Goal: Transaction & Acquisition: Purchase product/service

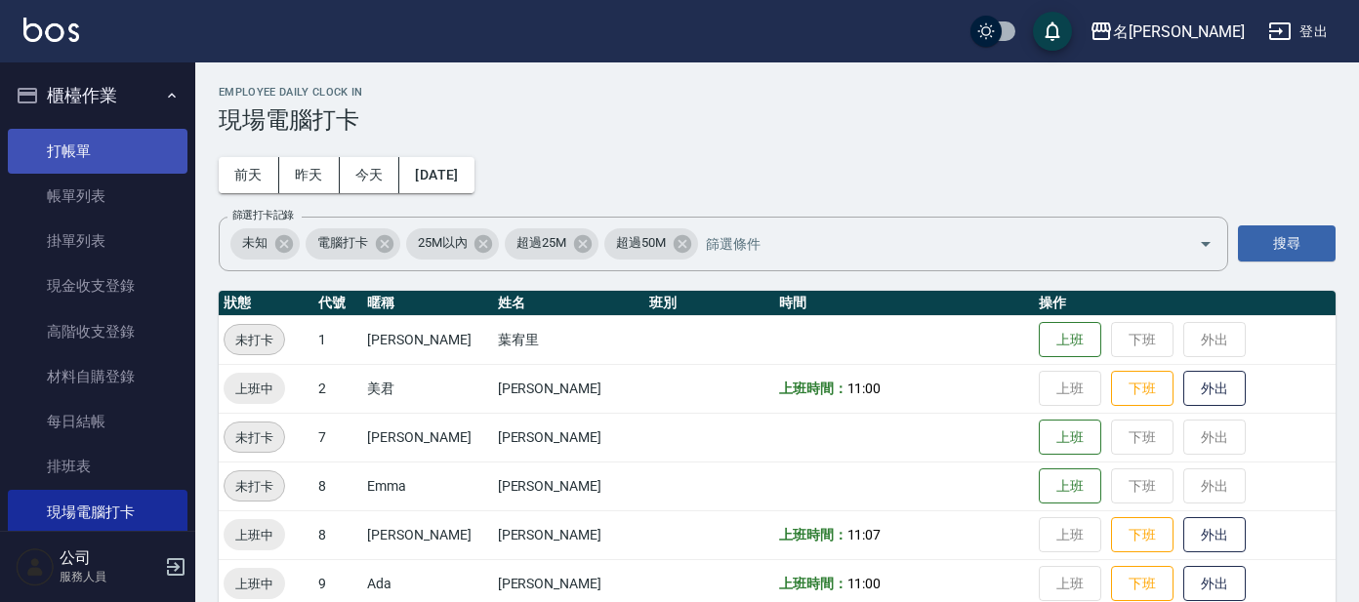
scroll to position [248, 0]
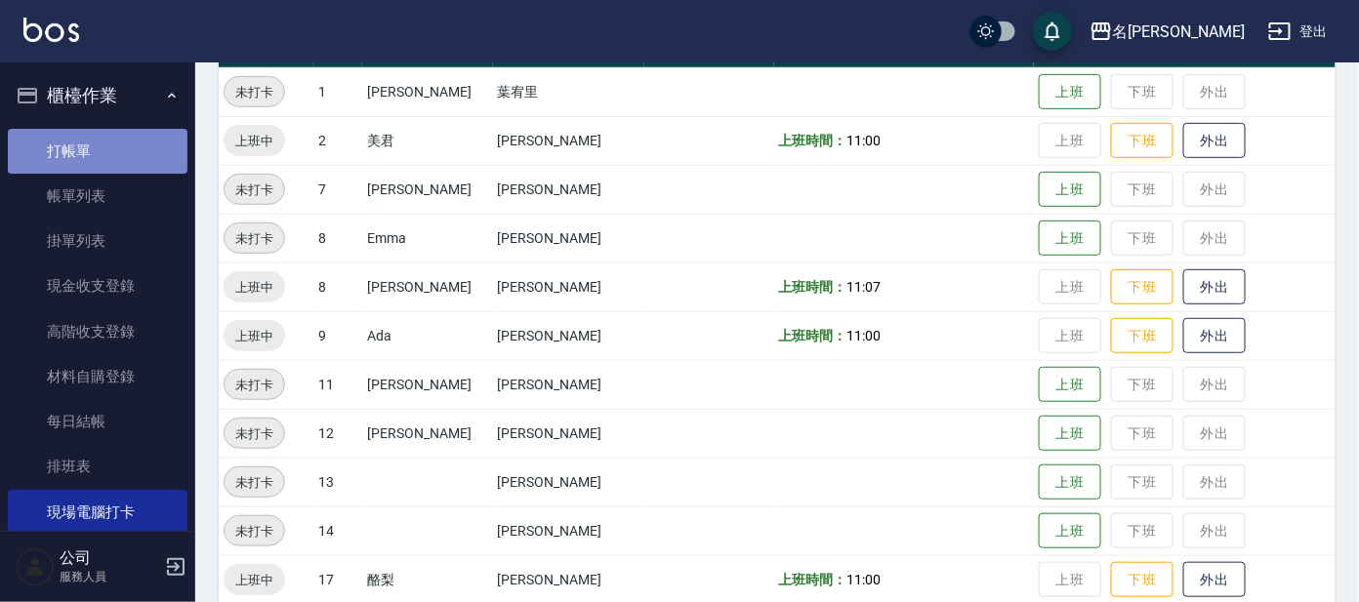
click at [99, 144] on link "打帳單" at bounding box center [98, 151] width 180 height 45
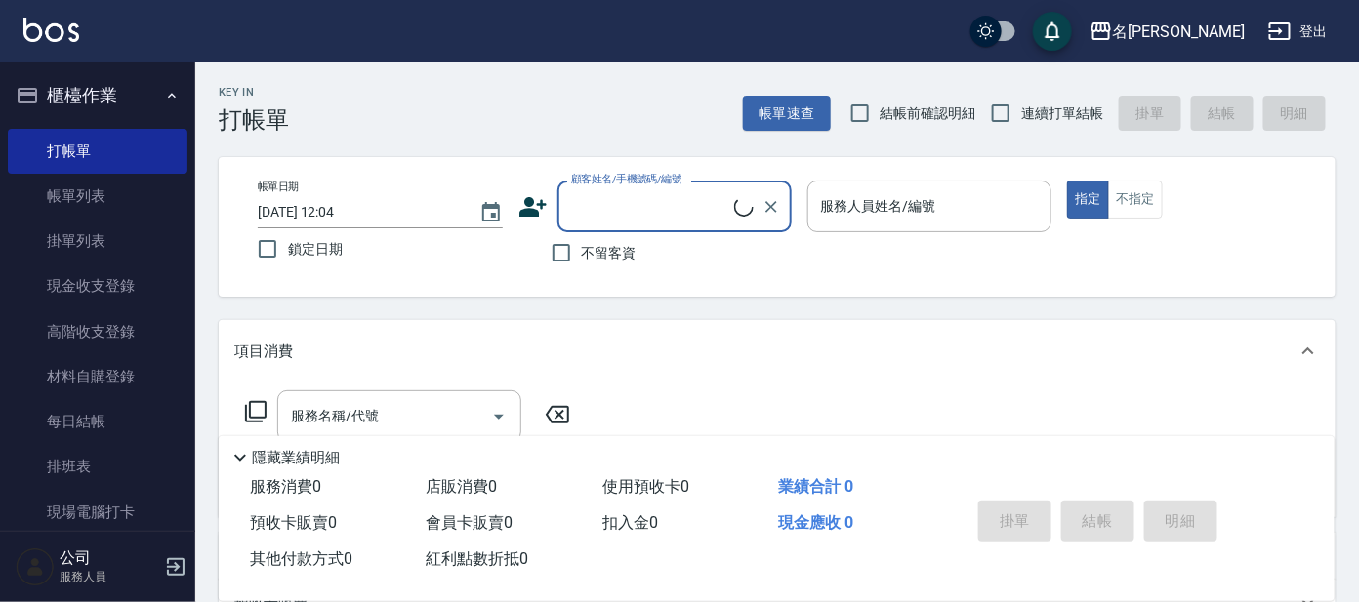
click at [617, 193] on input "顧客姓名/手機號碼/編號" at bounding box center [650, 206] width 168 height 34
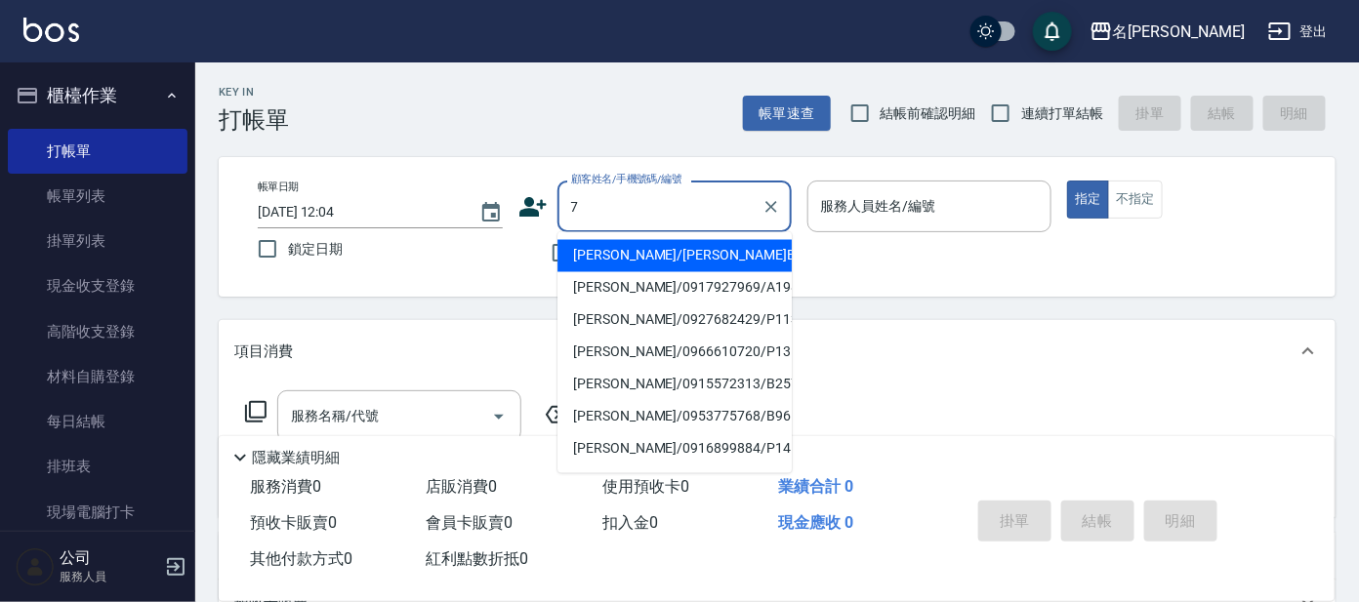
type input "7"
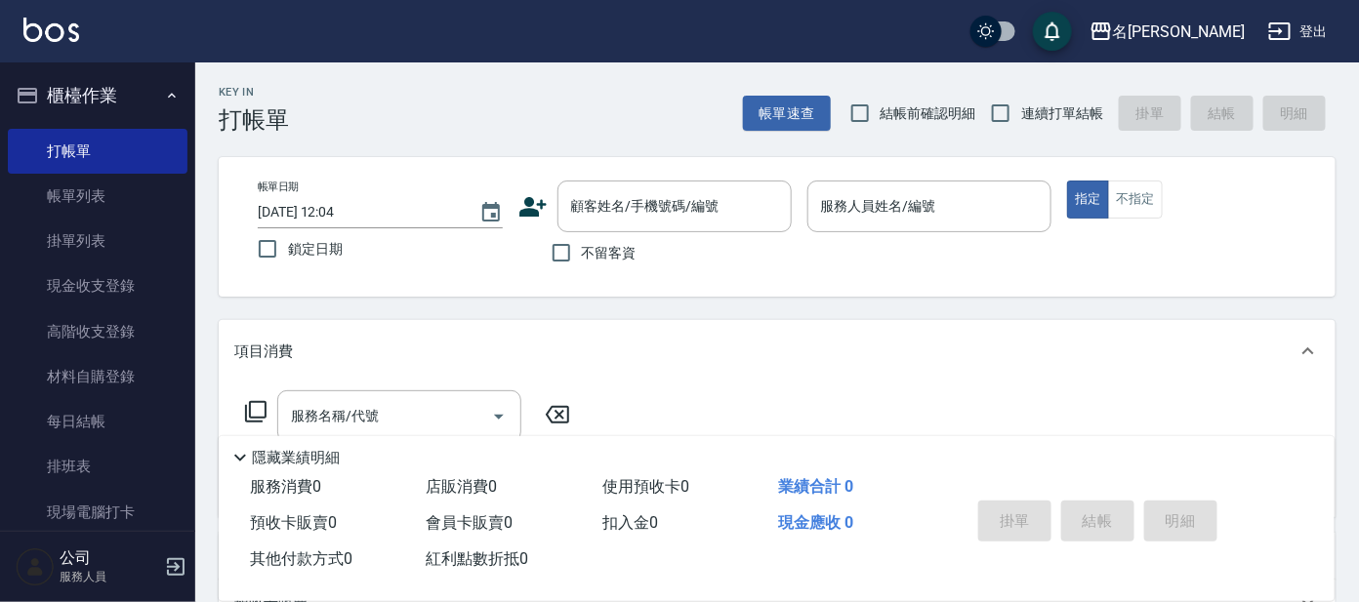
click at [554, 204] on div "顧客姓名/手機號碼/編號 顧客姓名/手機號碼/編號" at bounding box center [654, 207] width 273 height 52
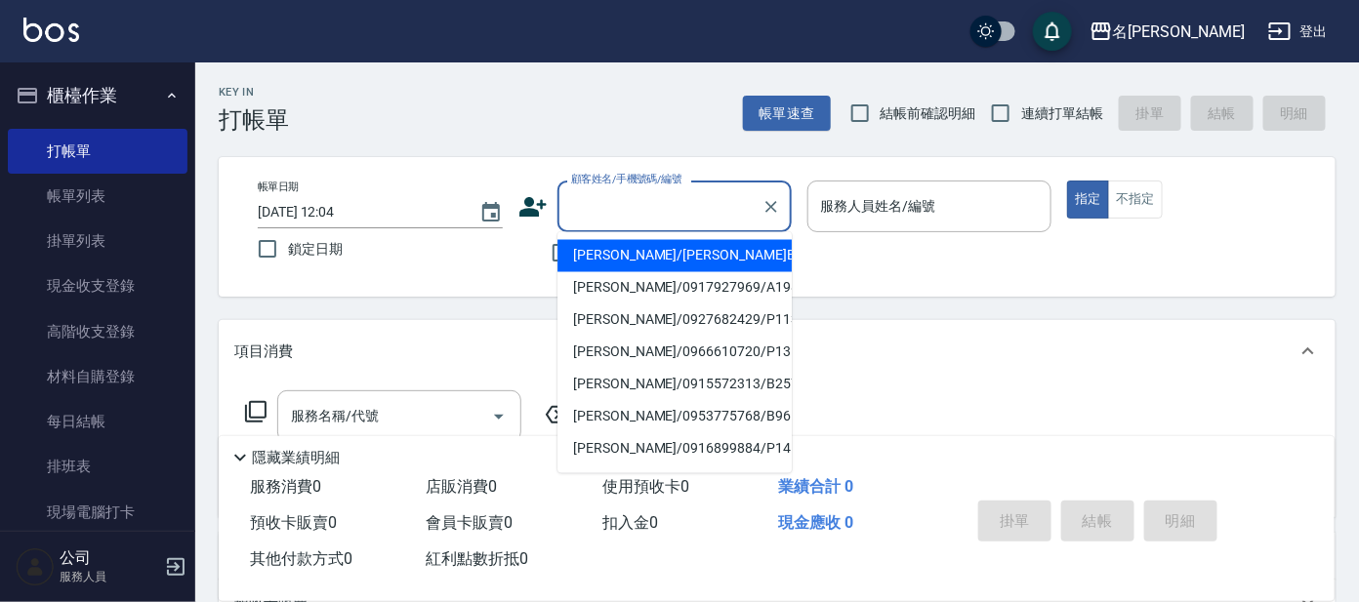
click at [590, 204] on input "顧客姓名/手機號碼/編號" at bounding box center [659, 206] width 187 height 34
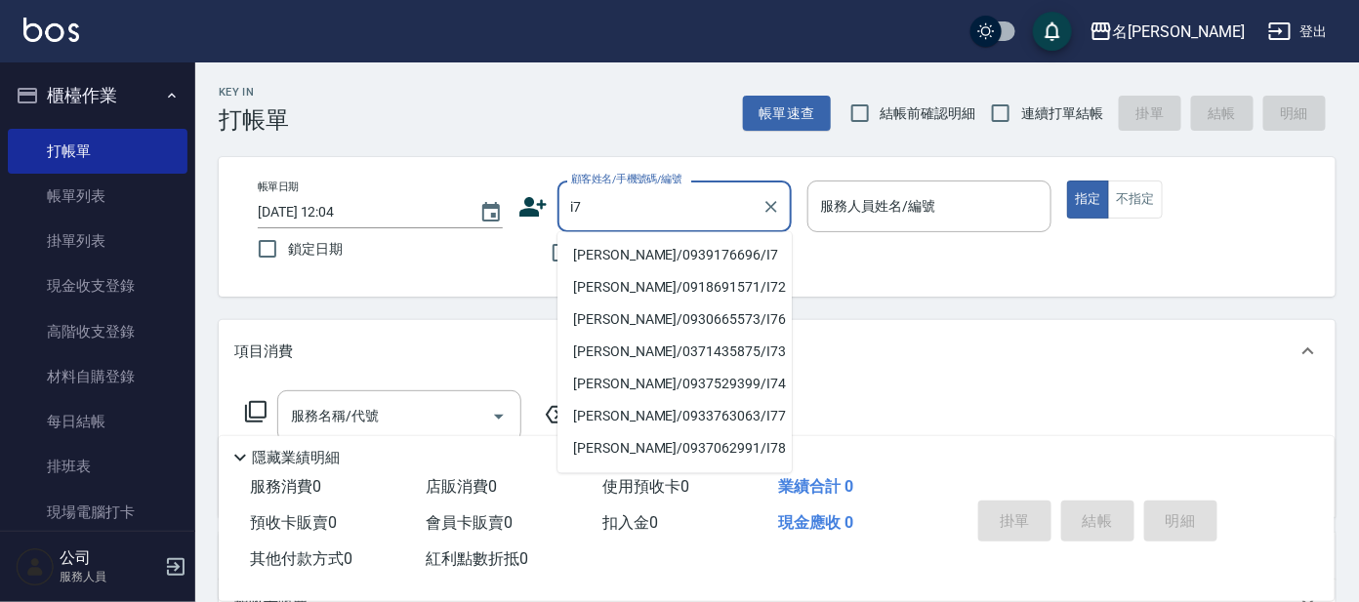
click at [610, 246] on li "[PERSON_NAME]/0939176696/I7" at bounding box center [674, 256] width 234 height 32
type input "[PERSON_NAME]/0939176696/I7"
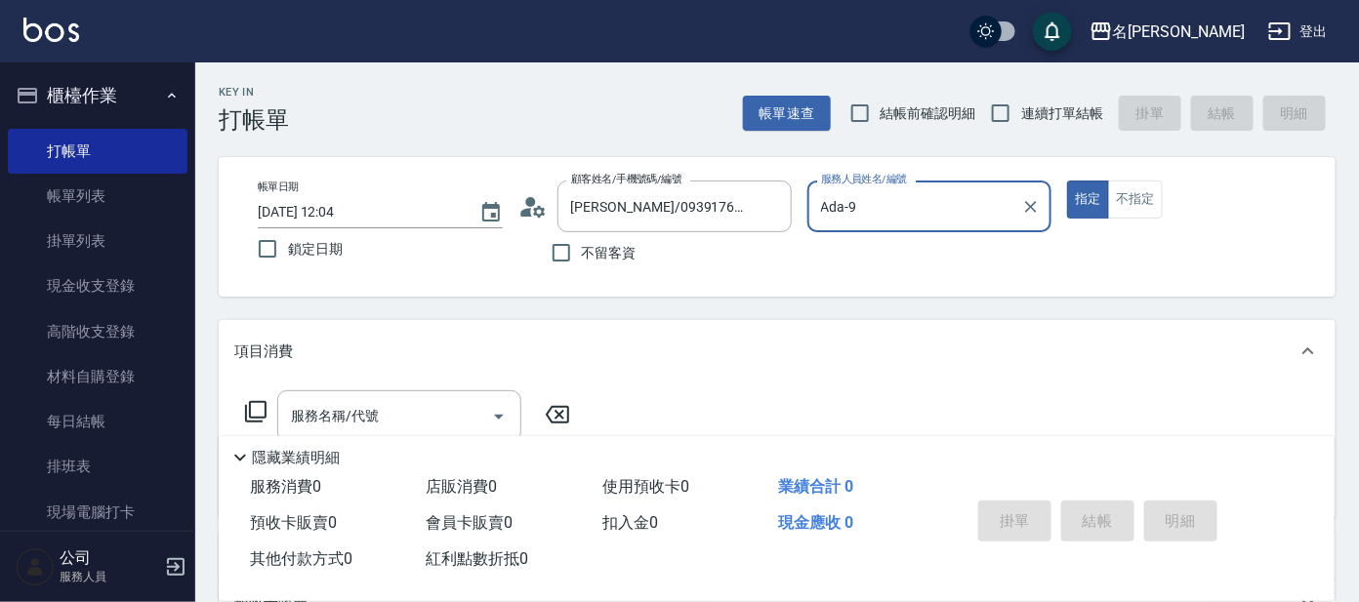
type input "Ada-9"
click at [453, 416] on input "服務名稱/代號" at bounding box center [384, 416] width 197 height 34
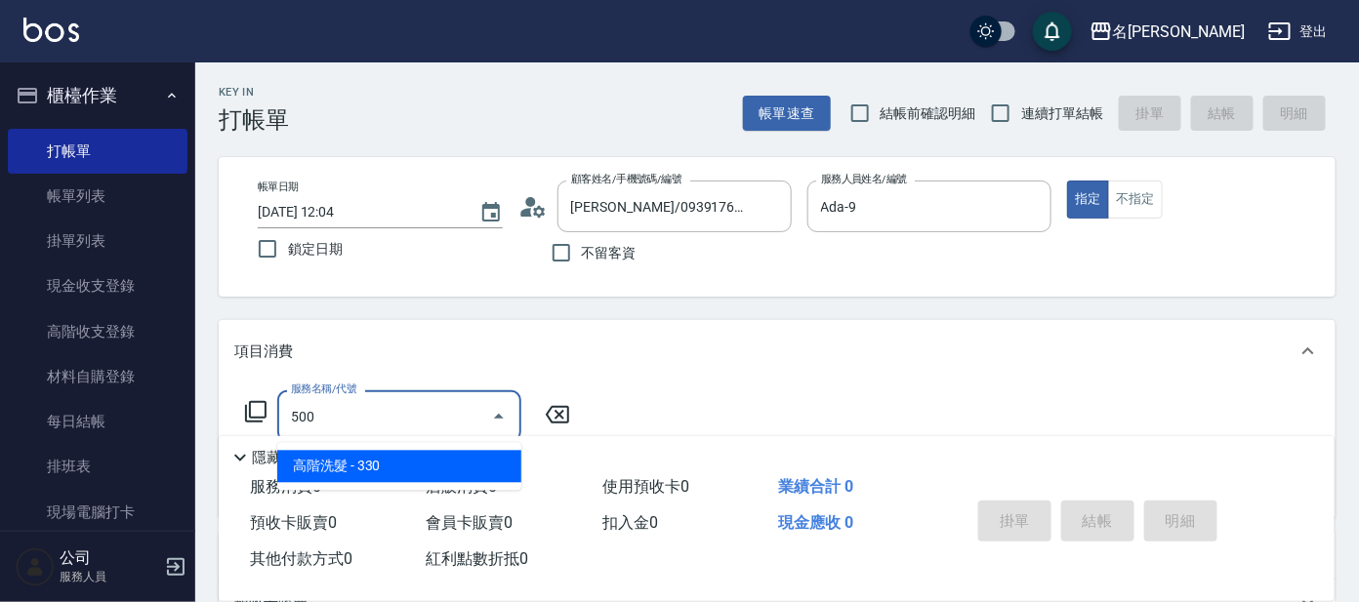
click at [440, 460] on span "高階洗髮 - 330" at bounding box center [399, 467] width 244 height 32
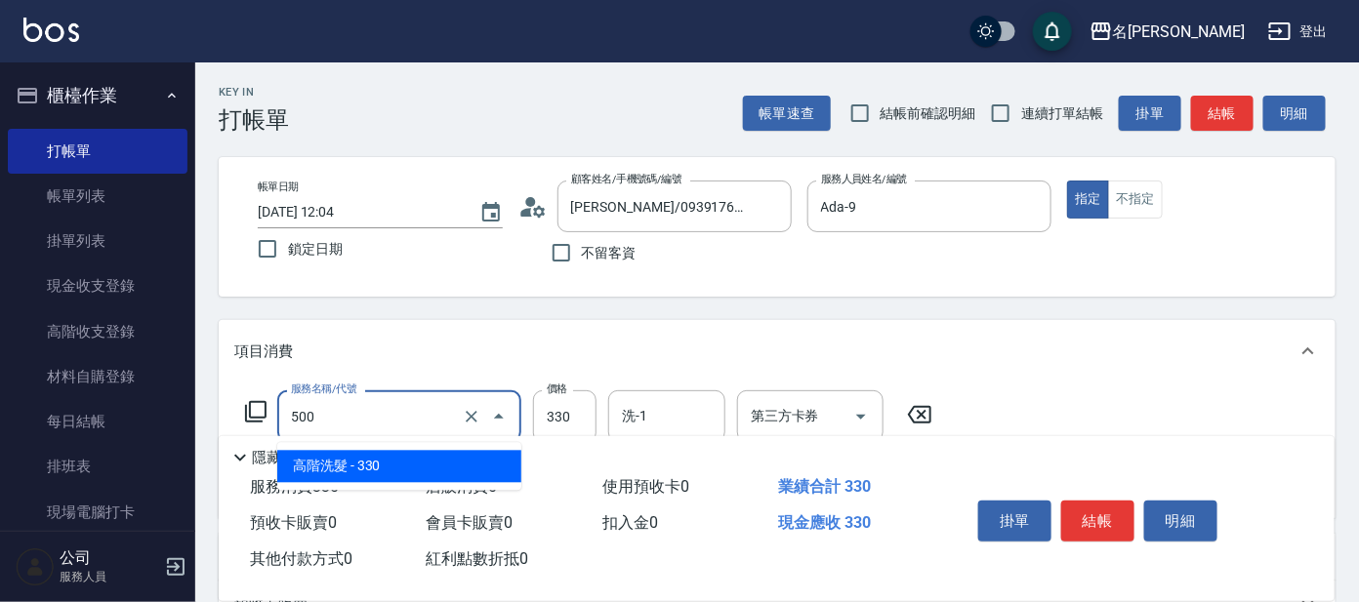
click at [427, 414] on input "500" at bounding box center [372, 416] width 172 height 34
type input "高階洗髮(500)"
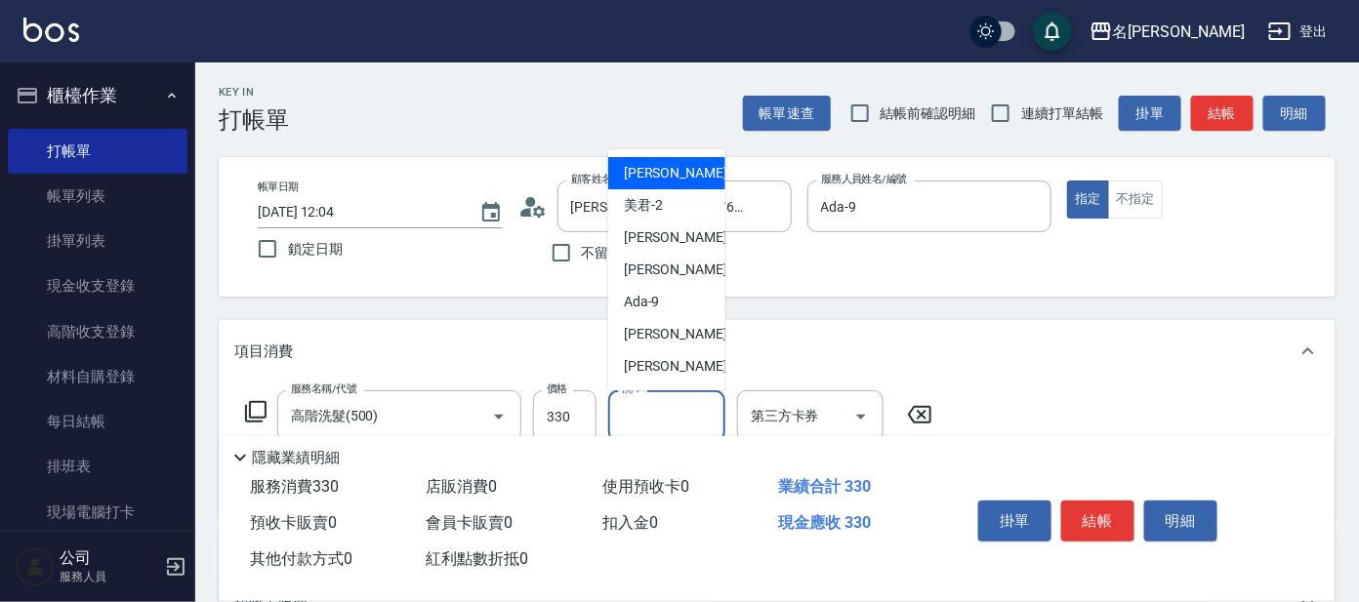
click at [645, 420] on input "洗-1" at bounding box center [667, 416] width 100 height 34
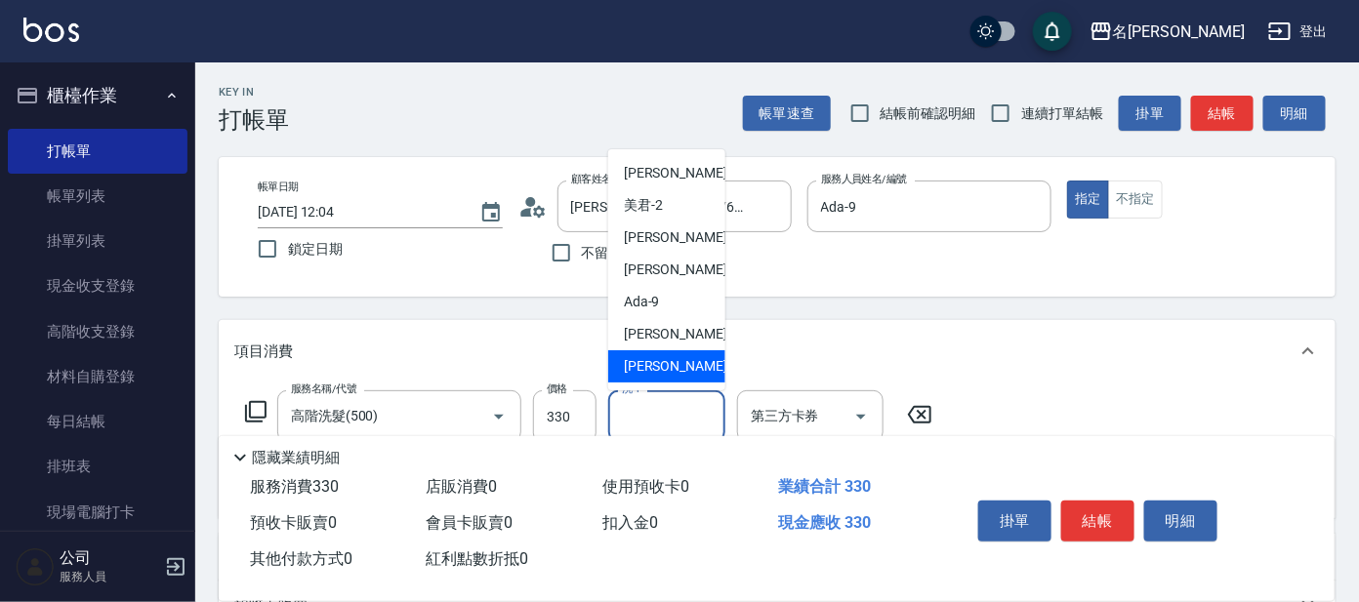
scroll to position [121, 0]
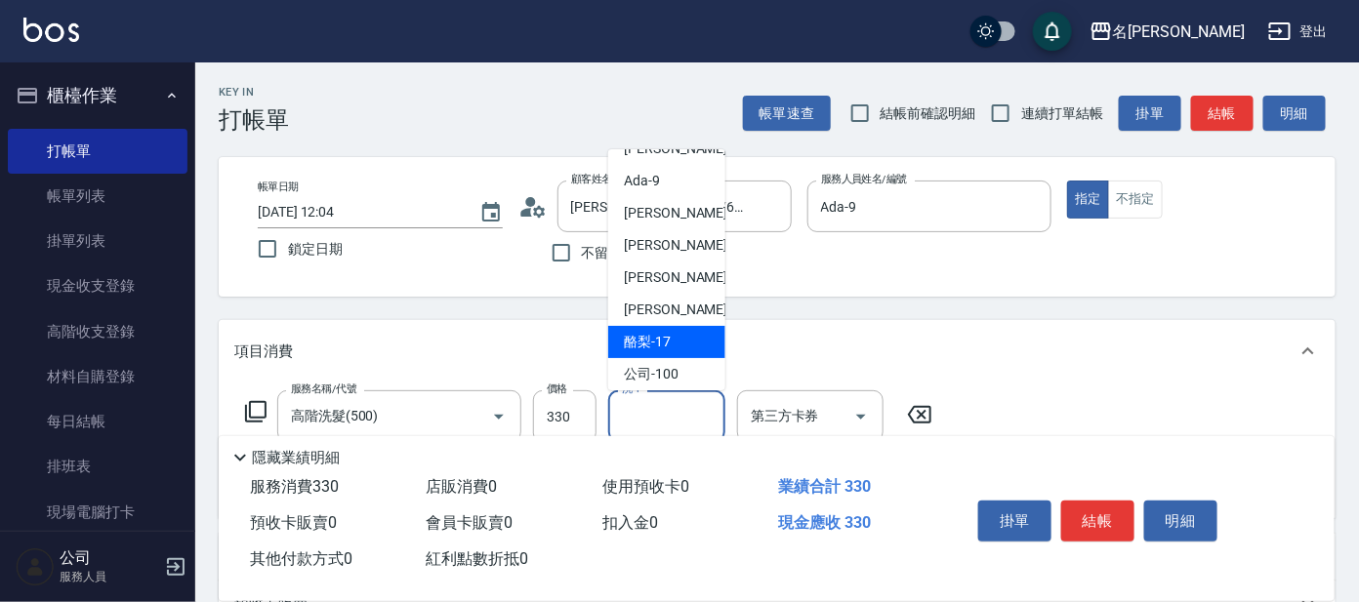
click at [657, 326] on div "酪梨 -17" at bounding box center [666, 342] width 117 height 32
type input "酪梨-17"
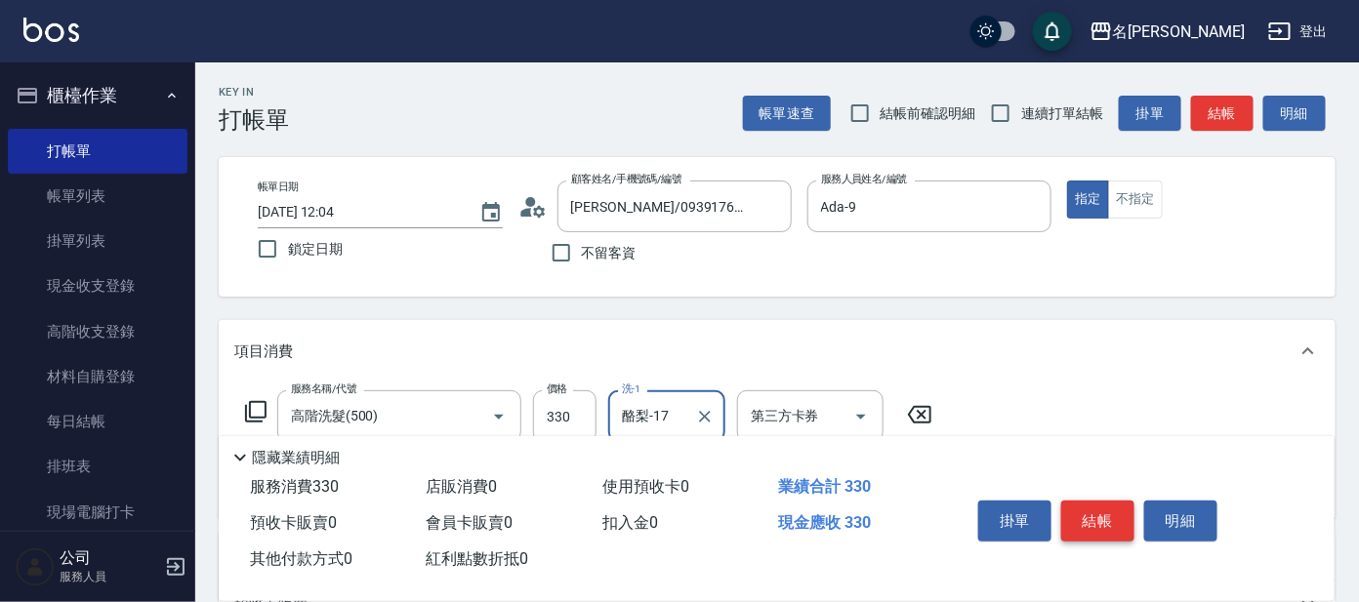
click at [1098, 508] on button "結帳" at bounding box center [1097, 521] width 73 height 41
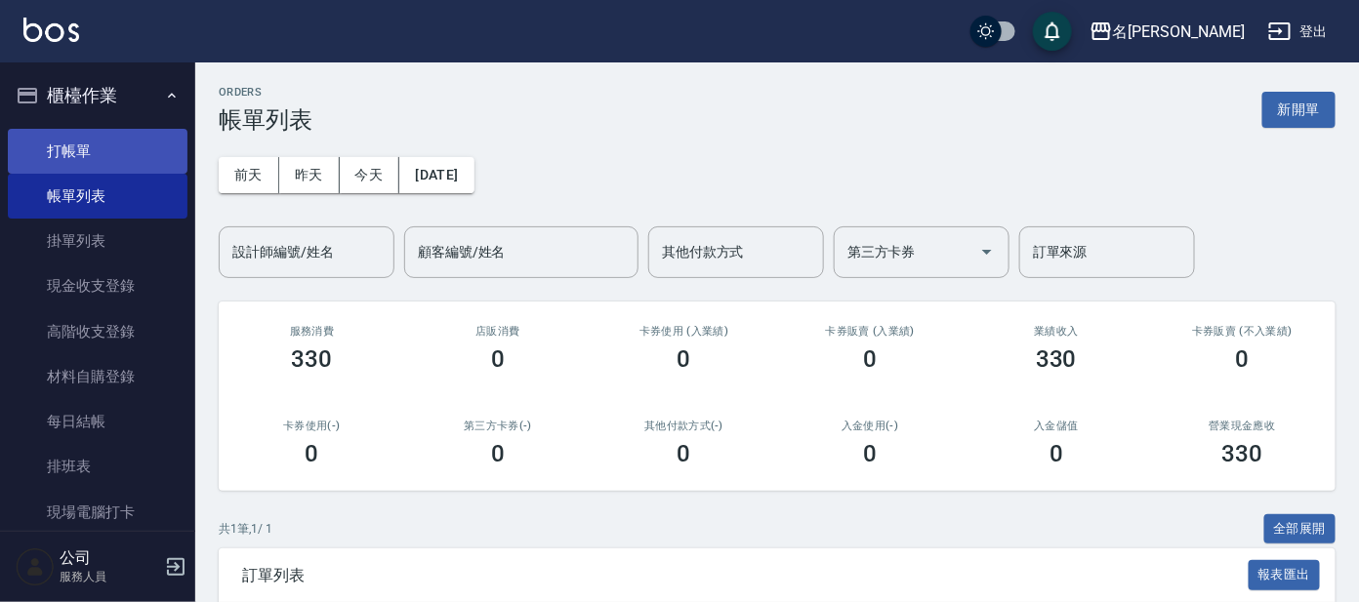
click at [84, 129] on link "打帳單" at bounding box center [98, 151] width 180 height 45
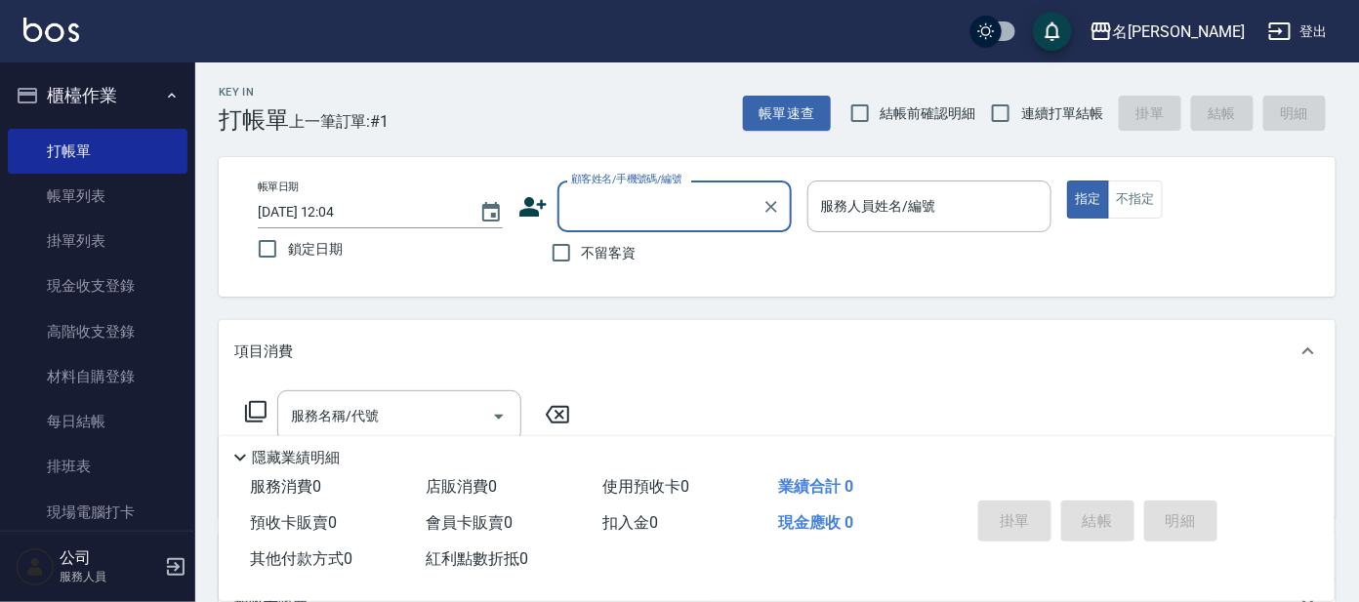
click at [670, 213] on input "顧客姓名/手機號碼/編號" at bounding box center [659, 206] width 187 height 34
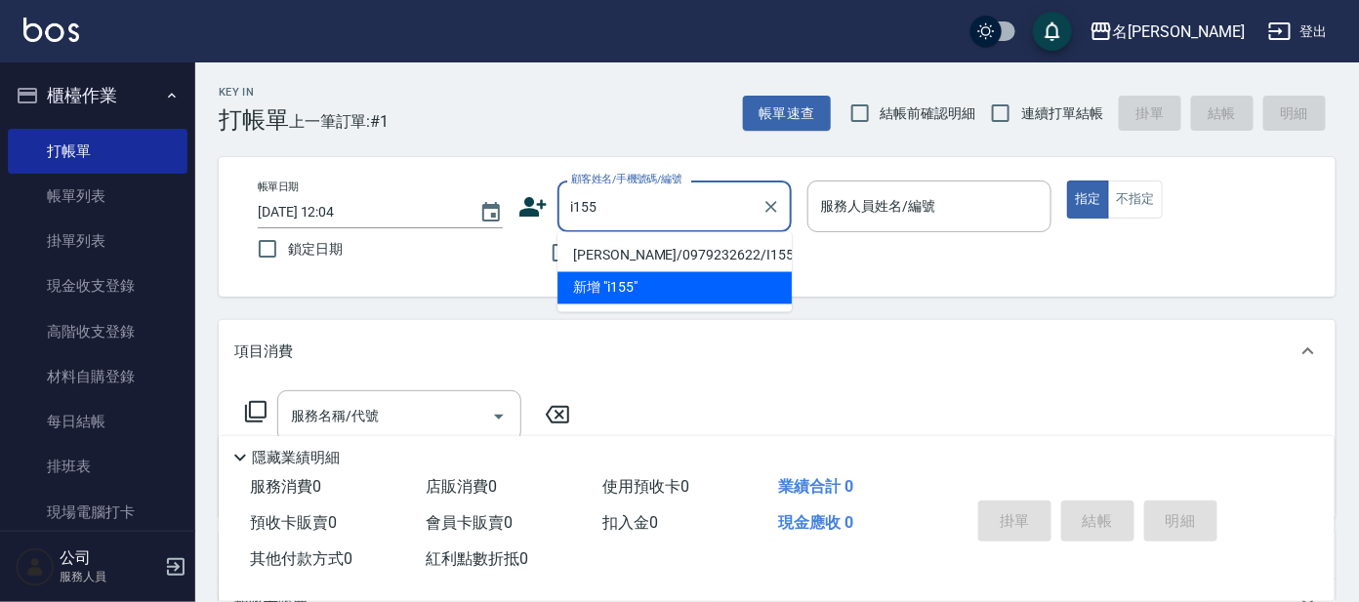
click at [671, 250] on li "[PERSON_NAME]/0979232622/I155" at bounding box center [674, 256] width 234 height 32
type input "[PERSON_NAME]/0979232622/I155"
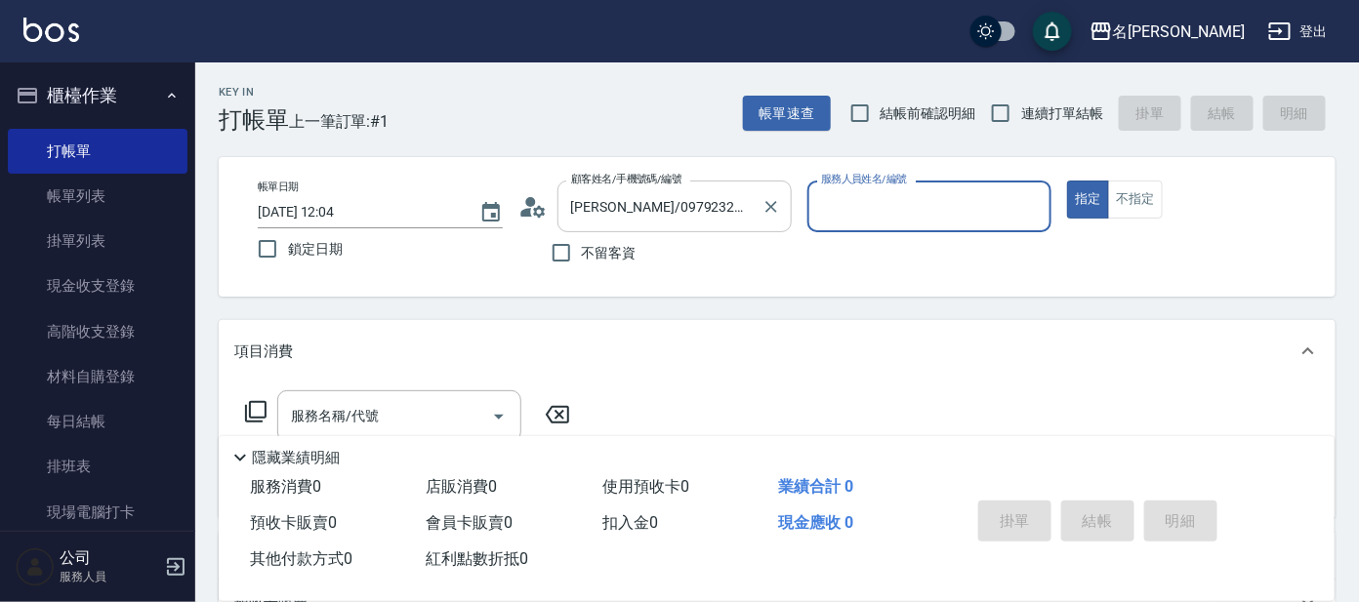
type input "Ada-9"
click at [259, 403] on icon at bounding box center [255, 411] width 23 height 23
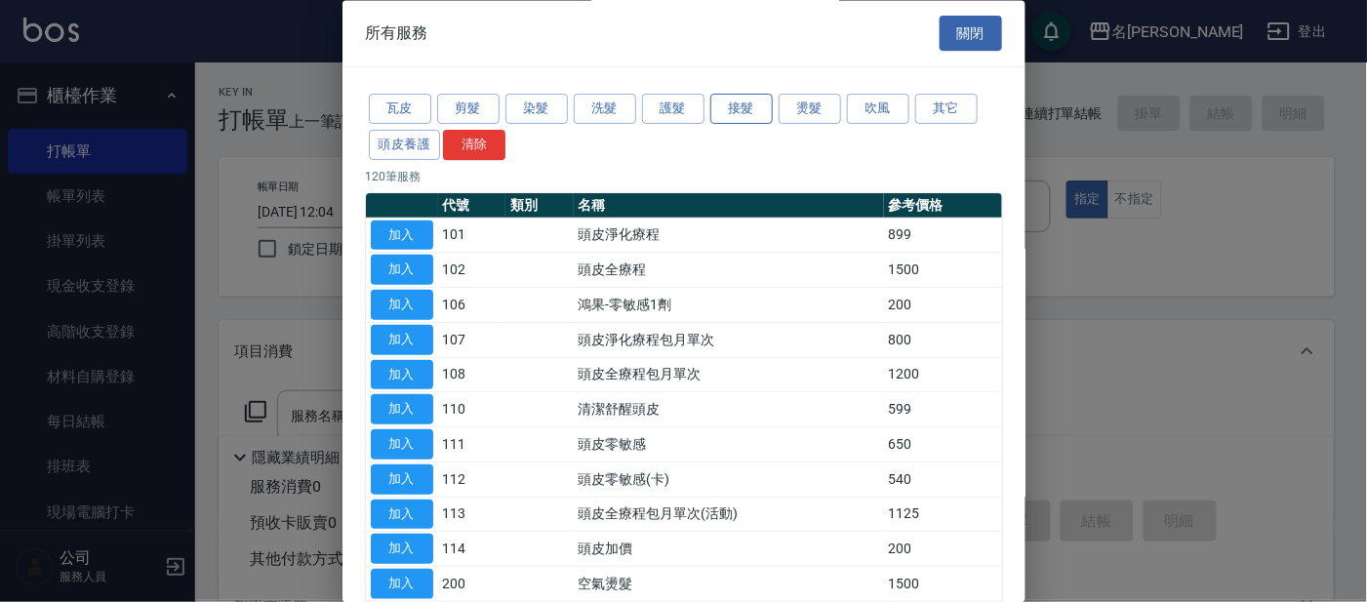
click at [745, 102] on button "接髮" at bounding box center [742, 110] width 62 height 30
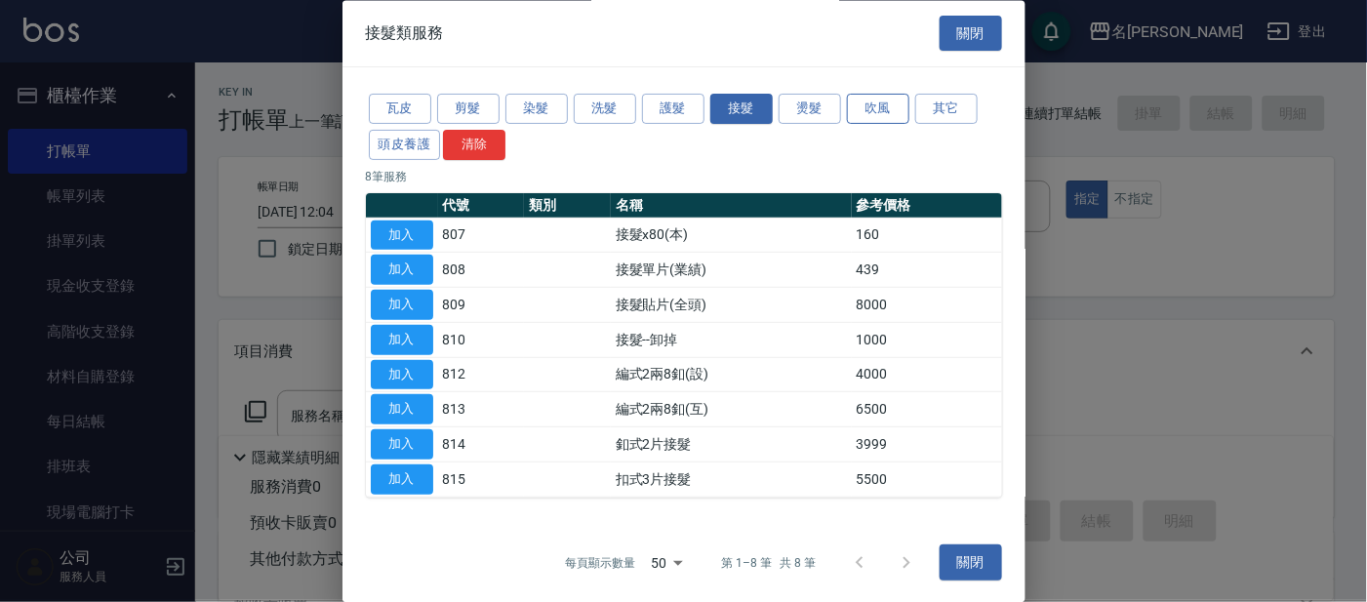
click at [885, 106] on button "吹風" at bounding box center [878, 110] width 62 height 30
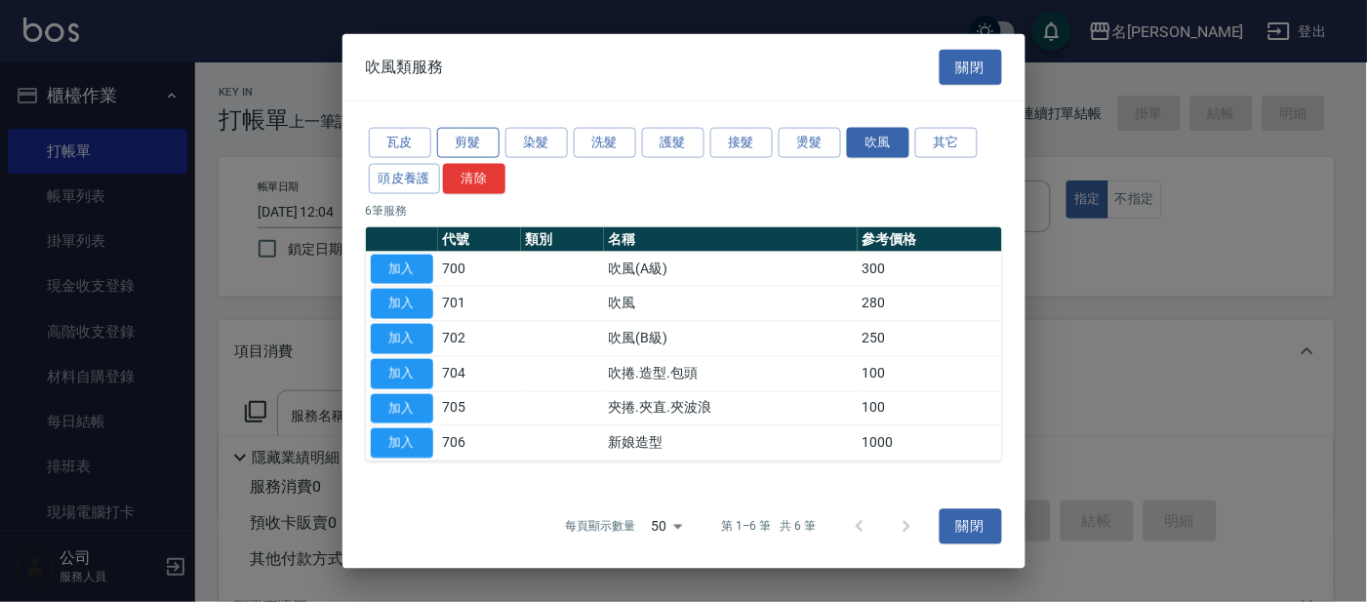
click at [478, 143] on button "剪髮" at bounding box center [468, 143] width 62 height 30
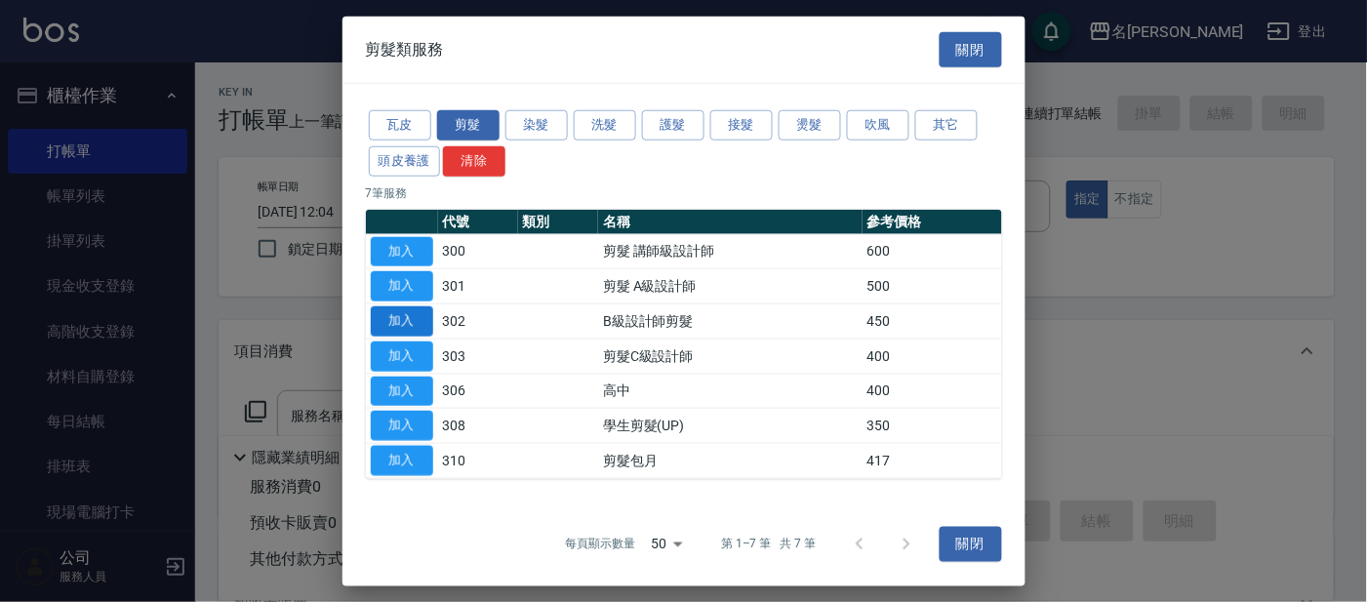
click at [411, 323] on button "加入" at bounding box center [402, 321] width 62 height 30
type input "B級設計師剪髮(302)"
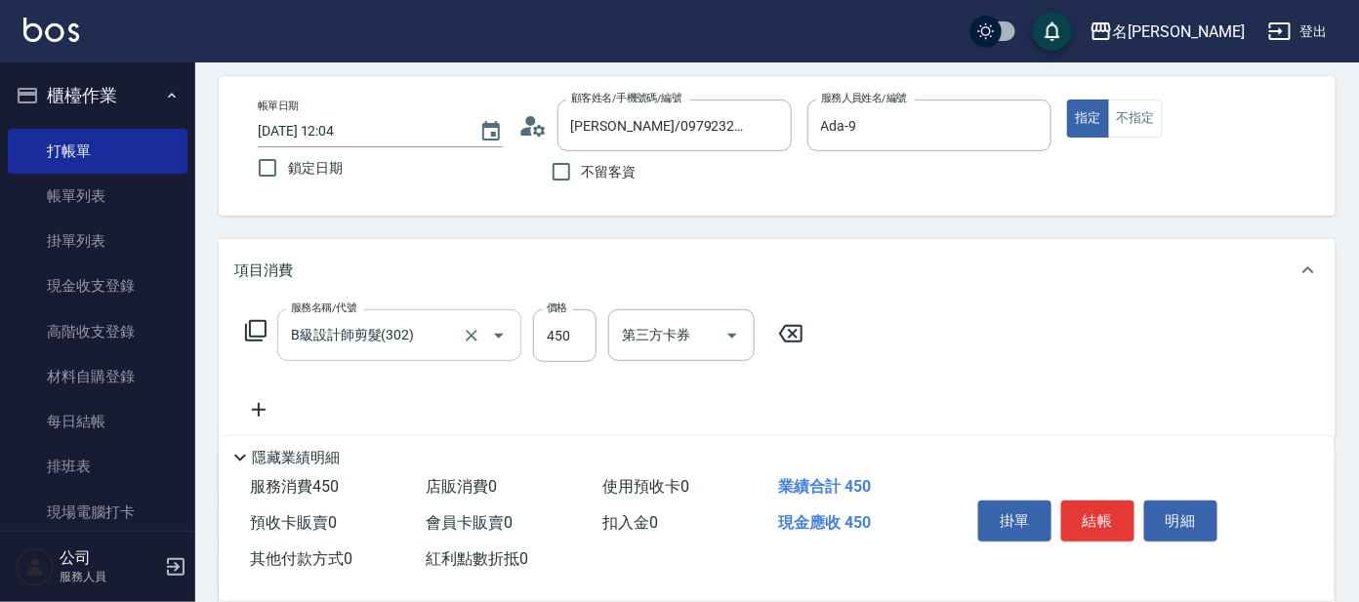
scroll to position [121, 0]
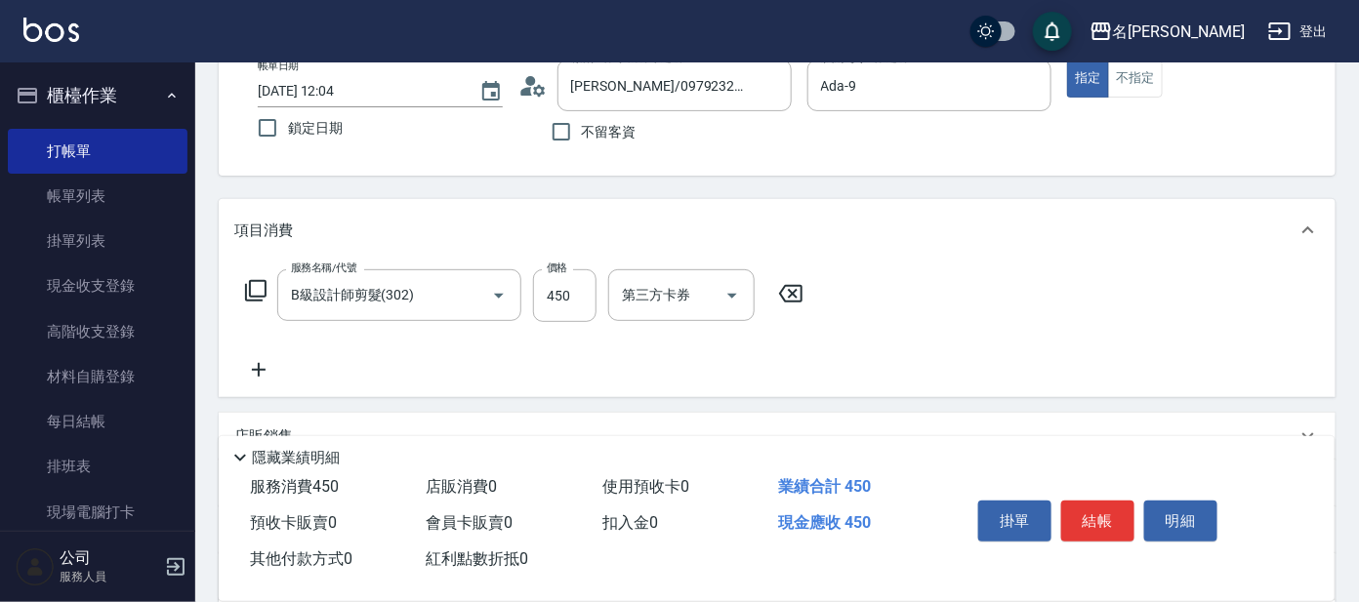
click at [258, 283] on icon at bounding box center [255, 290] width 23 height 23
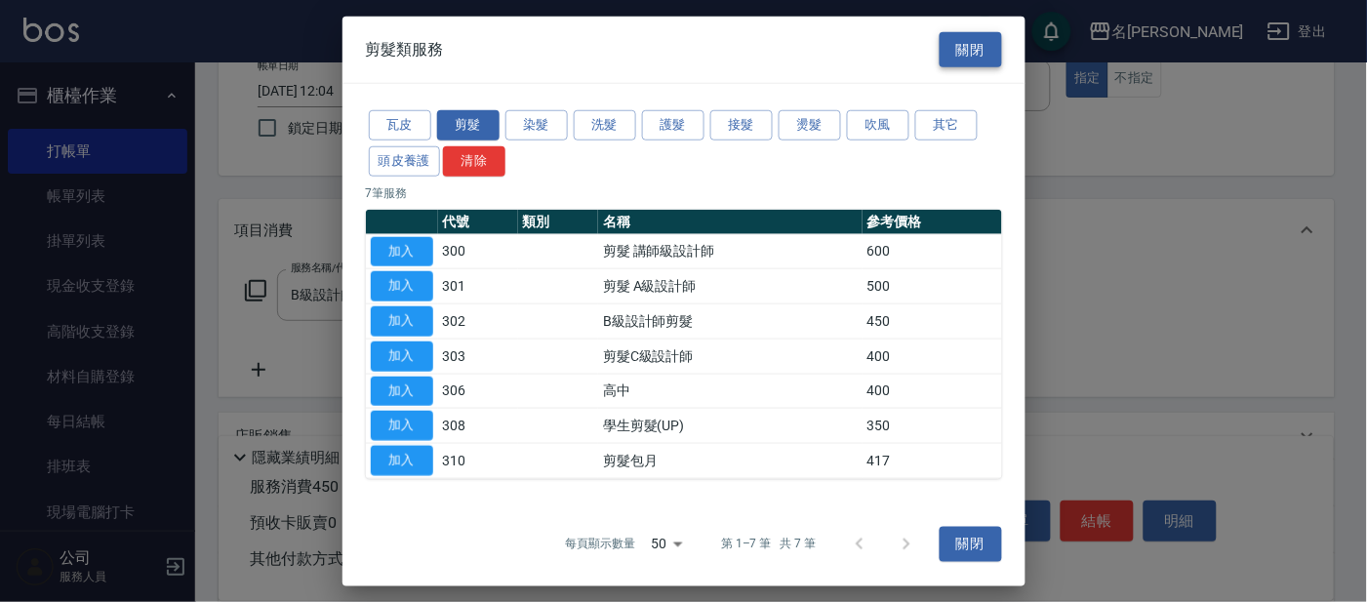
click at [976, 41] on button "關閉" at bounding box center [971, 49] width 62 height 36
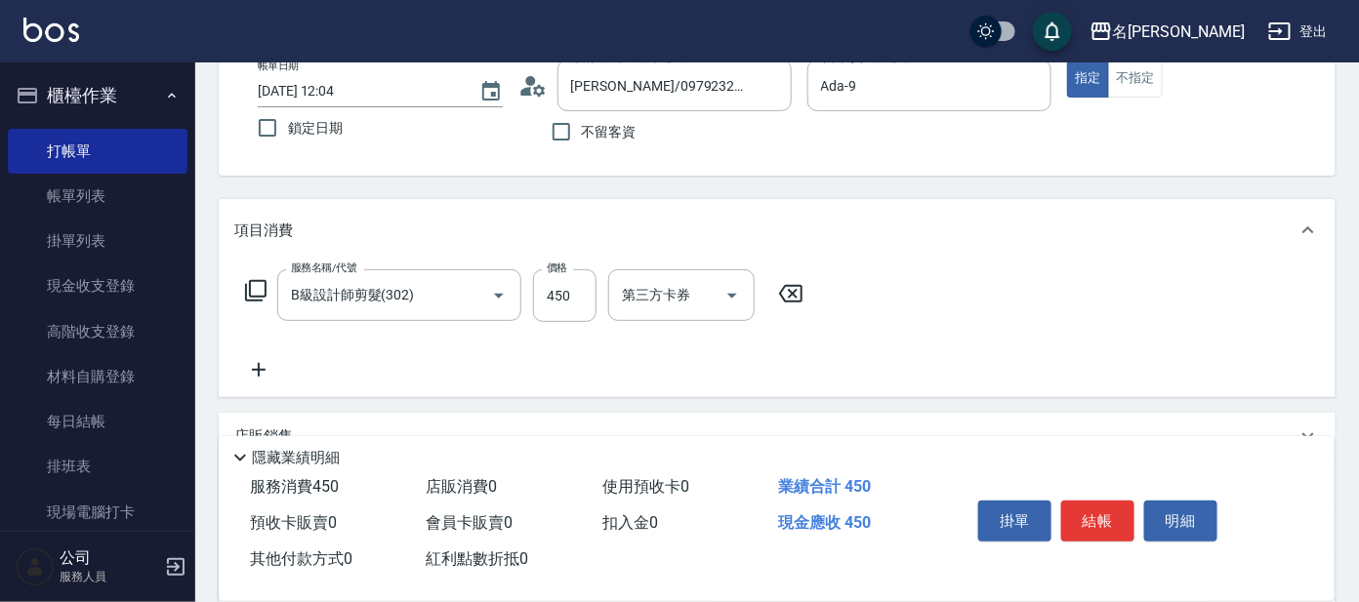
click at [807, 292] on icon at bounding box center [790, 293] width 49 height 23
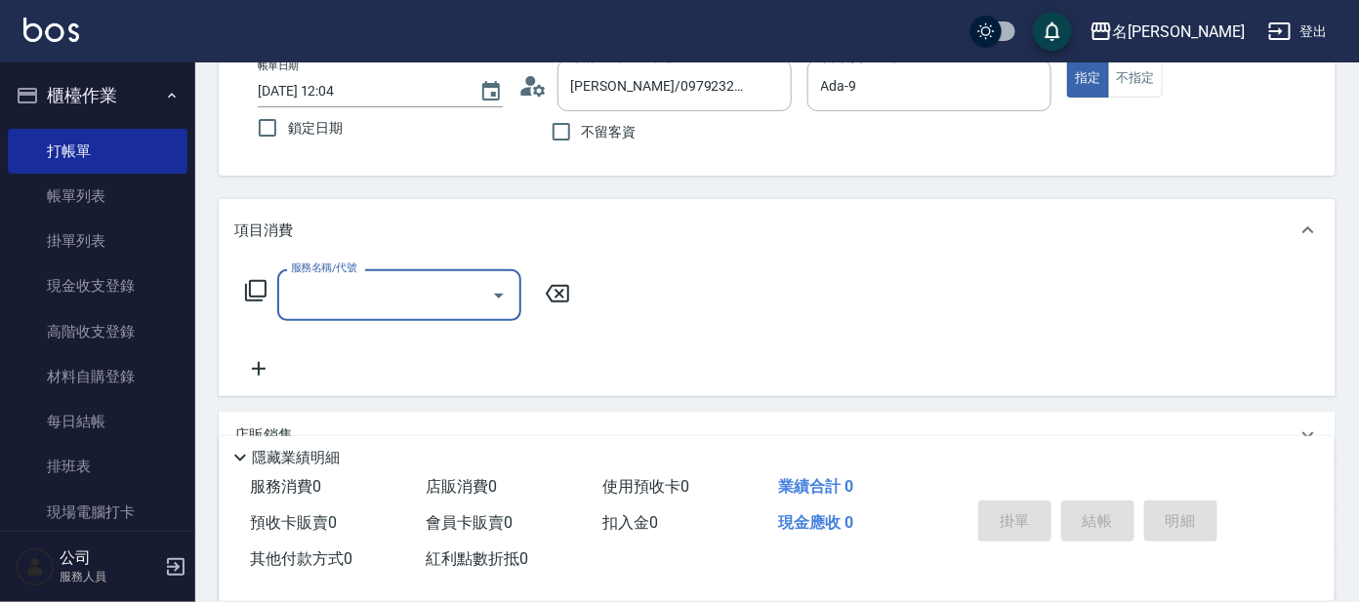
click at [259, 291] on icon at bounding box center [255, 290] width 23 height 23
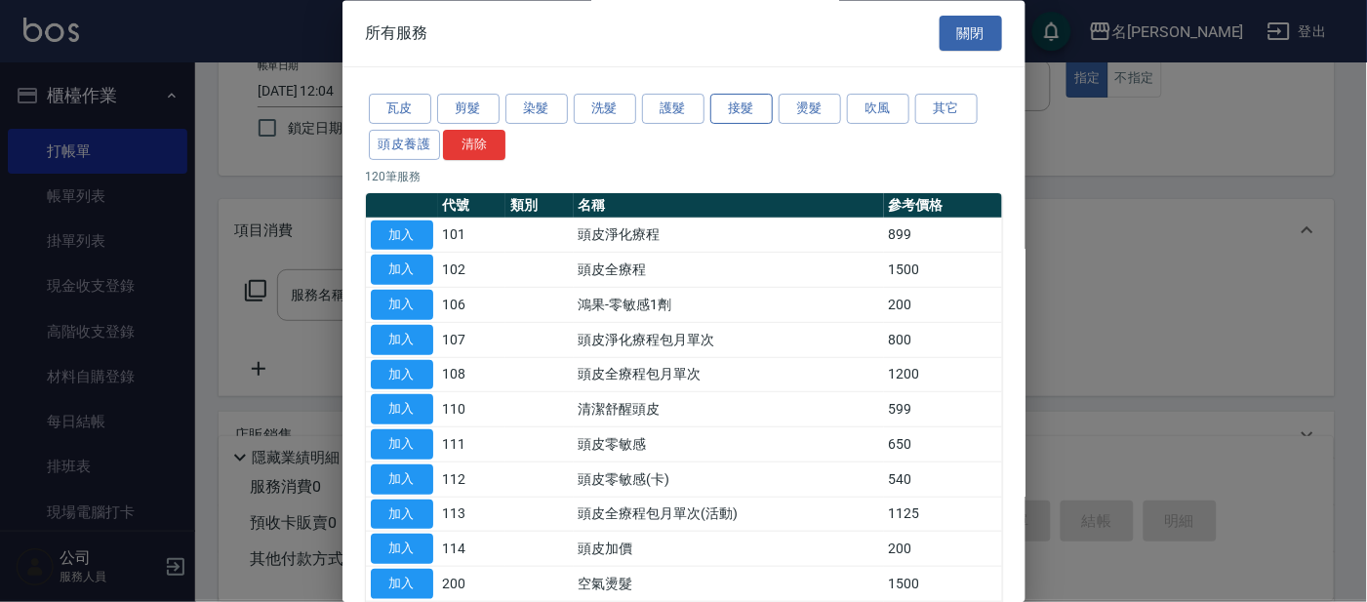
click at [752, 105] on button "接髮" at bounding box center [742, 110] width 62 height 30
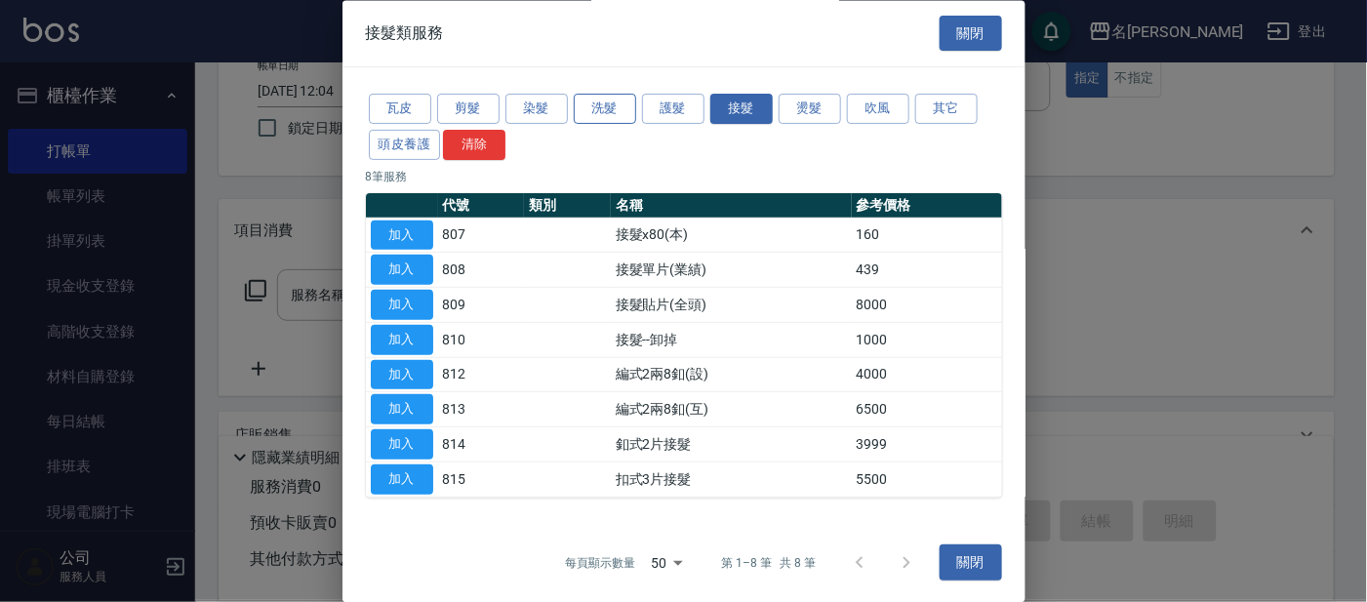
click at [619, 102] on button "洗髮" at bounding box center [605, 110] width 62 height 30
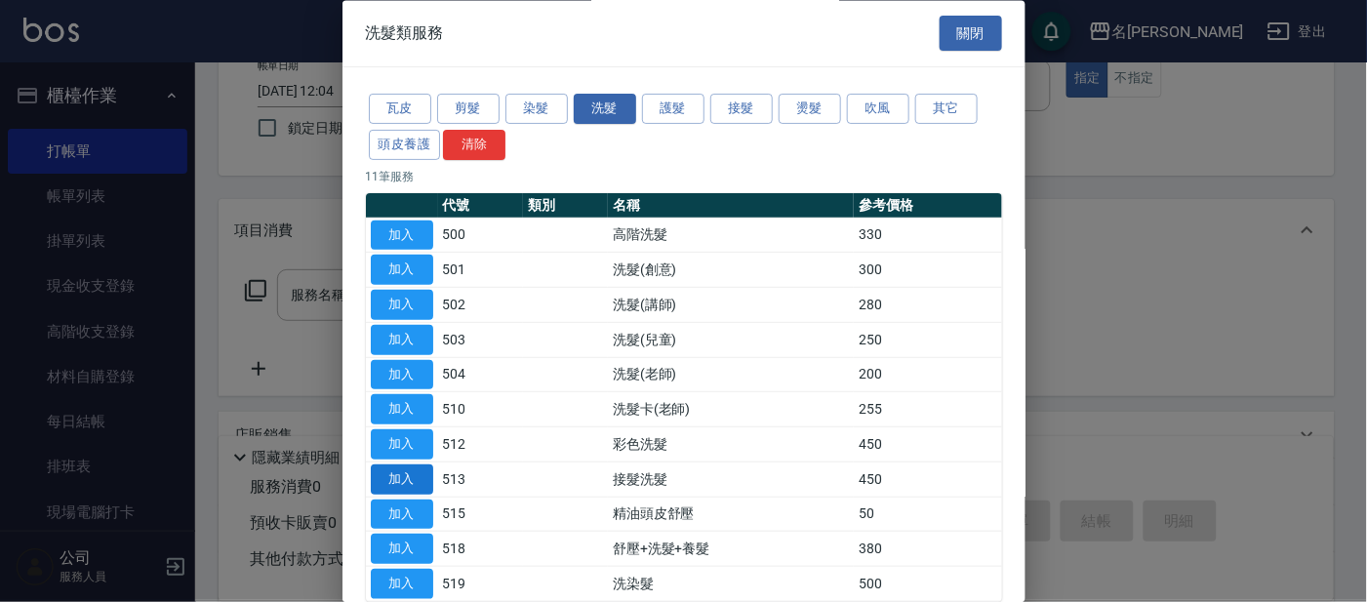
click at [415, 482] on button "加入" at bounding box center [402, 480] width 62 height 30
type input "接髮洗髮(513)"
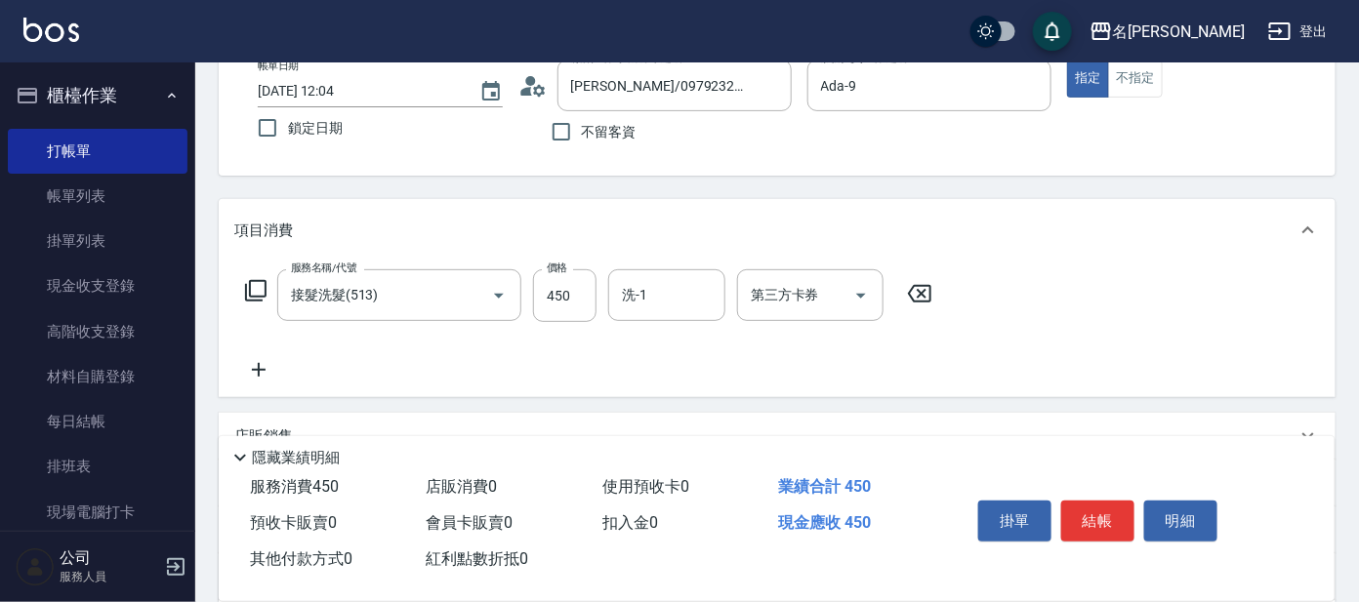
click at [247, 296] on icon at bounding box center [255, 290] width 23 height 23
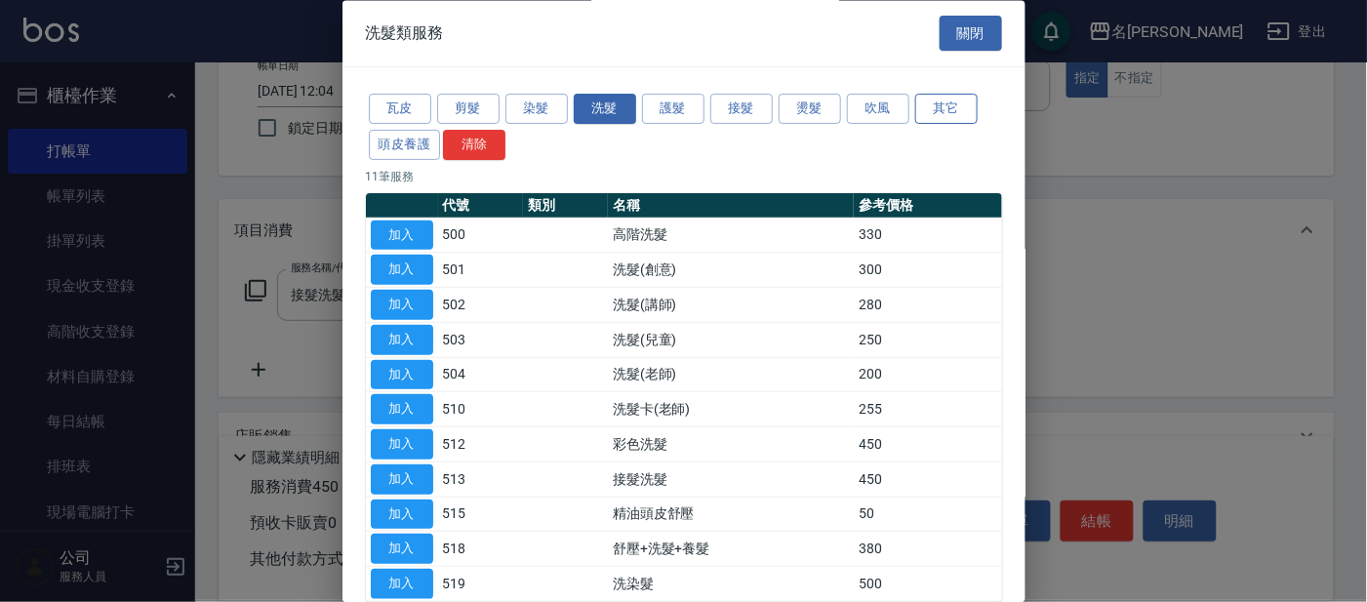
click at [945, 108] on button "其它" at bounding box center [946, 110] width 62 height 30
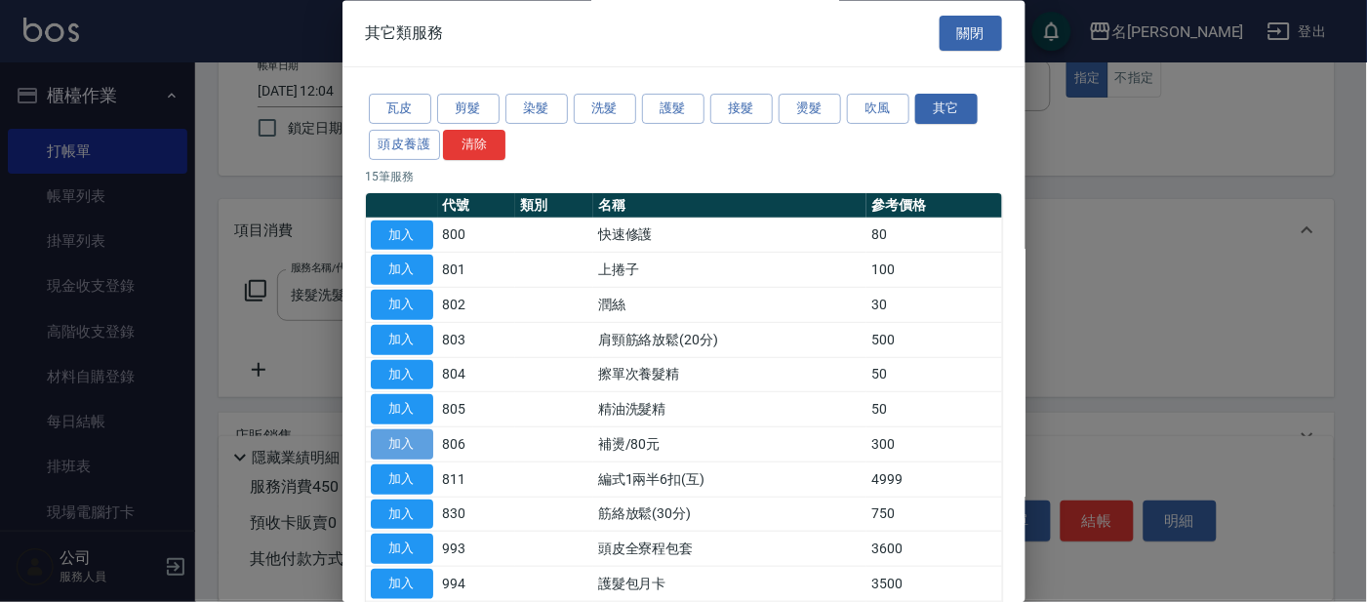
click at [409, 436] on button "加入" at bounding box center [402, 445] width 62 height 30
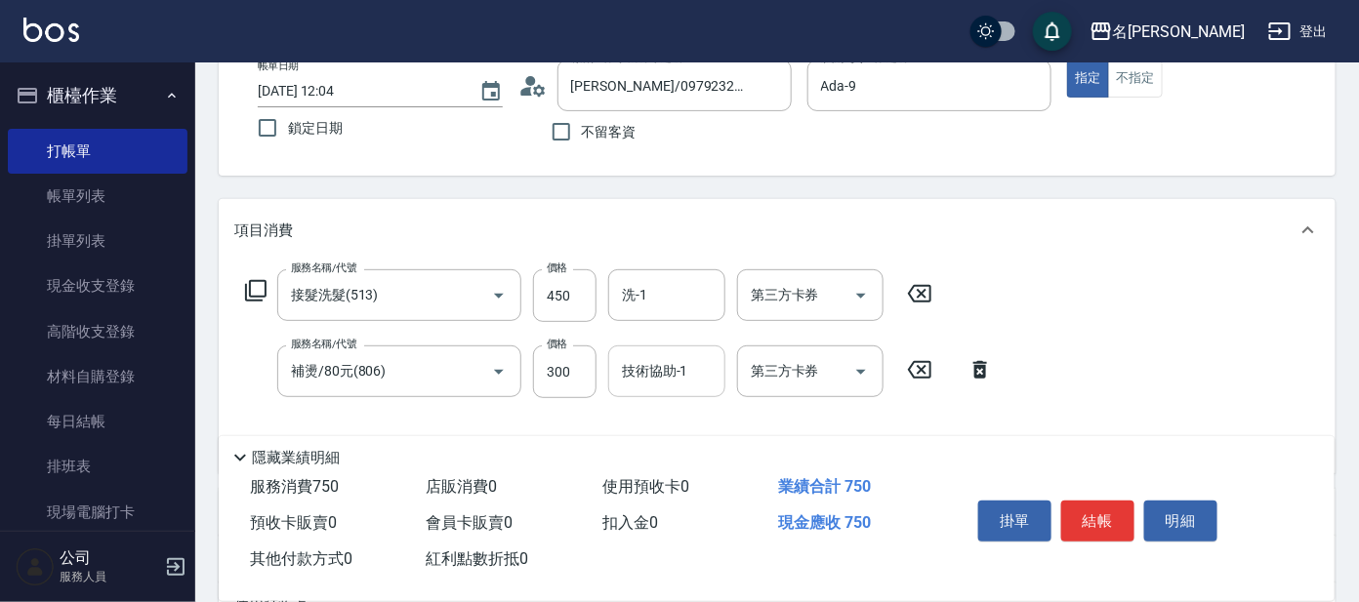
click at [641, 368] on input "技術協助-1" at bounding box center [667, 371] width 100 height 34
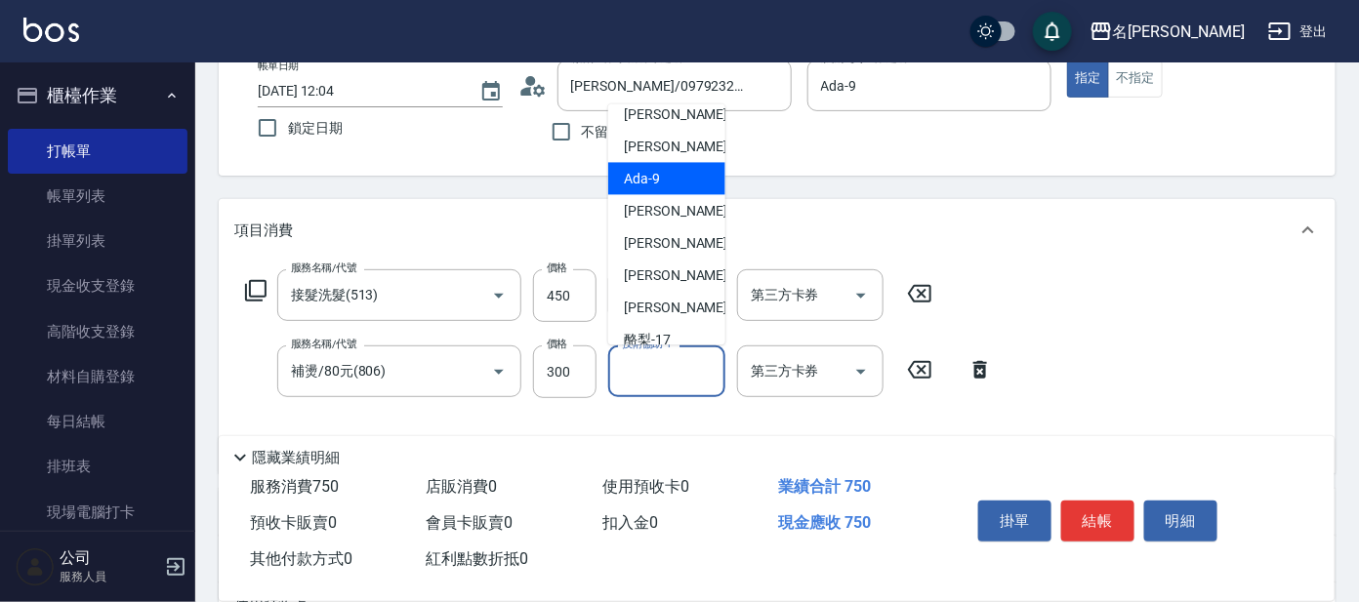
scroll to position [160, 0]
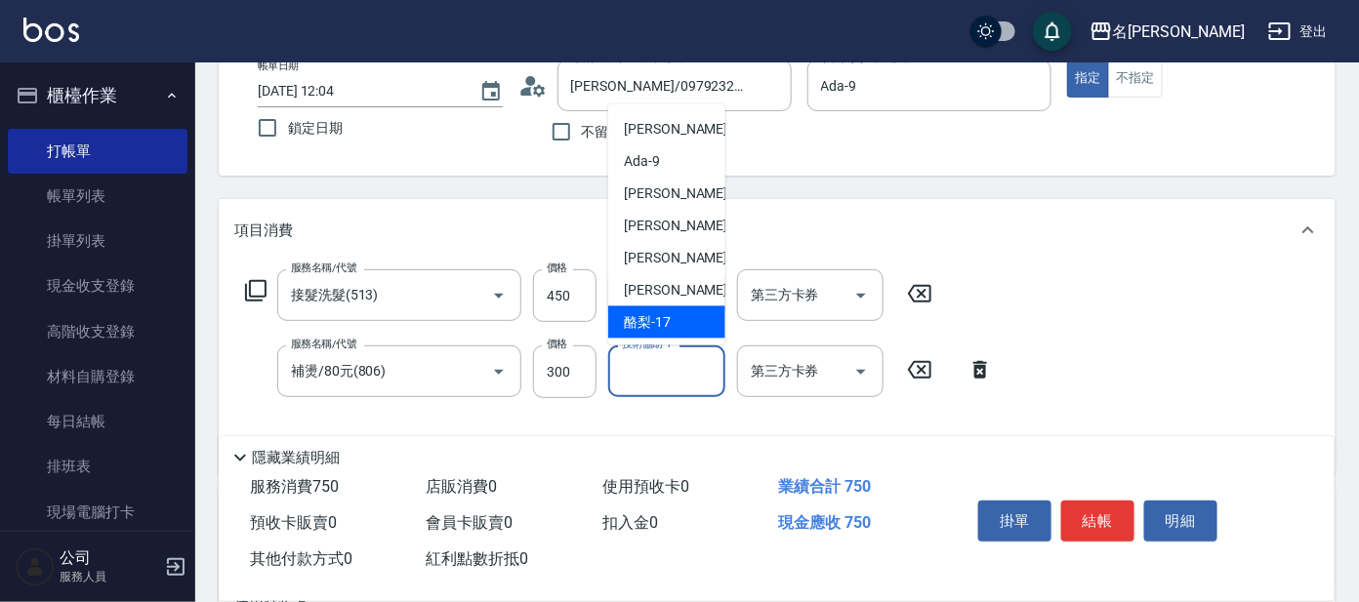
click at [668, 315] on span "酪梨 -17" at bounding box center [647, 322] width 47 height 20
type input "酪梨-17"
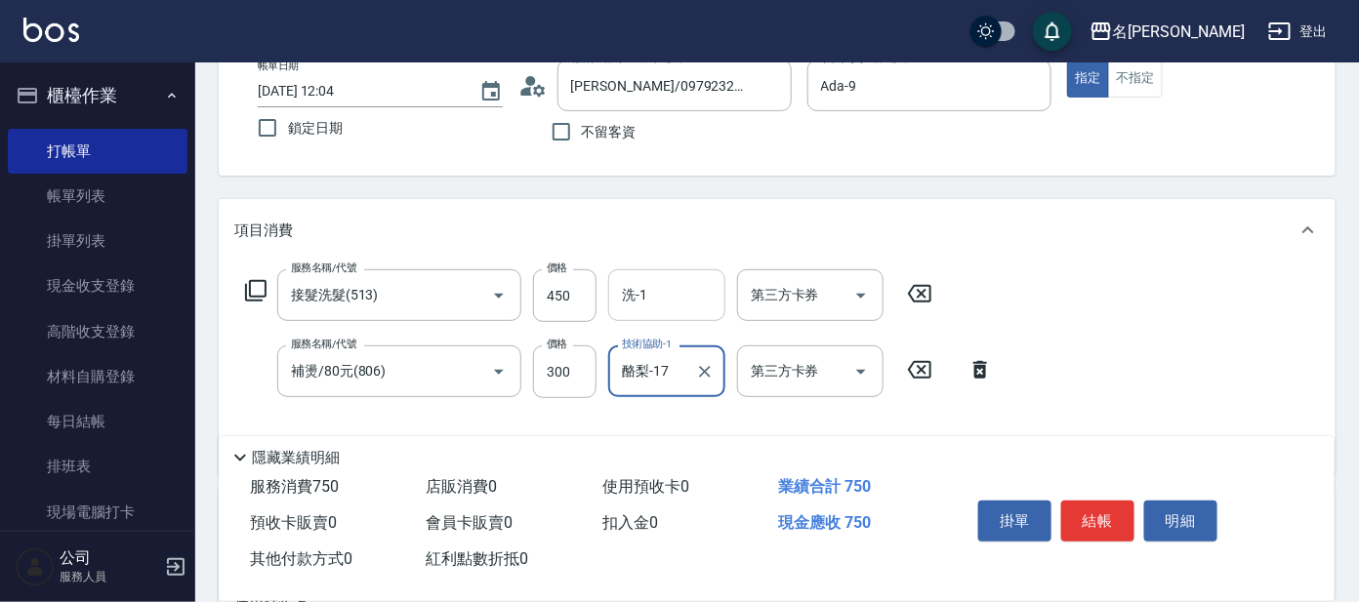
click at [680, 305] on input "洗-1" at bounding box center [667, 295] width 100 height 34
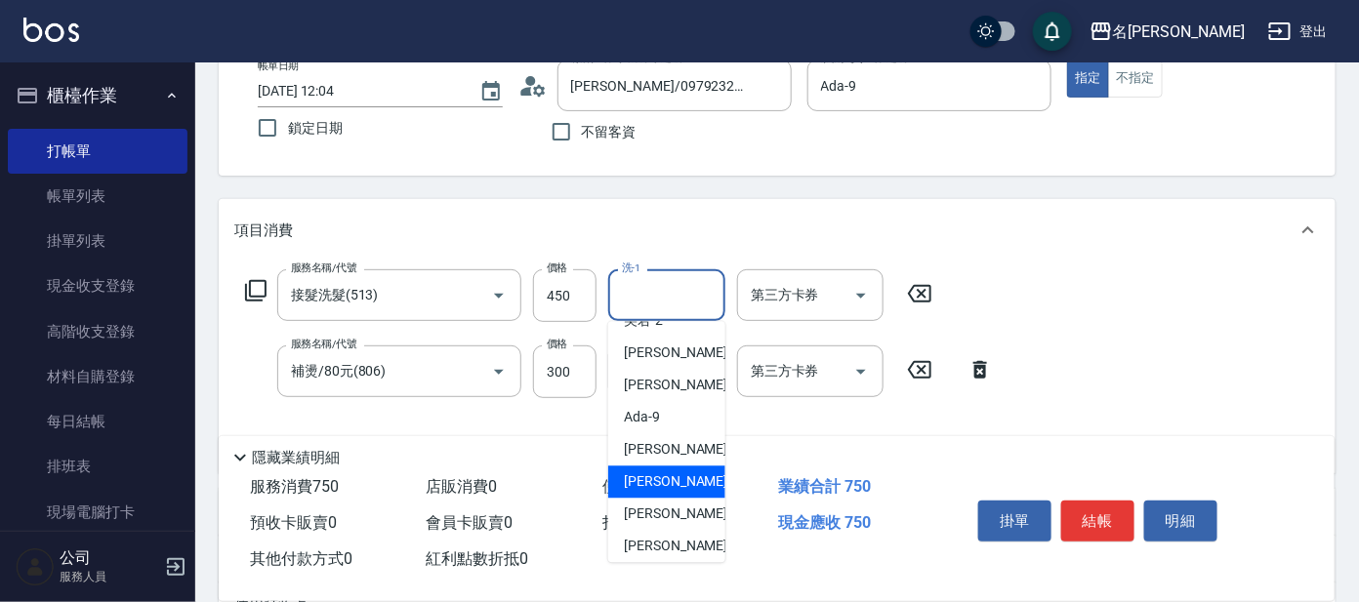
scroll to position [161, 0]
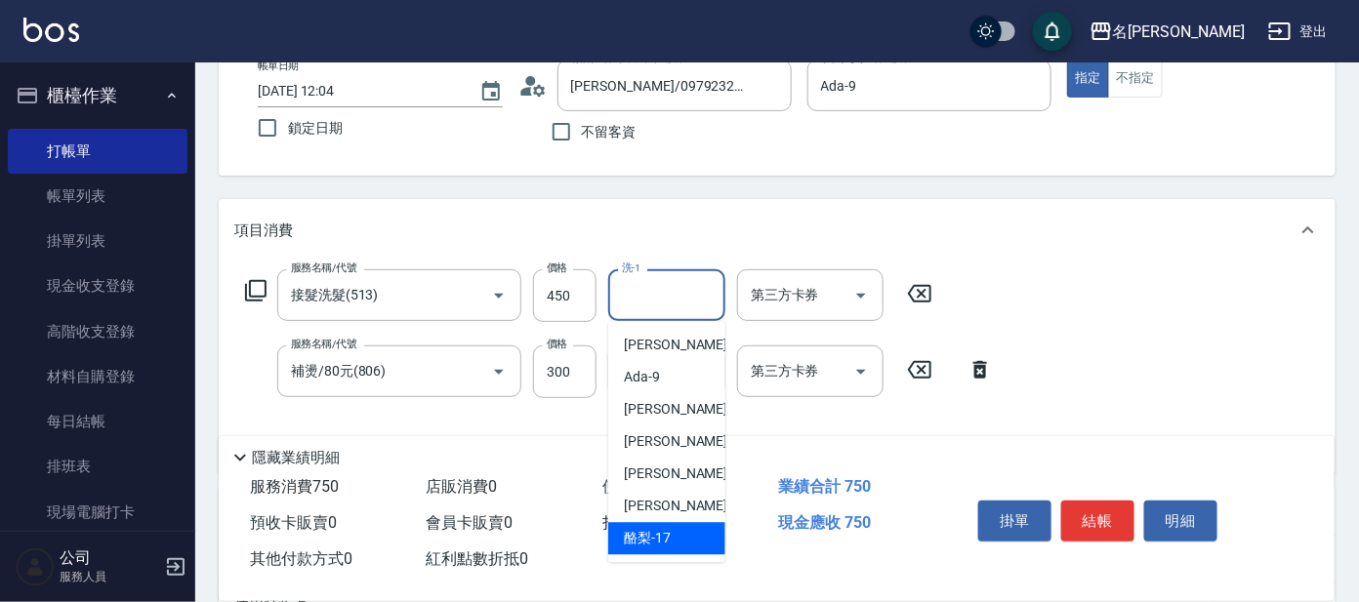
click at [674, 533] on div "酪梨 -17" at bounding box center [666, 539] width 117 height 32
type input "酪梨-17"
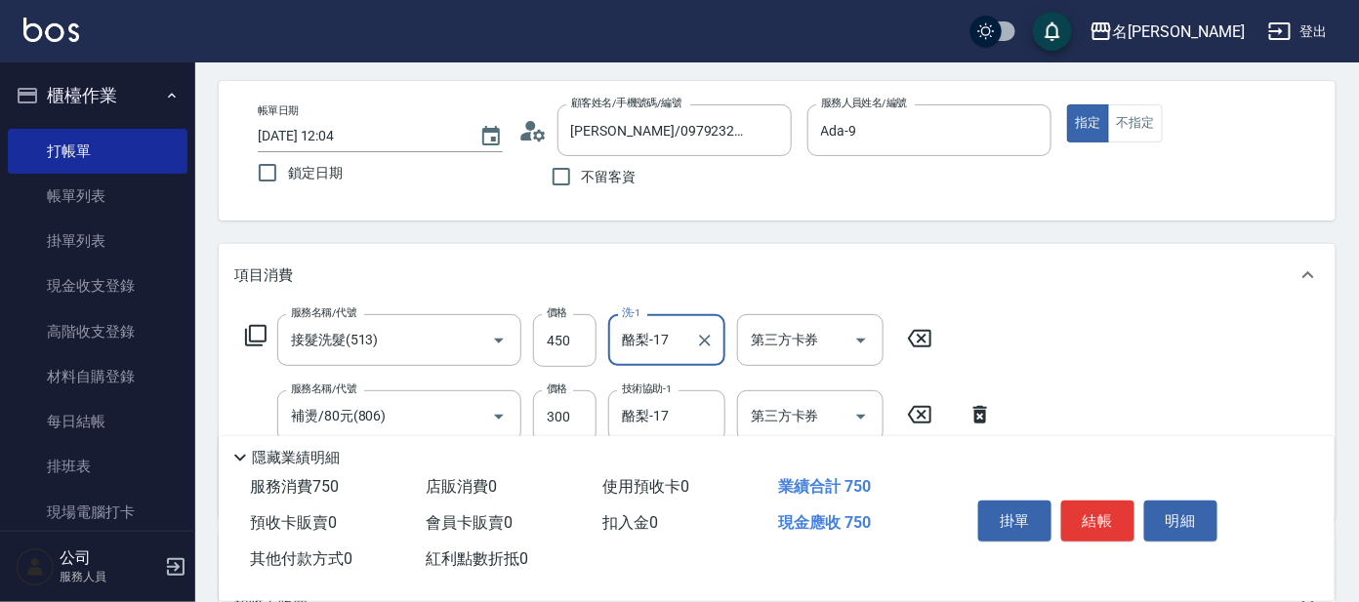
scroll to position [0, 0]
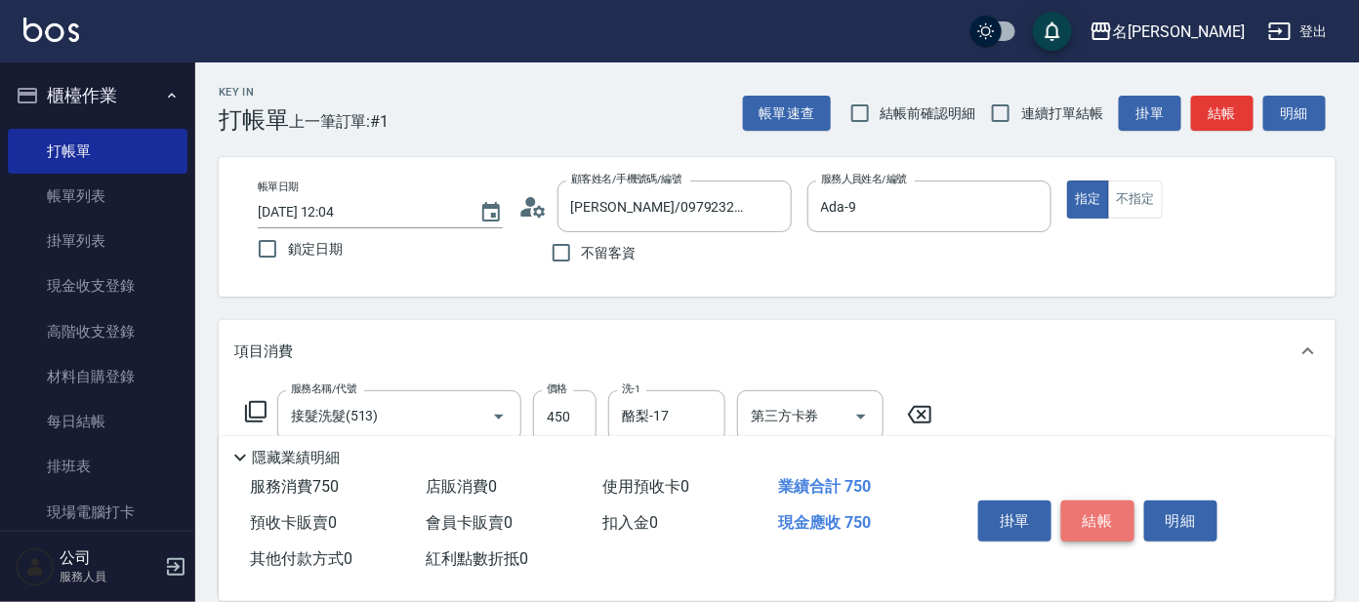
click at [1092, 507] on button "結帳" at bounding box center [1097, 521] width 73 height 41
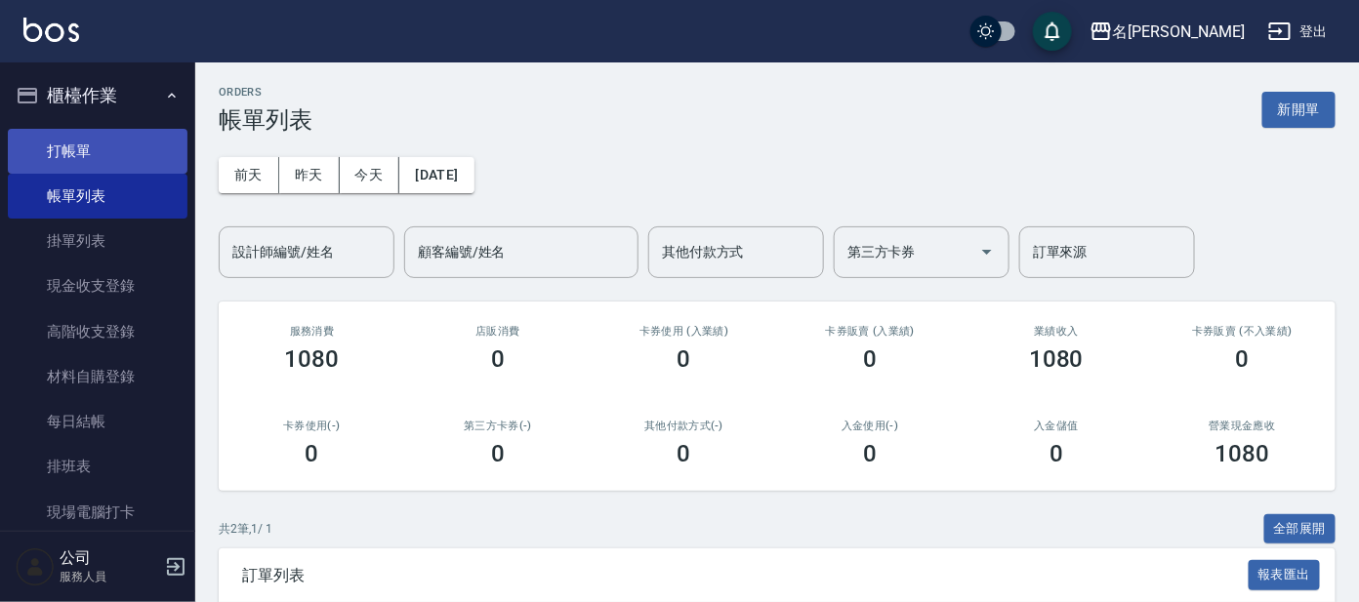
click at [98, 133] on link "打帳單" at bounding box center [98, 151] width 180 height 45
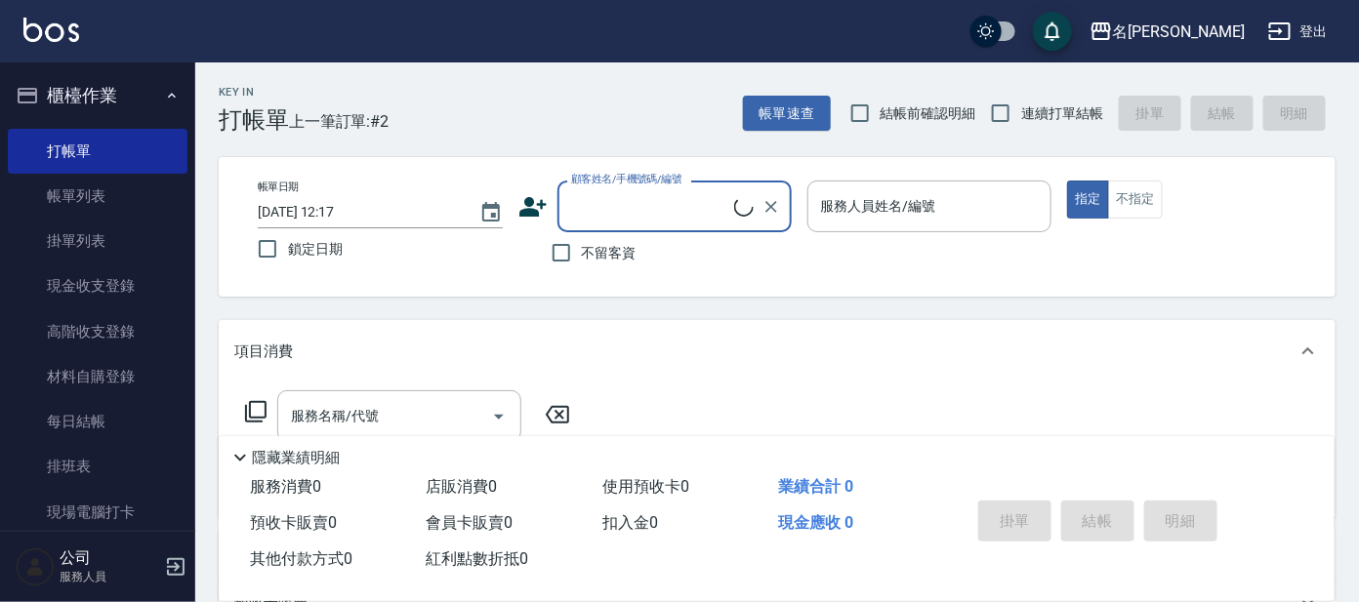
click at [684, 176] on div "帳單日期 [DATE] 12:17 鎖定日期 顧客姓名/手機號碼/編號 顧客姓名/手機號碼/編號 不留客資 服務人員姓名/編號 服務人員姓名/編號 指定 不指定" at bounding box center [777, 227] width 1117 height 140
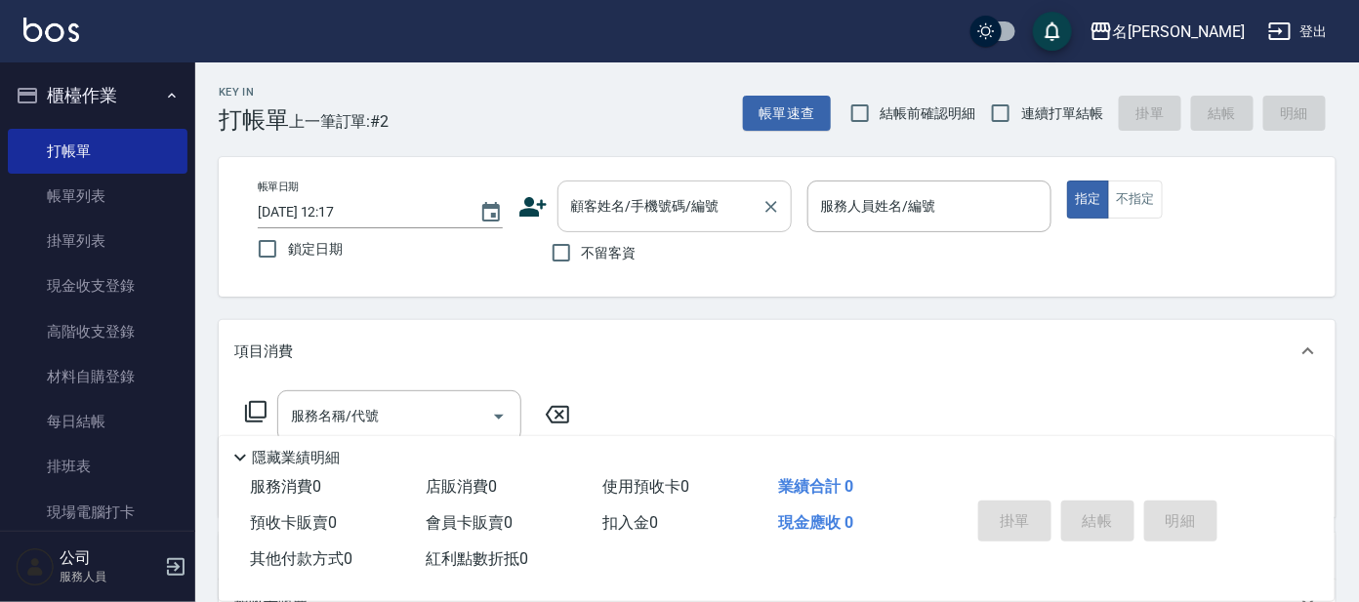
click at [672, 201] on input "顧客姓名/手機號碼/編號" at bounding box center [659, 206] width 187 height 34
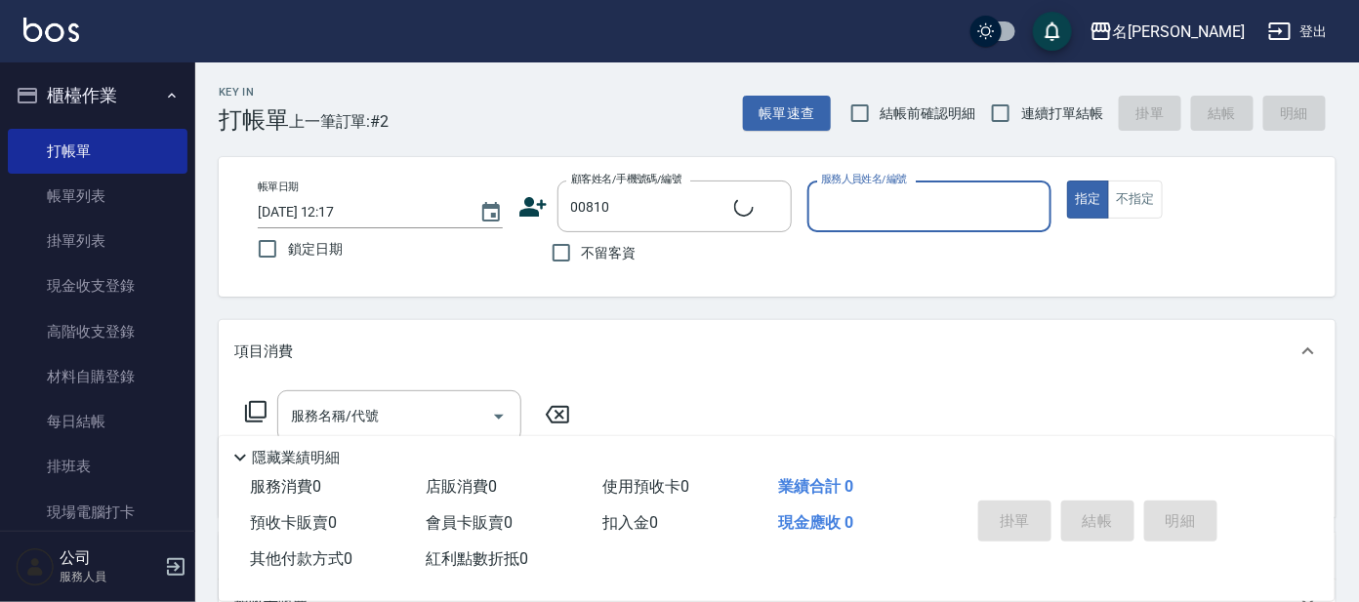
type input "[PERSON_NAME]/0932255682/00810"
click at [921, 187] on div "服務人員姓名/編號" at bounding box center [929, 207] width 245 height 52
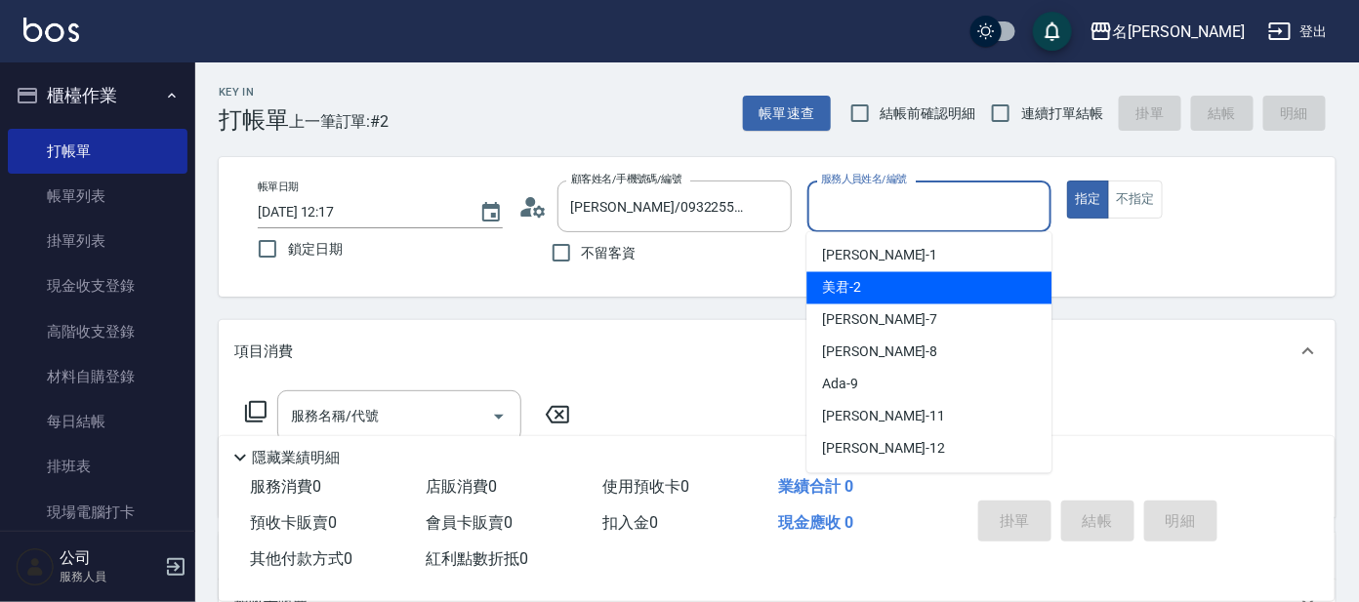
click at [897, 282] on div "美君 -2" at bounding box center [928, 288] width 245 height 32
type input "美君-2"
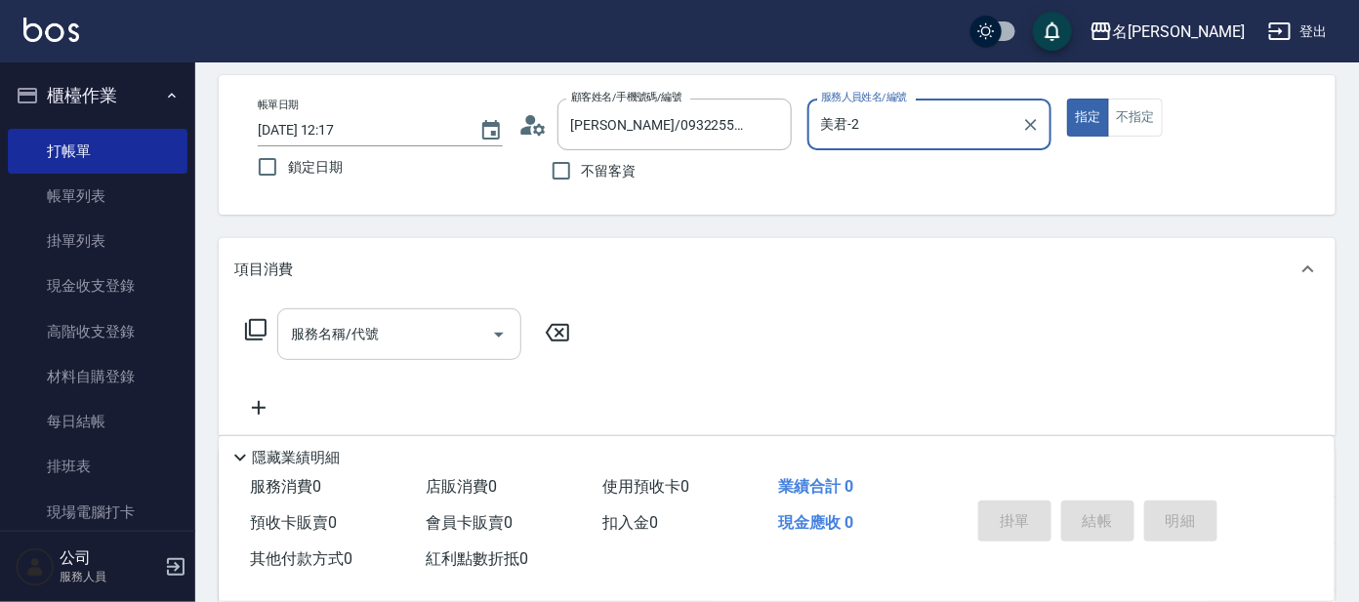
scroll to position [121, 0]
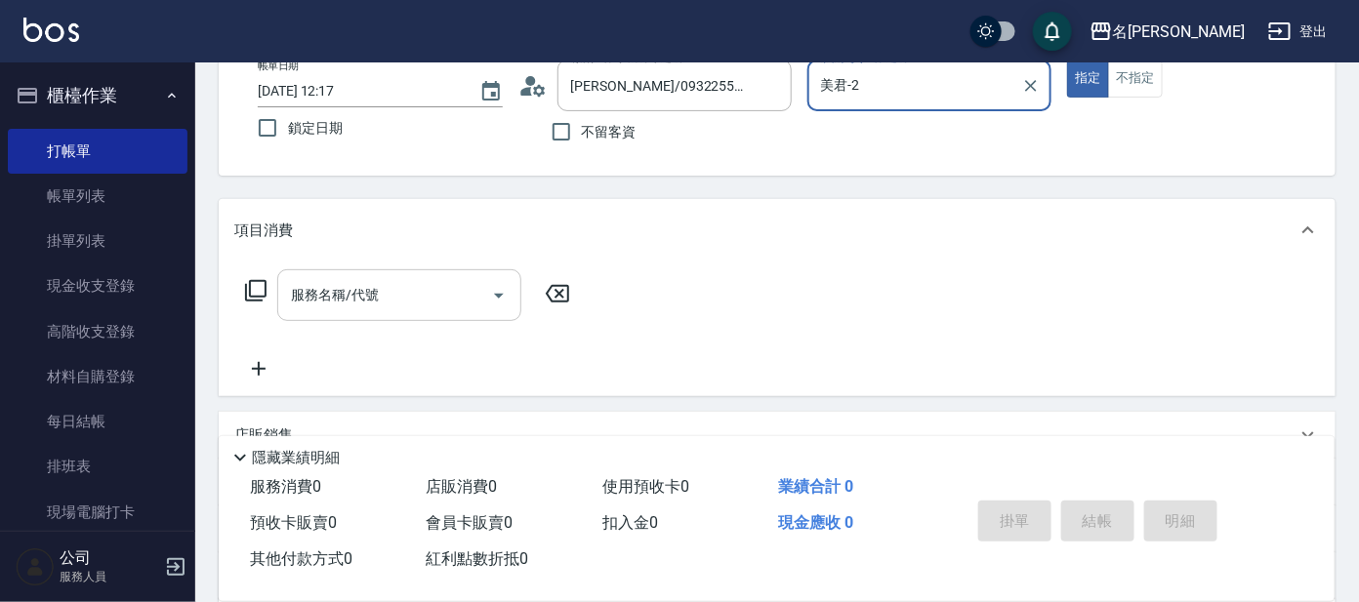
click at [373, 297] on div "服務名稱/代號 服務名稱/代號" at bounding box center [399, 295] width 244 height 52
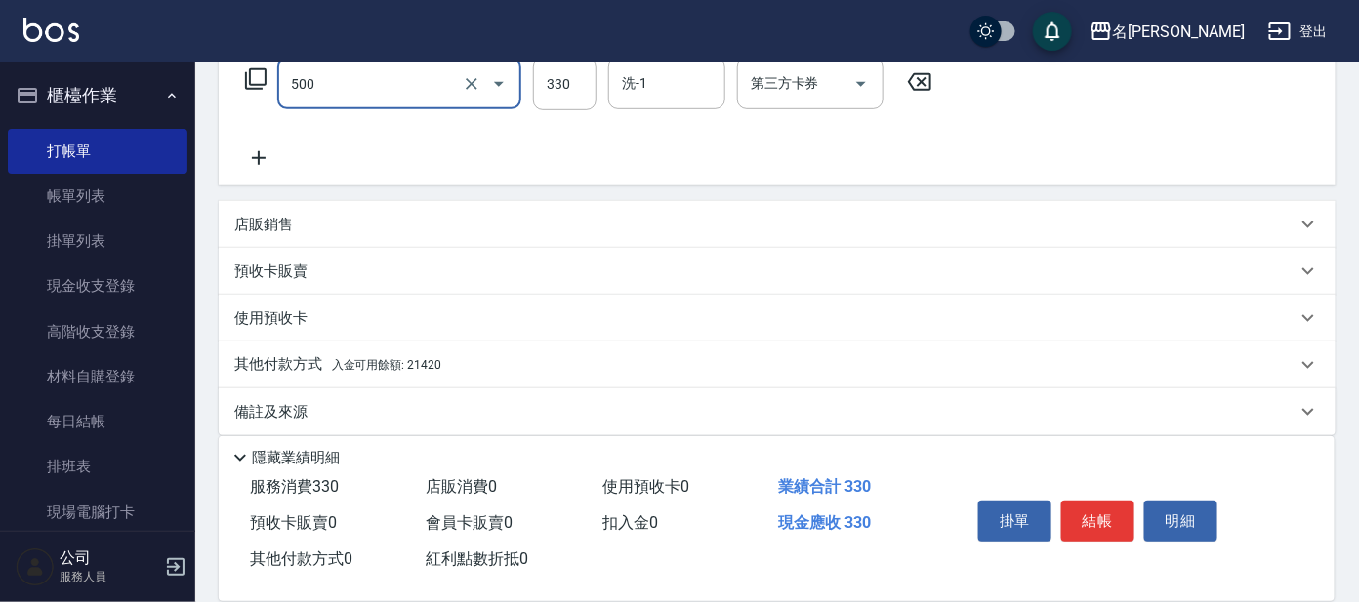
scroll to position [348, 0]
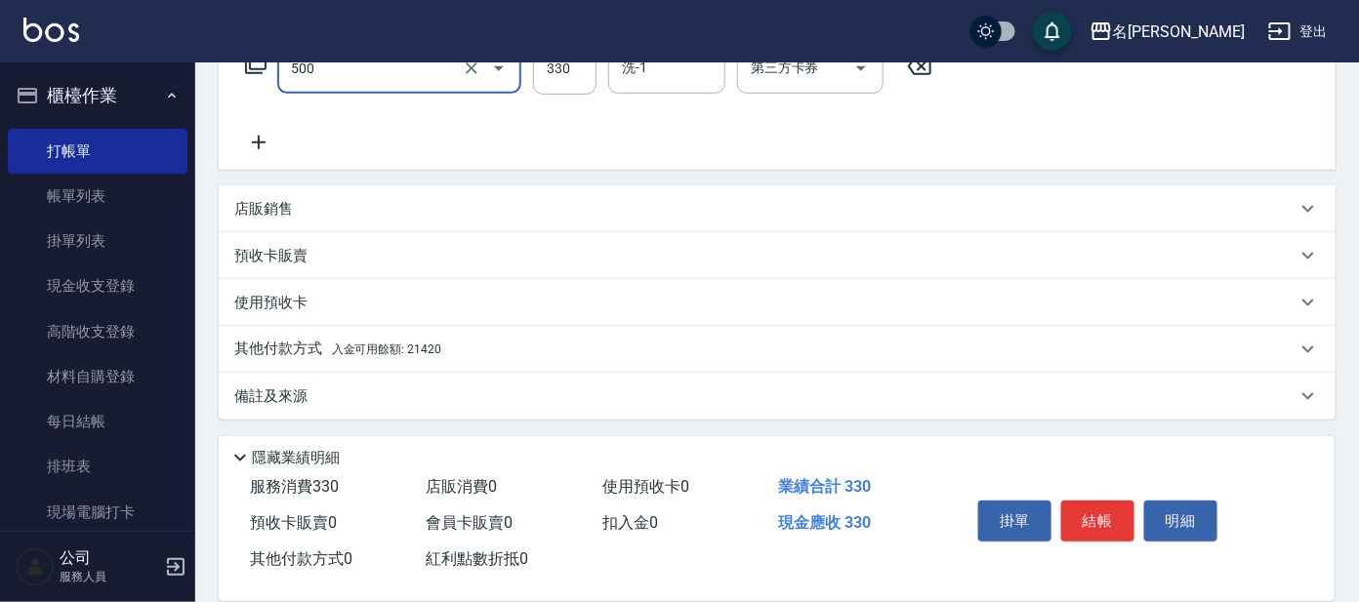
type input "高階洗髮(500)"
drag, startPoint x: 432, startPoint y: 353, endPoint x: 426, endPoint y: 372, distance: 19.8
click at [430, 353] on span "入金可用餘額: 21420" at bounding box center [386, 350] width 109 height 14
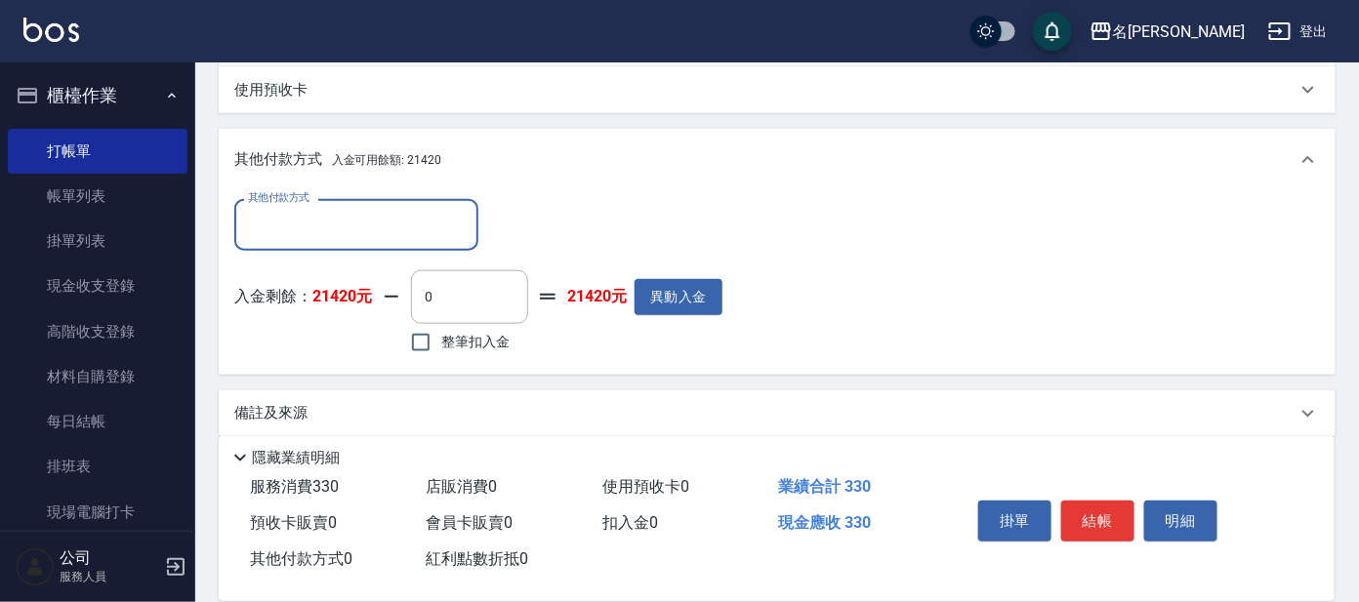
scroll to position [577, 0]
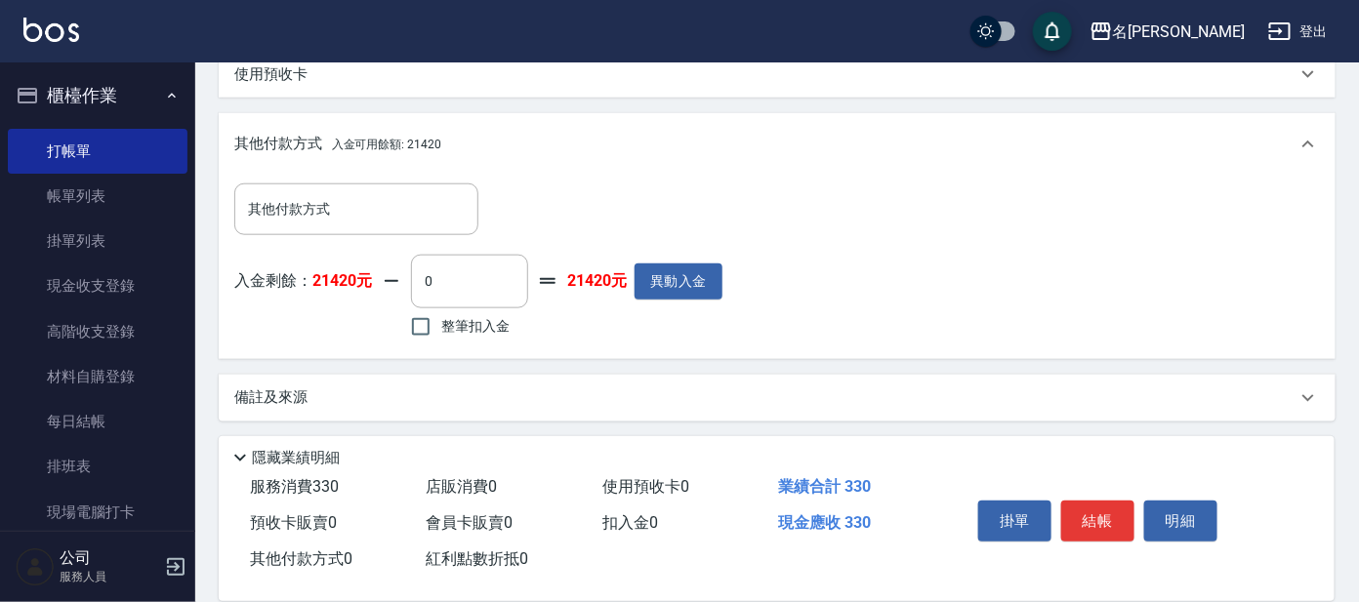
click at [492, 333] on span "整筆扣入金" at bounding box center [475, 326] width 68 height 20
click at [441, 333] on input "整筆扣入金" at bounding box center [420, 326] width 41 height 41
checkbox input "true"
type input "330"
click at [1100, 515] on button "結帳" at bounding box center [1097, 521] width 73 height 41
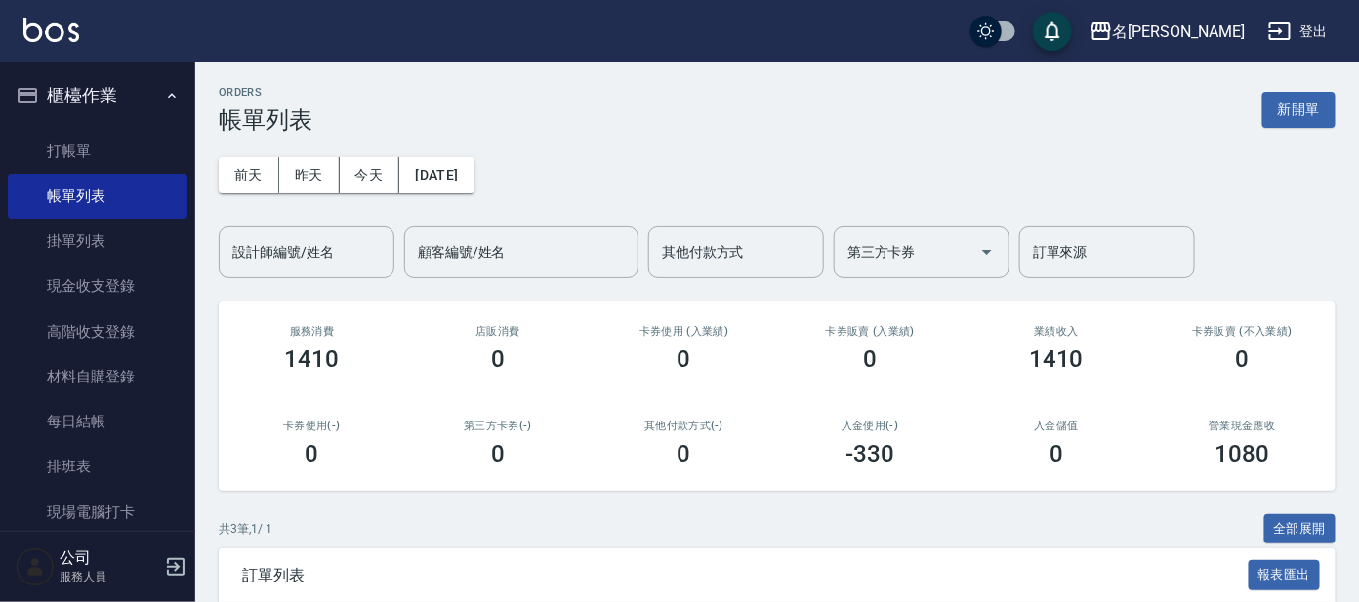
drag, startPoint x: 1310, startPoint y: 119, endPoint x: 1280, endPoint y: 113, distance: 30.8
click at [1310, 118] on button "新開單" at bounding box center [1298, 110] width 73 height 36
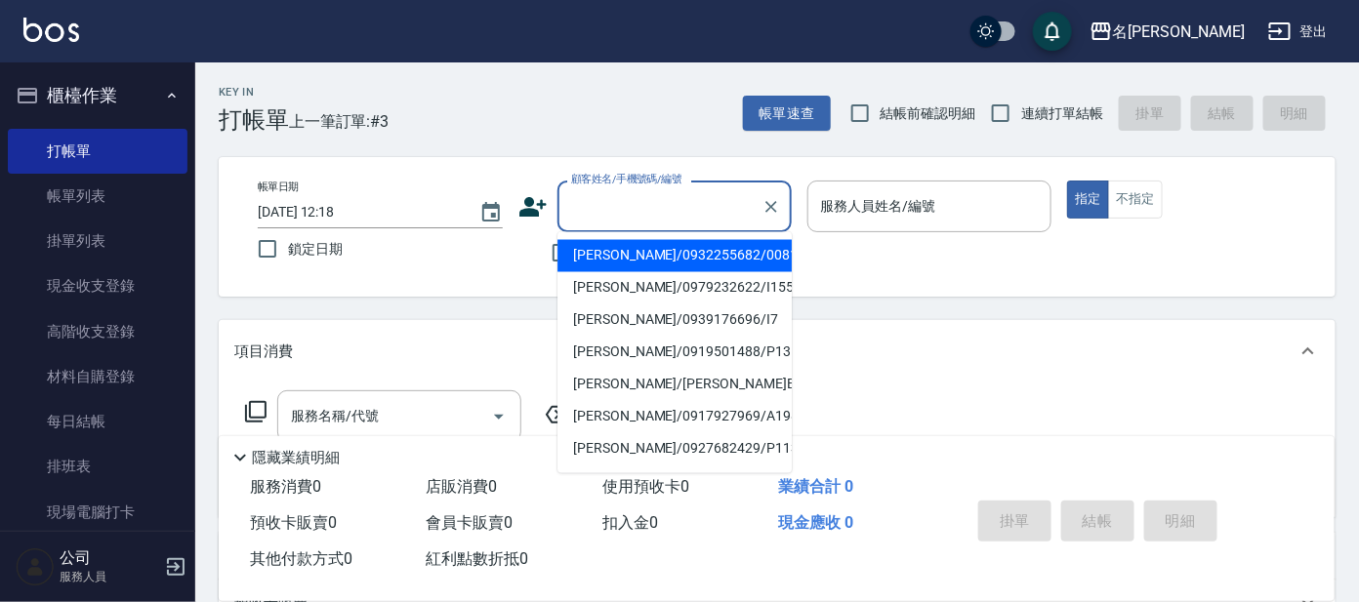
click at [712, 212] on input "顧客姓名/手機號碼/編號" at bounding box center [659, 206] width 187 height 34
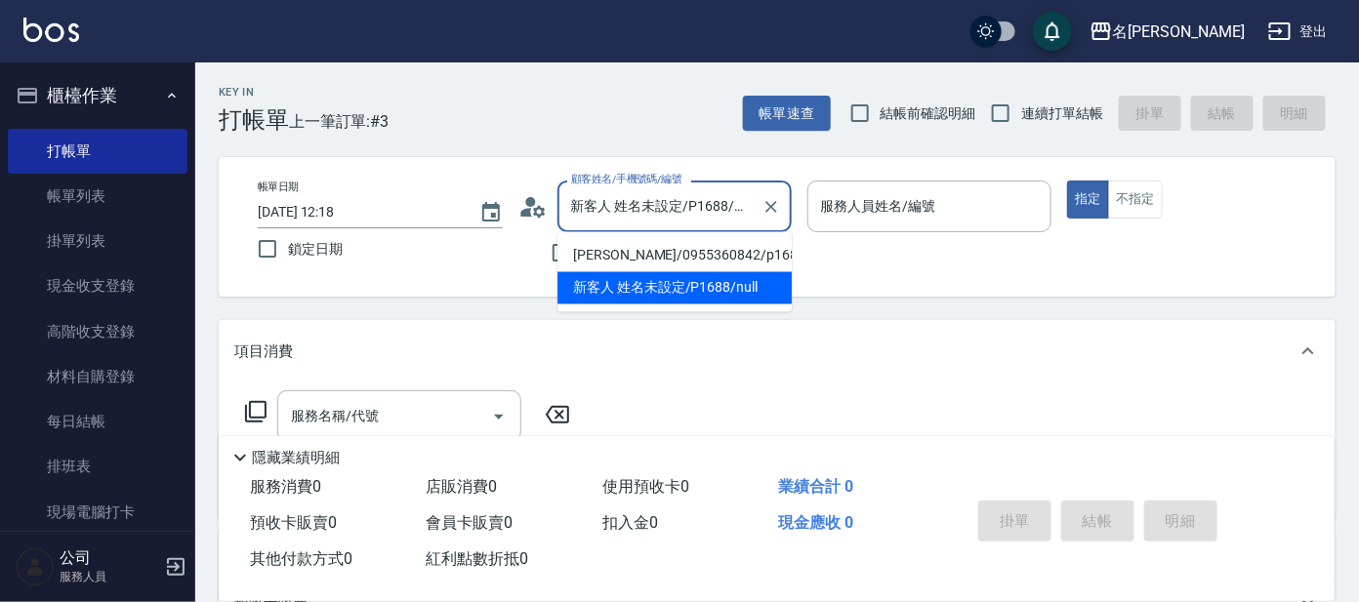
click at [702, 195] on input "新客人 姓名未設定/P1688/null" at bounding box center [659, 206] width 187 height 34
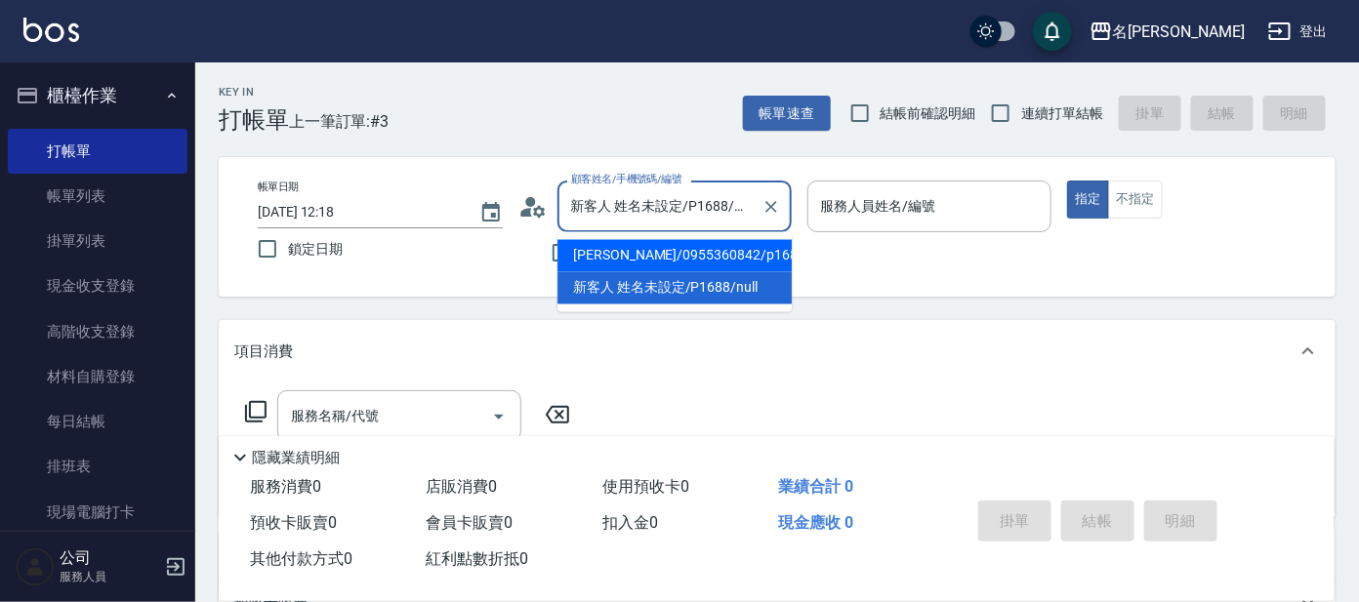
click at [672, 252] on li "[PERSON_NAME]/0955360842/p1688" at bounding box center [674, 256] width 234 height 32
type input "[PERSON_NAME]/0955360842/p1688"
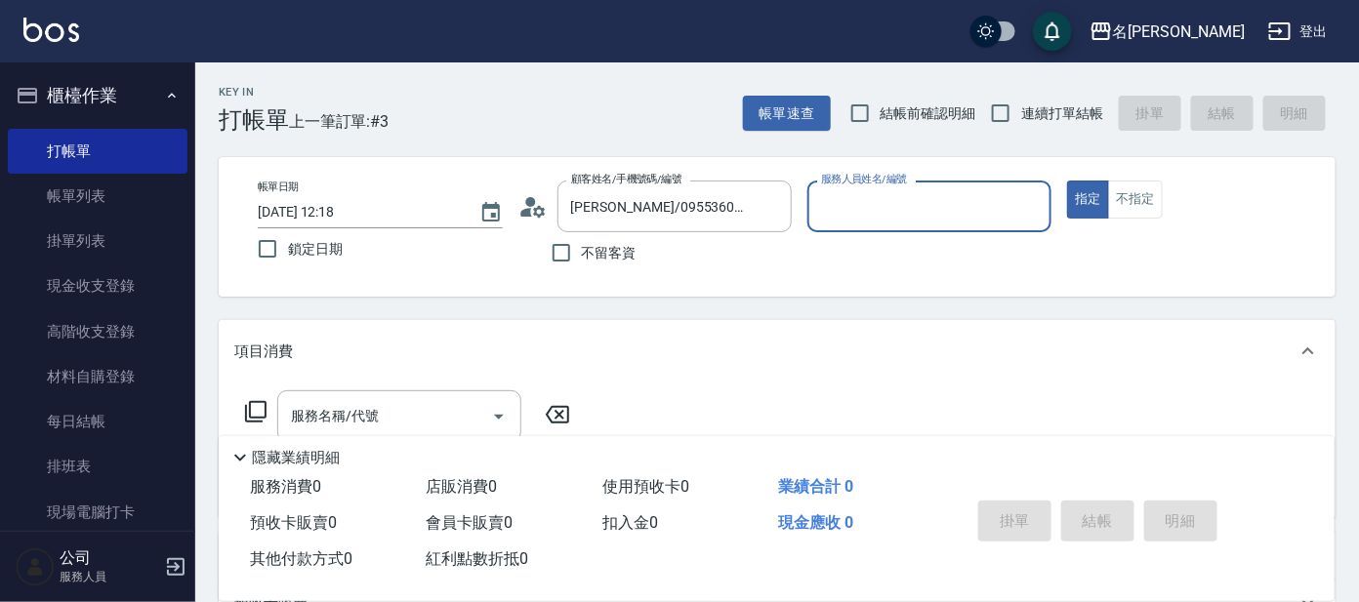
type input "公司 -100"
click at [1034, 197] on icon "Clear" at bounding box center [1031, 207] width 20 height 20
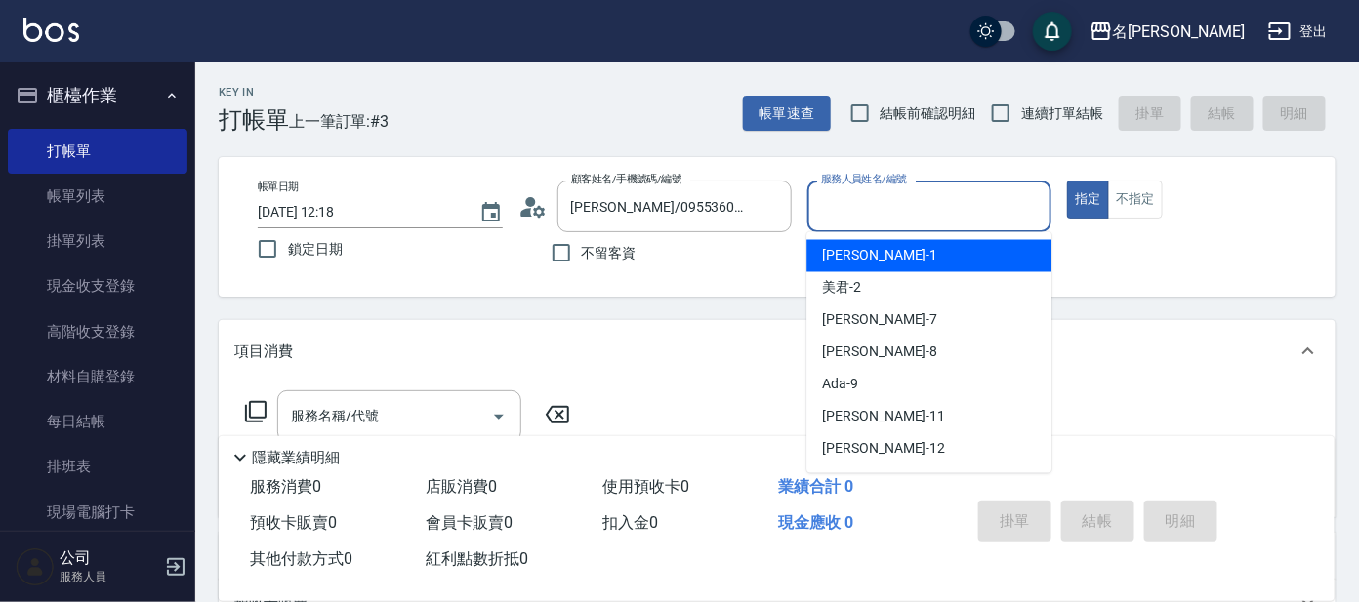
drag, startPoint x: 960, startPoint y: 203, endPoint x: 949, endPoint y: 248, distance: 46.4
click at [960, 204] on input "服務人員姓名/編號" at bounding box center [929, 206] width 227 height 34
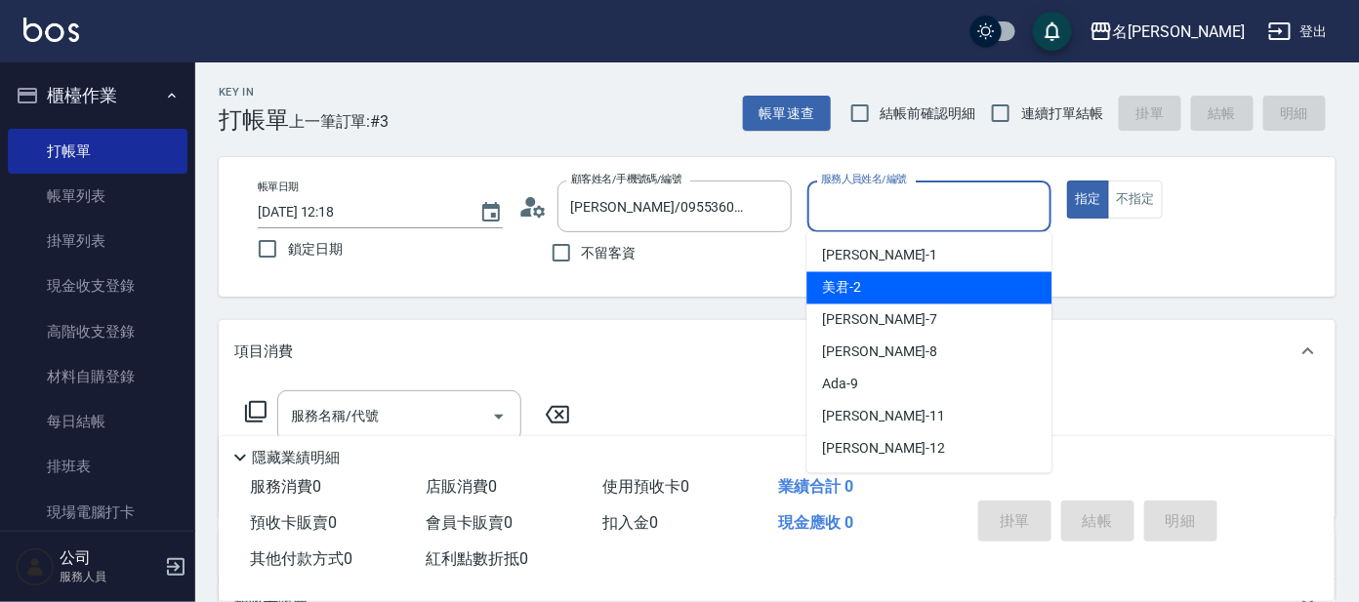
click at [936, 288] on div "美君 -2" at bounding box center [928, 288] width 245 height 32
type input "美君-2"
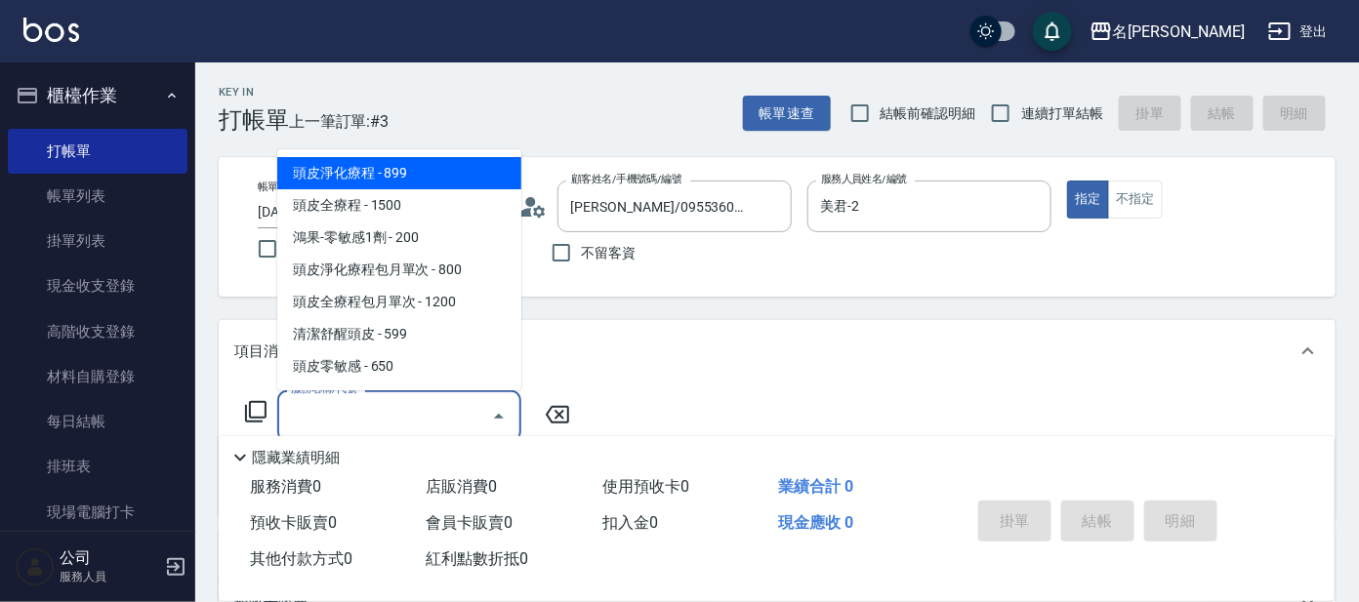
click at [337, 413] on input "服務名稱/代號" at bounding box center [384, 416] width 197 height 34
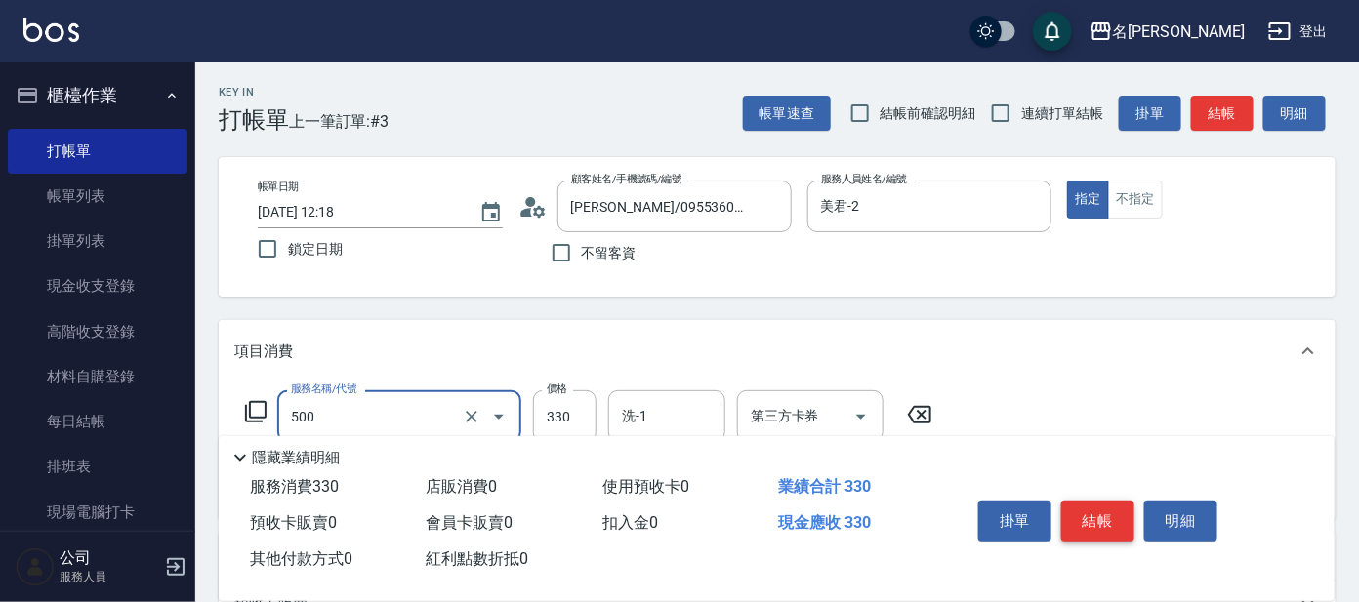
type input "高階洗髮(500)"
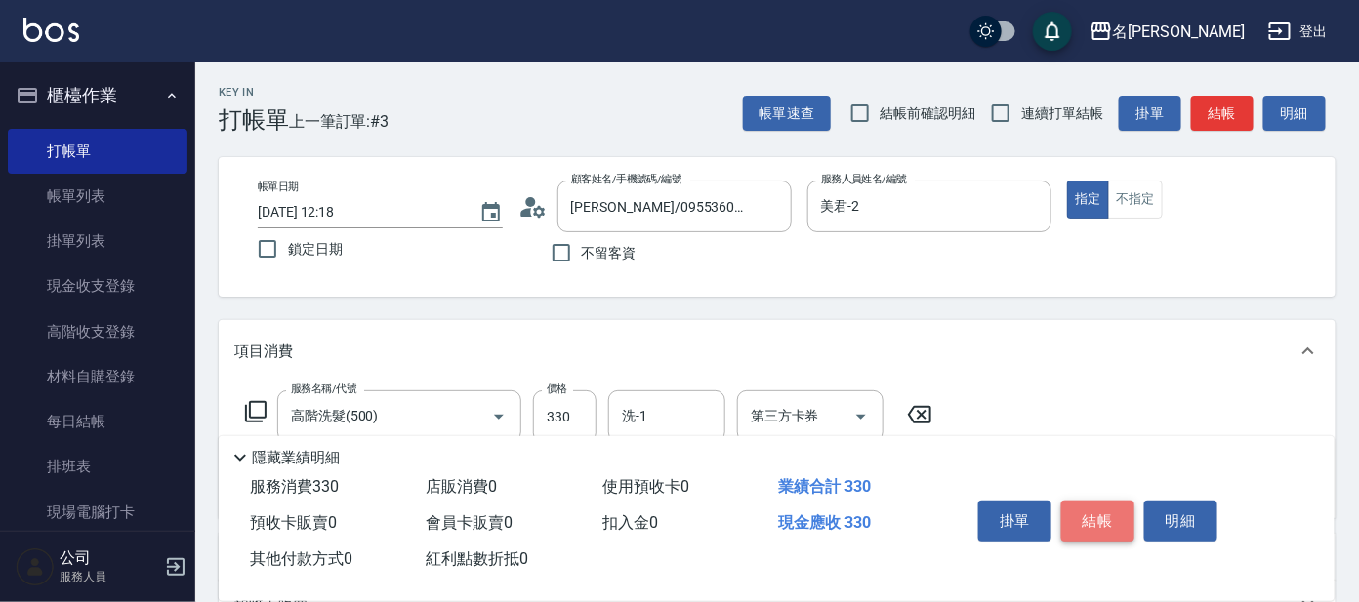
click at [1088, 521] on button "結帳" at bounding box center [1097, 521] width 73 height 41
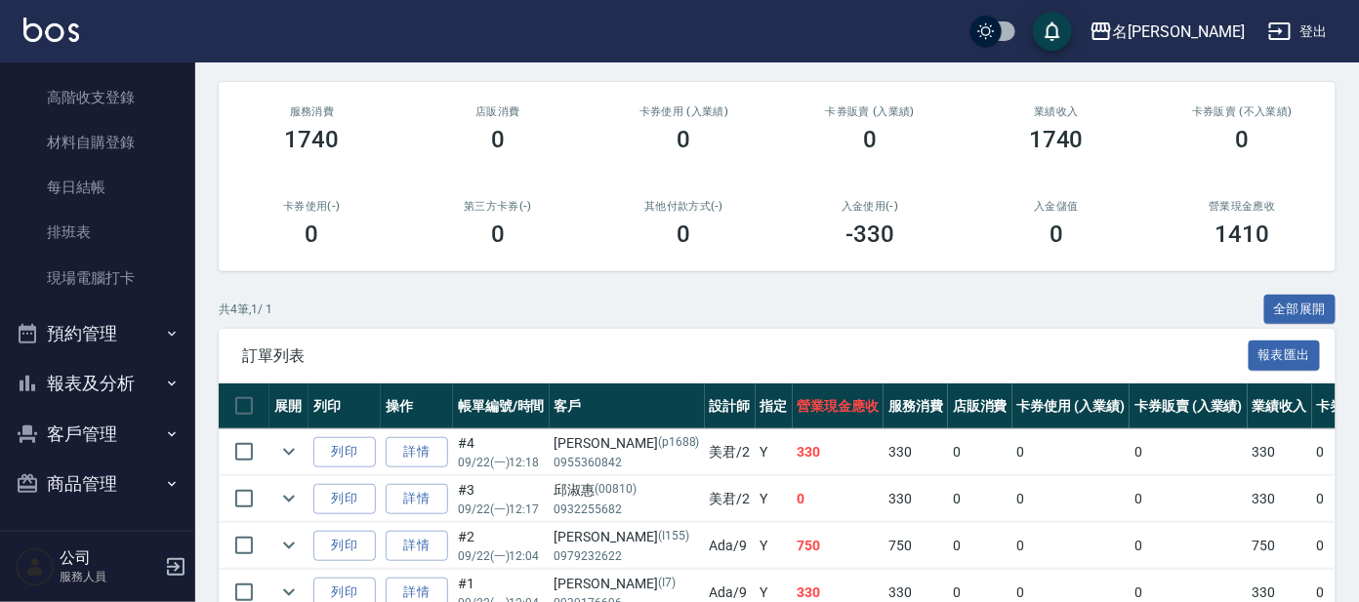
scroll to position [327, 0]
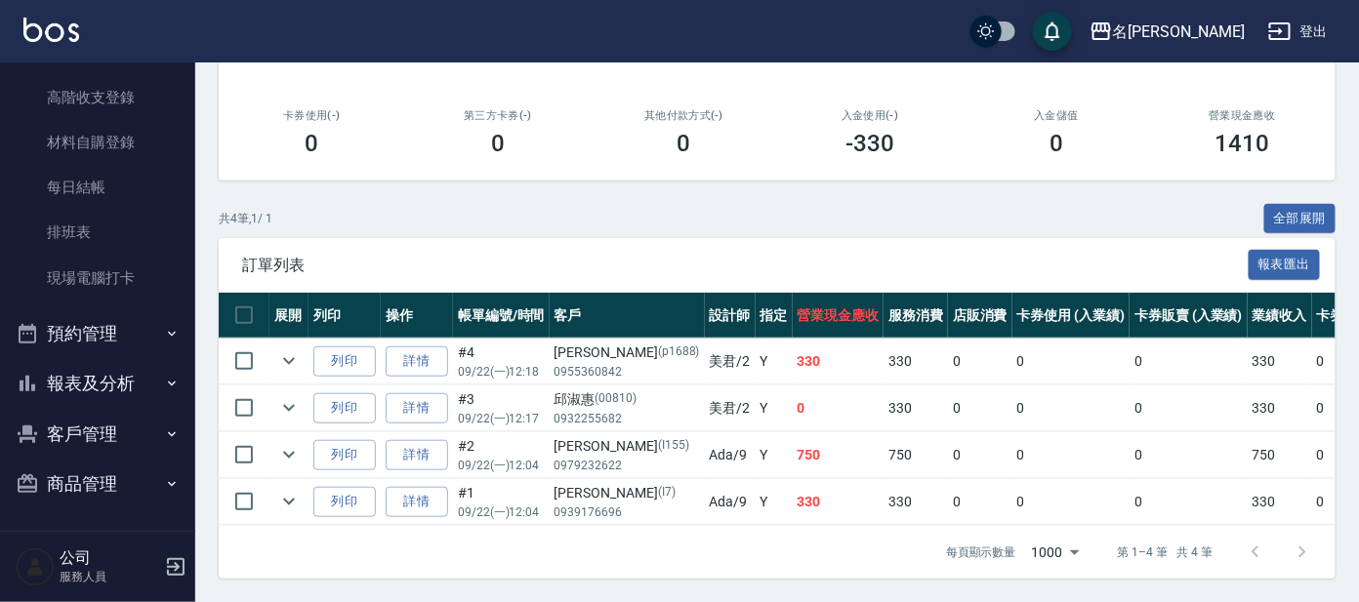
click at [91, 381] on button "報表及分析" at bounding box center [98, 383] width 180 height 51
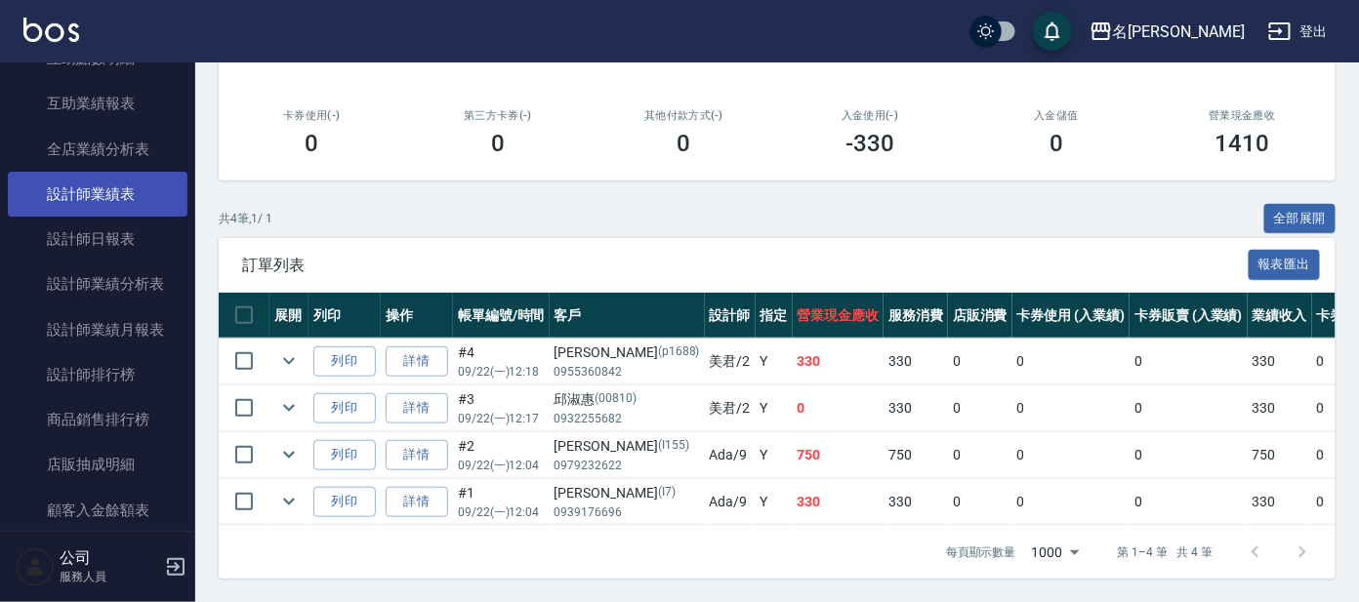
scroll to position [844, 0]
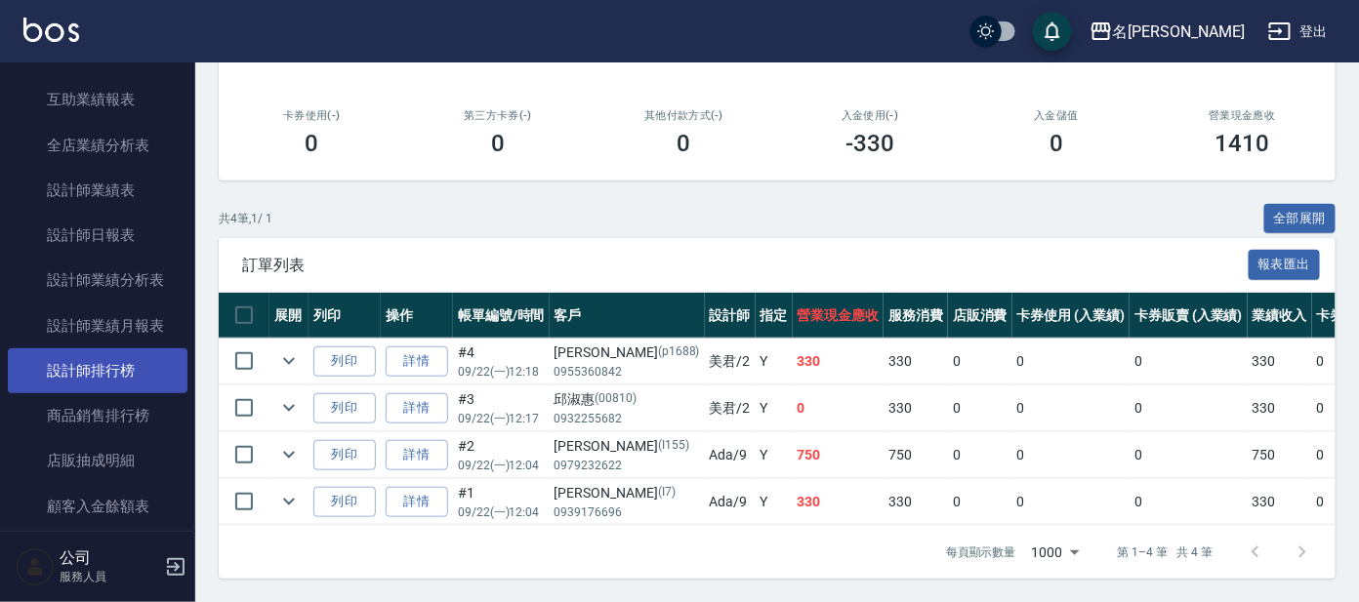
click at [142, 369] on link "設計師排行榜" at bounding box center [98, 370] width 180 height 45
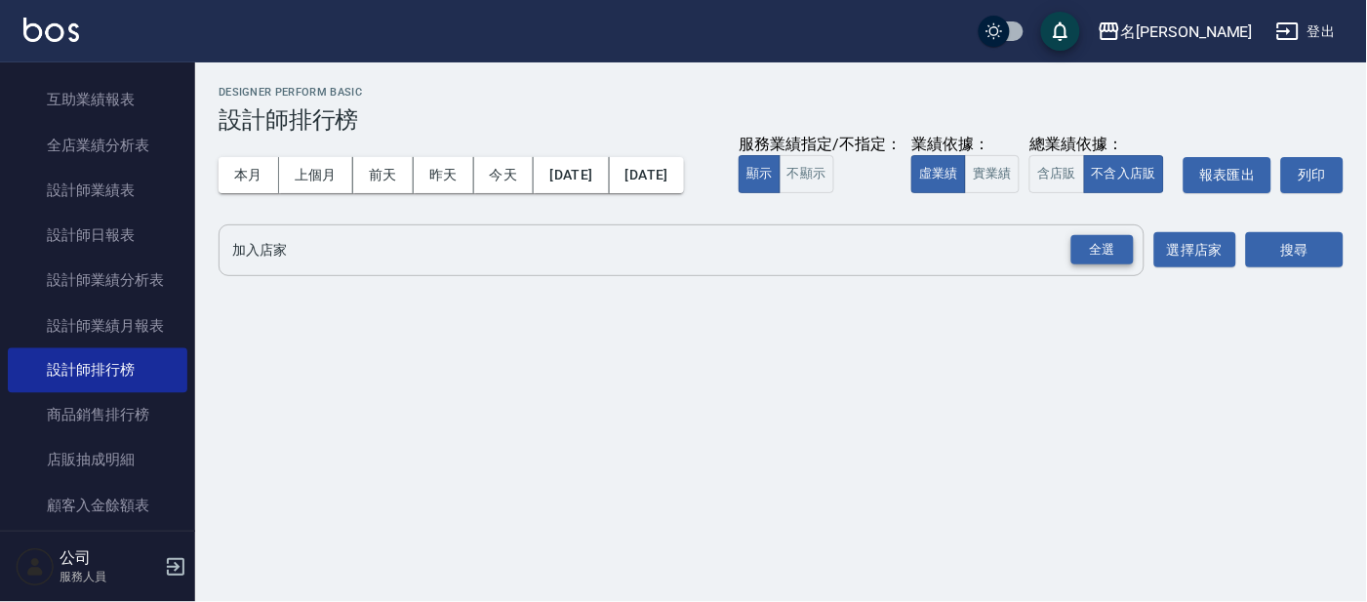
click at [1098, 265] on div "全選" at bounding box center [1103, 250] width 62 height 30
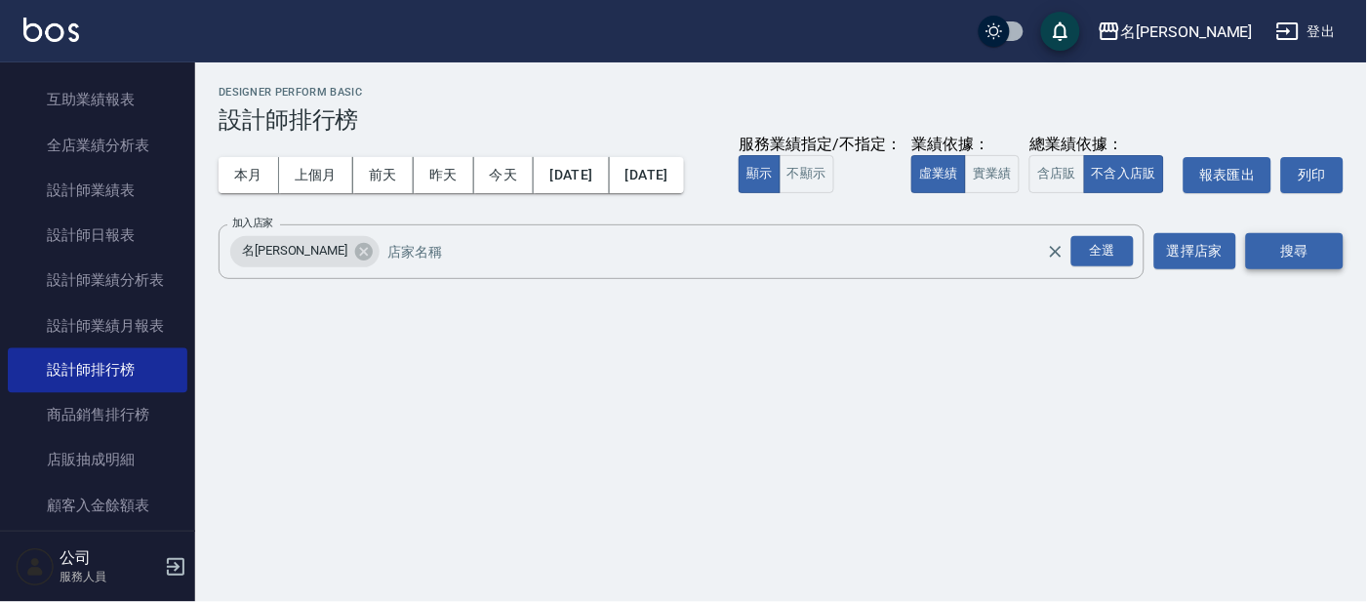
click at [1295, 269] on button "搜尋" at bounding box center [1295, 251] width 98 height 36
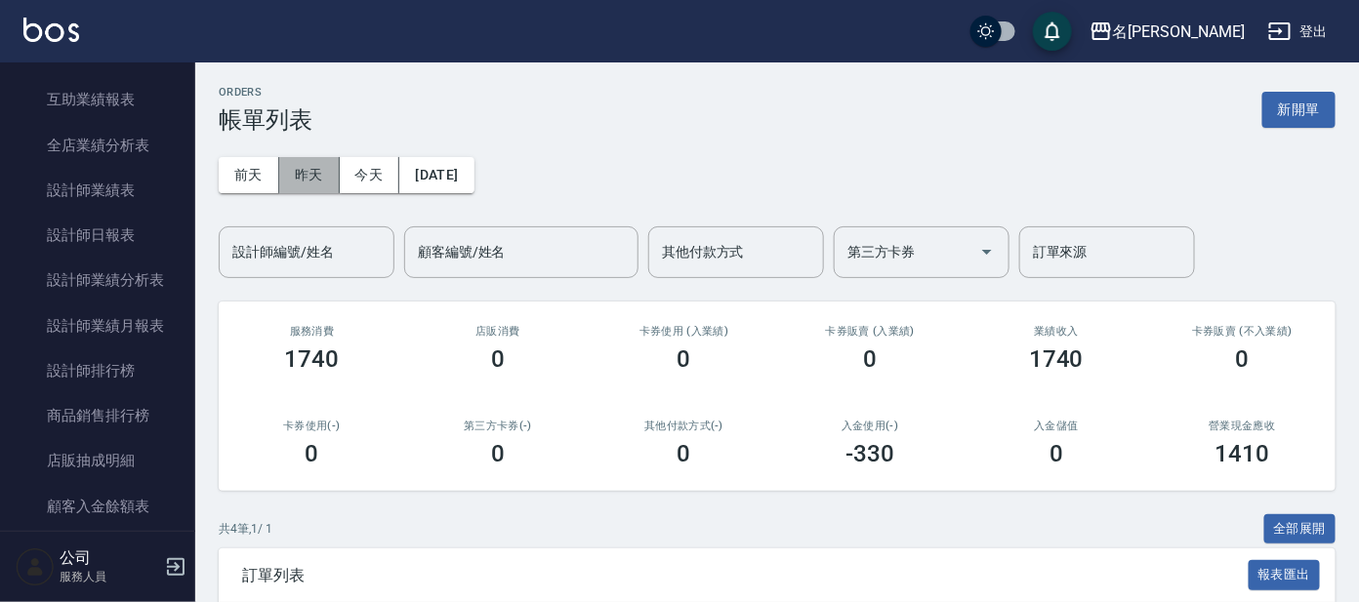
click at [320, 179] on button "昨天" at bounding box center [309, 175] width 61 height 36
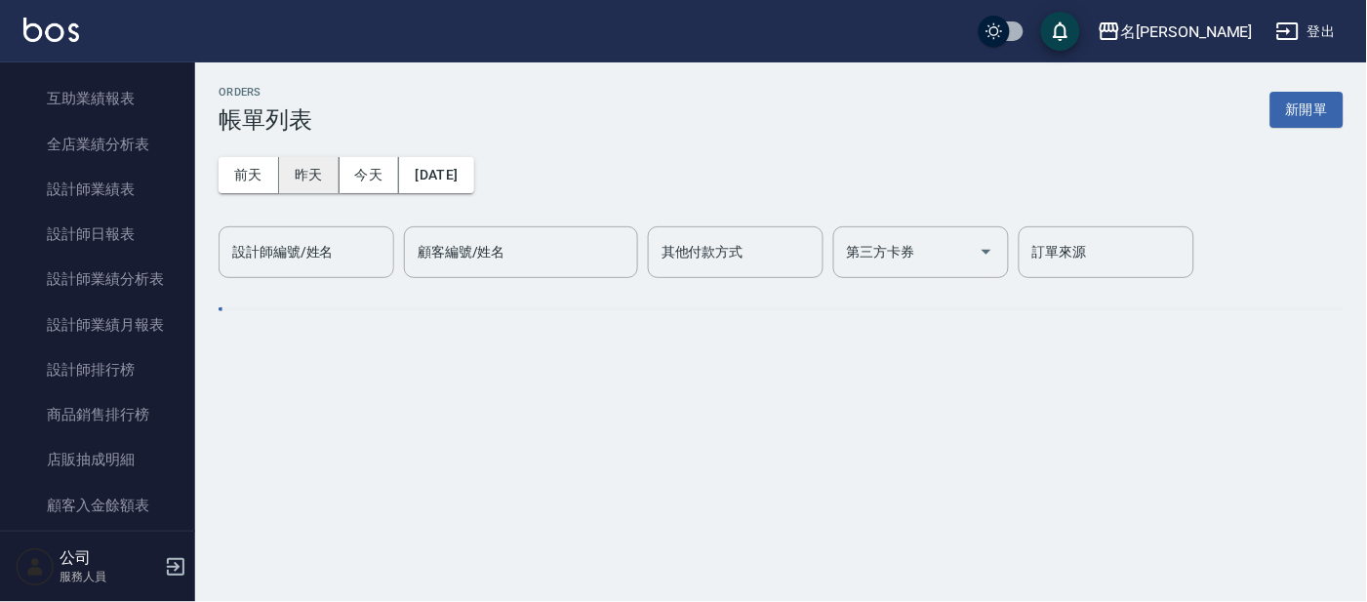
click at [283, 180] on button "昨天" at bounding box center [309, 175] width 61 height 36
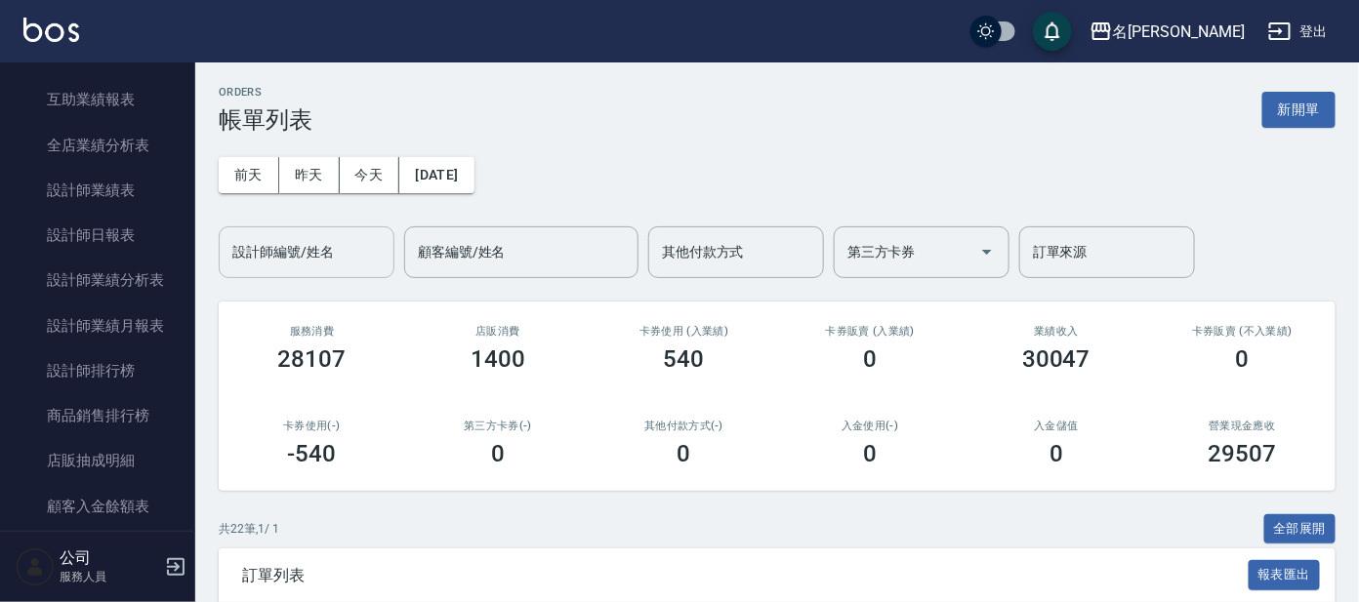
click at [255, 179] on button "前天" at bounding box center [249, 175] width 61 height 36
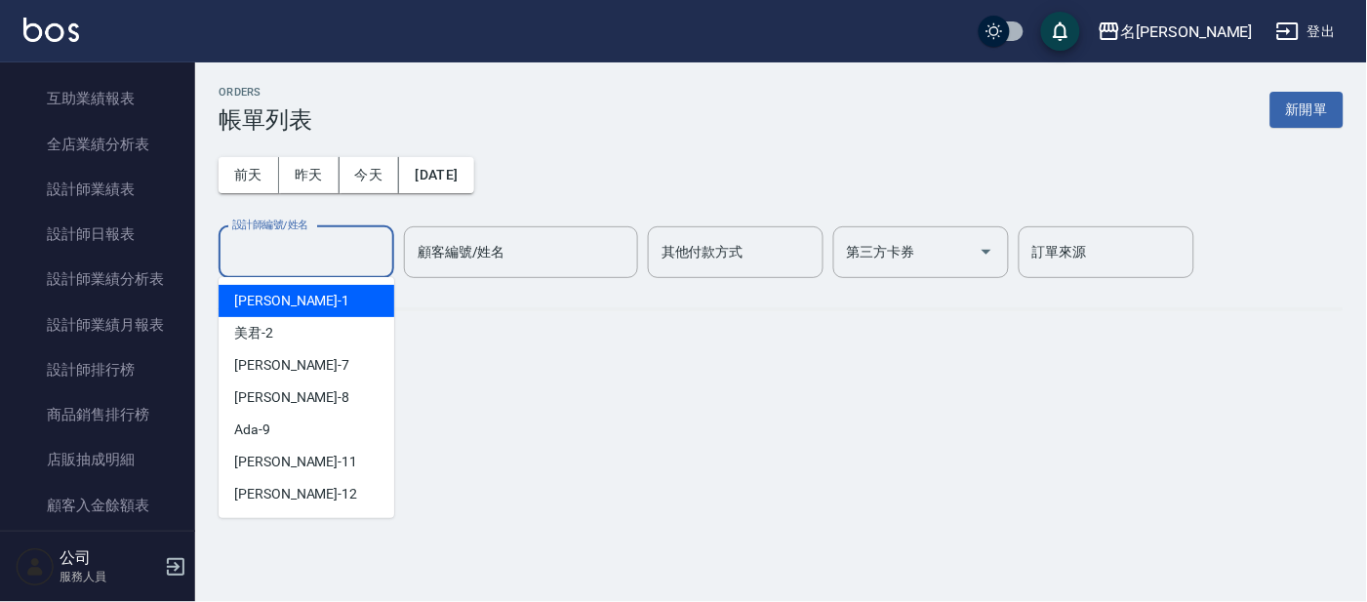
click at [294, 246] on input "設計師編號/姓名" at bounding box center [306, 252] width 158 height 34
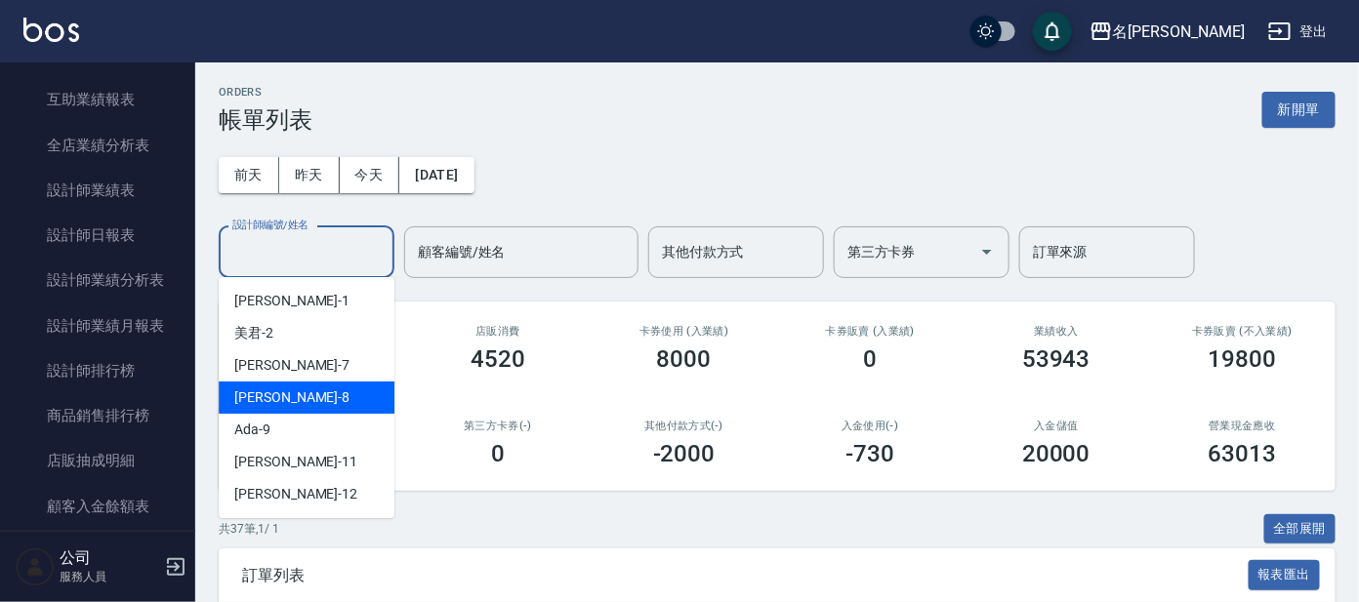
click at [305, 387] on div "[PERSON_NAME] -8" at bounding box center [307, 398] width 176 height 32
type input "[PERSON_NAME]-8"
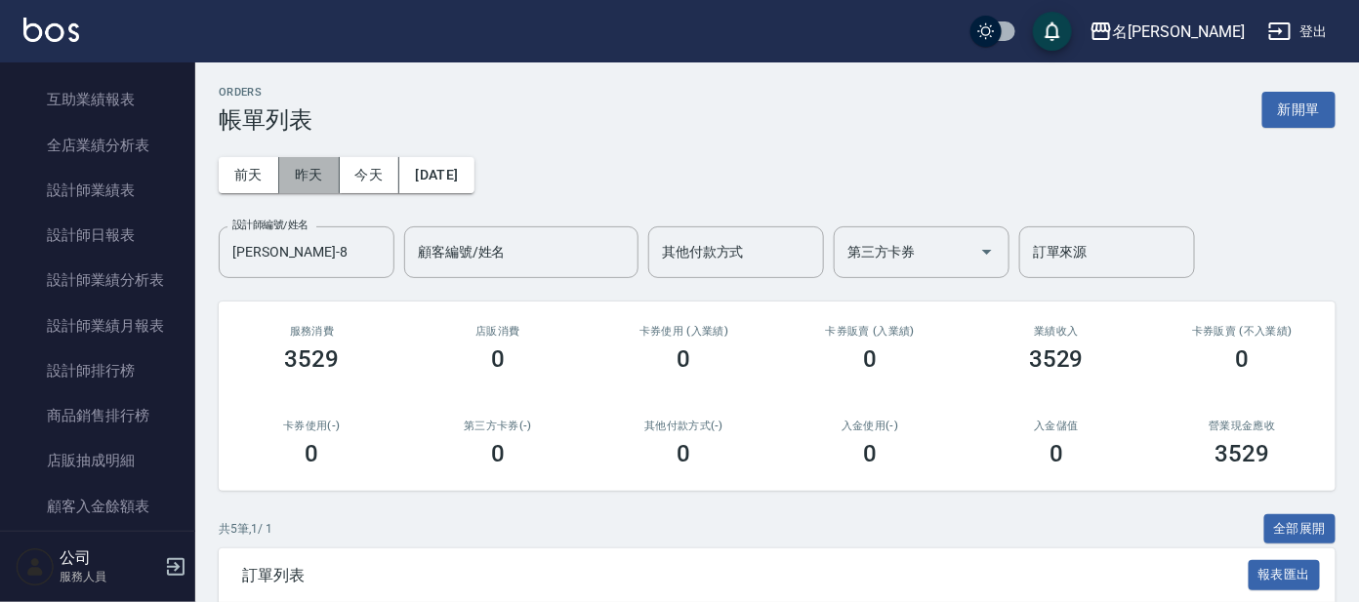
click at [312, 173] on button "昨天" at bounding box center [309, 175] width 61 height 36
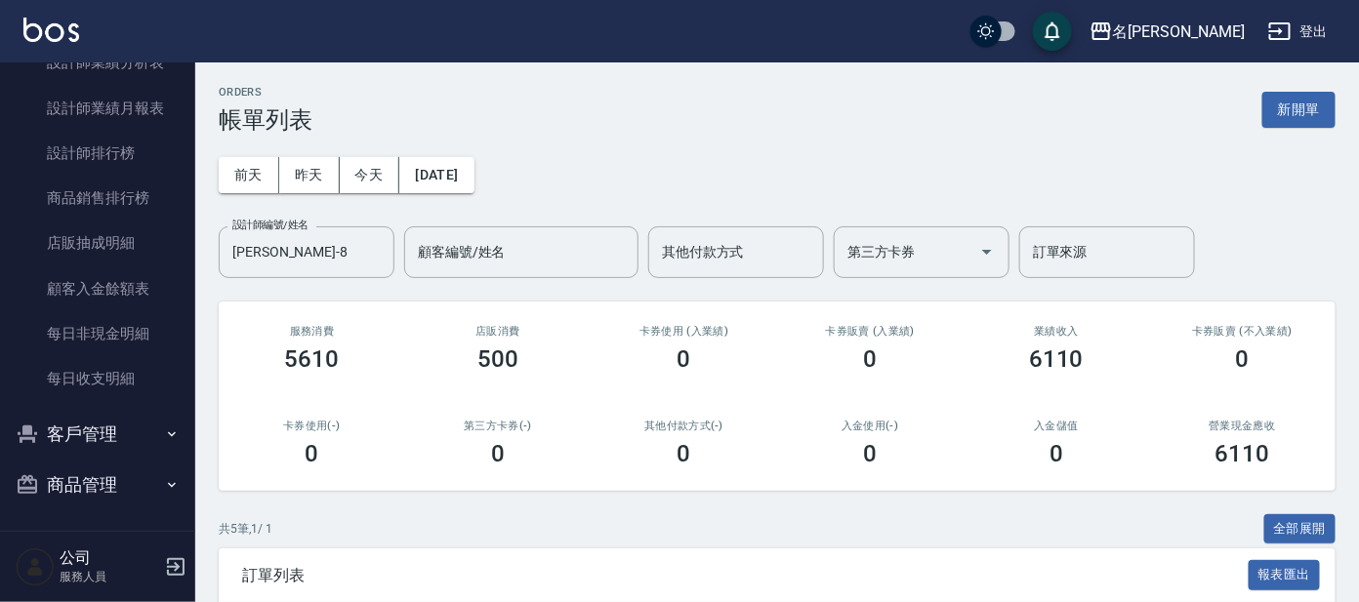
scroll to position [818, 0]
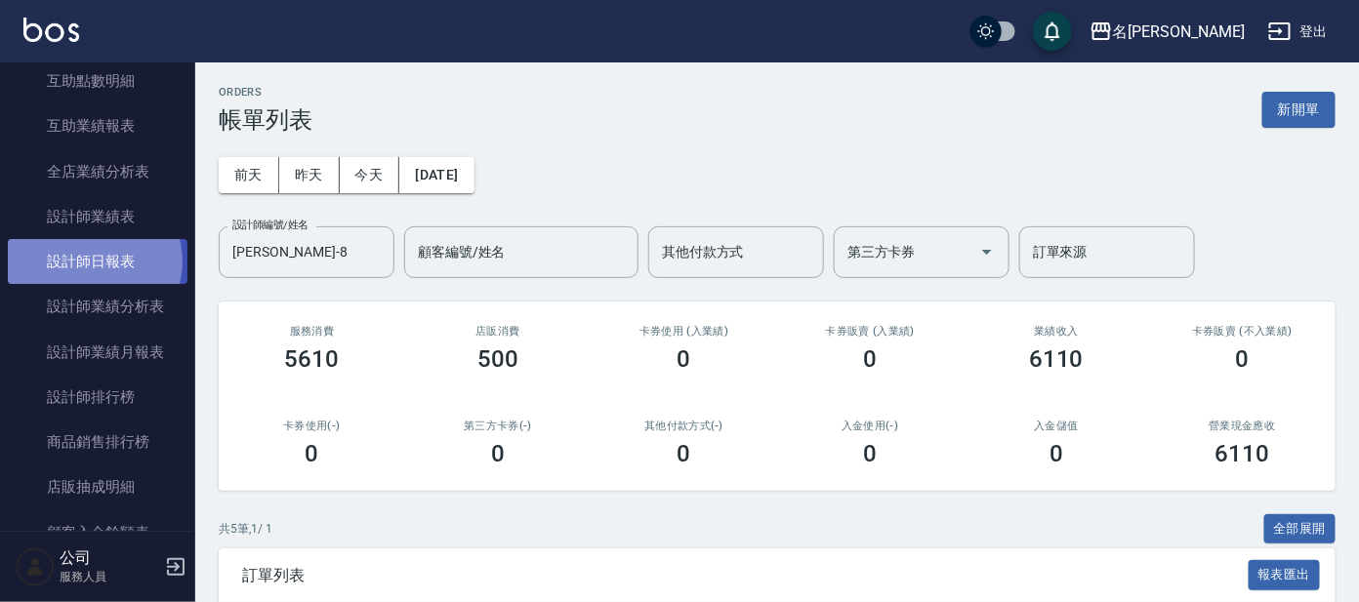
click at [92, 260] on link "設計師日報表" at bounding box center [98, 261] width 180 height 45
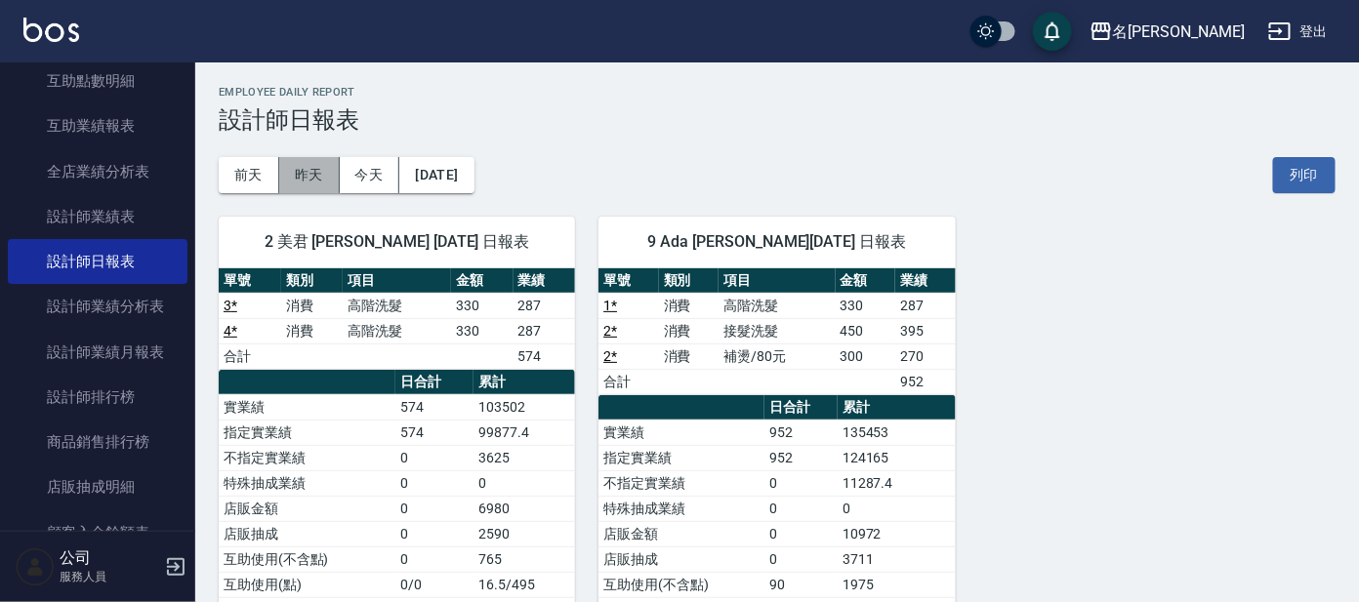
click at [307, 172] on button "昨天" at bounding box center [309, 175] width 61 height 36
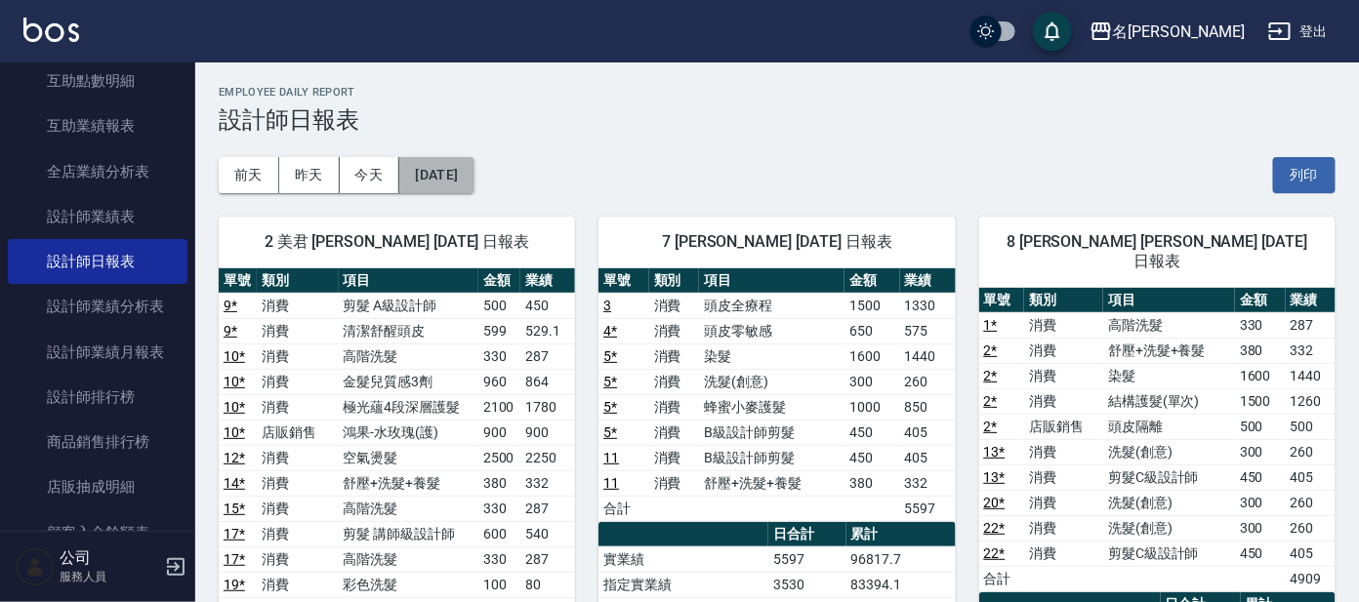
click at [450, 163] on button "[DATE]" at bounding box center [436, 175] width 74 height 36
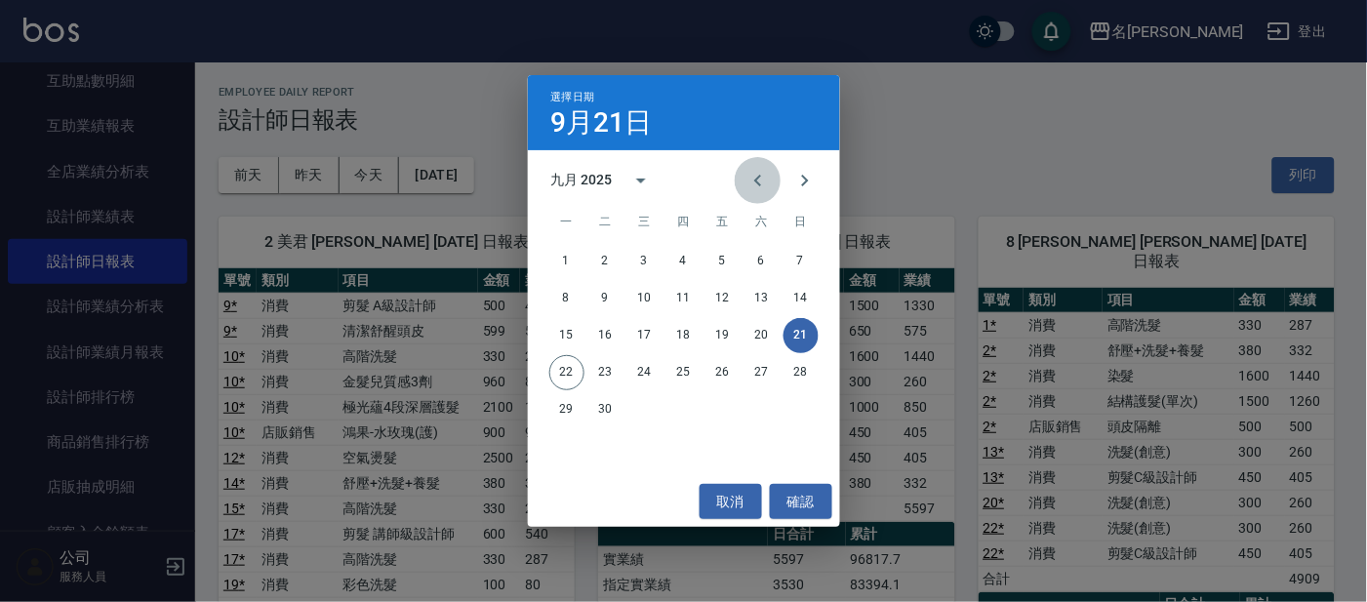
click at [766, 175] on icon "Previous month" at bounding box center [758, 180] width 23 height 23
click at [684, 371] on button "21" at bounding box center [684, 372] width 35 height 35
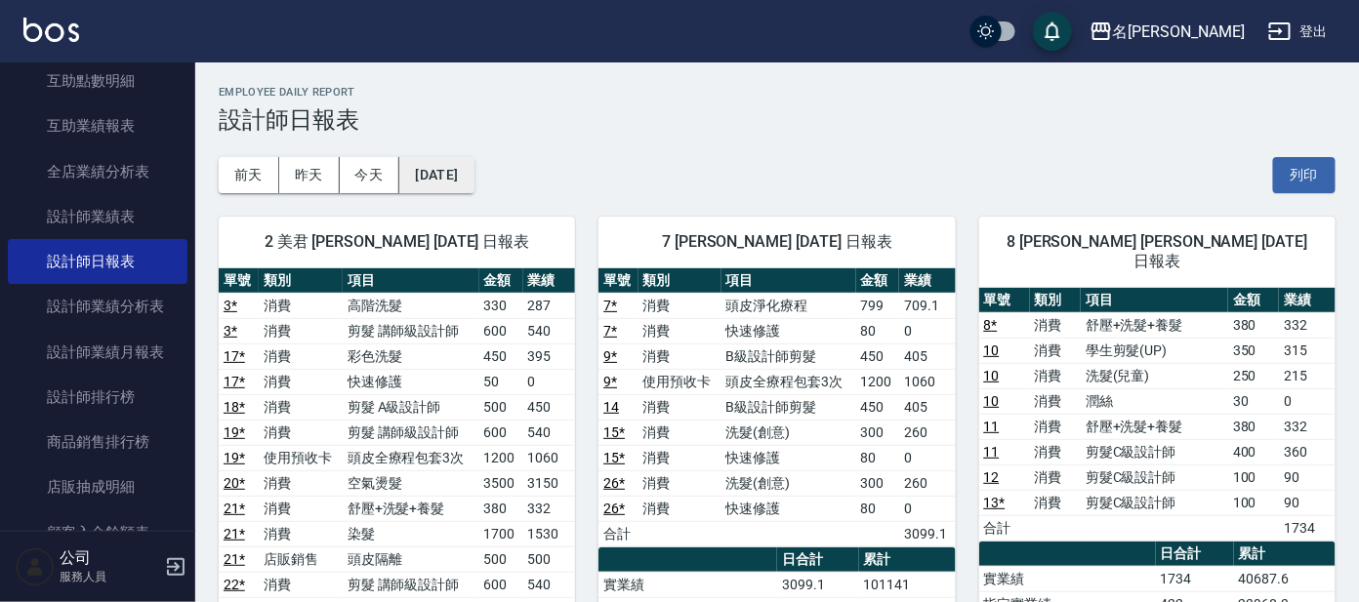
click at [471, 176] on button "[DATE]" at bounding box center [436, 175] width 74 height 36
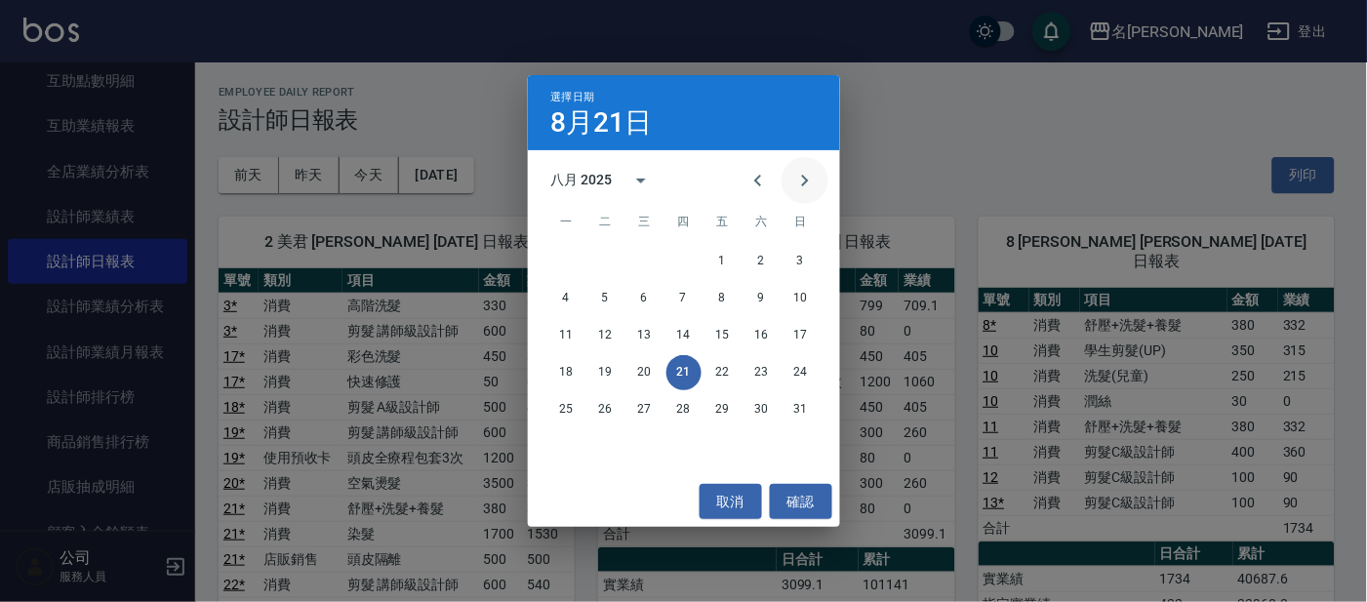
click at [803, 182] on icon "Next month" at bounding box center [804, 180] width 23 height 23
click at [792, 503] on button "確認" at bounding box center [801, 502] width 62 height 36
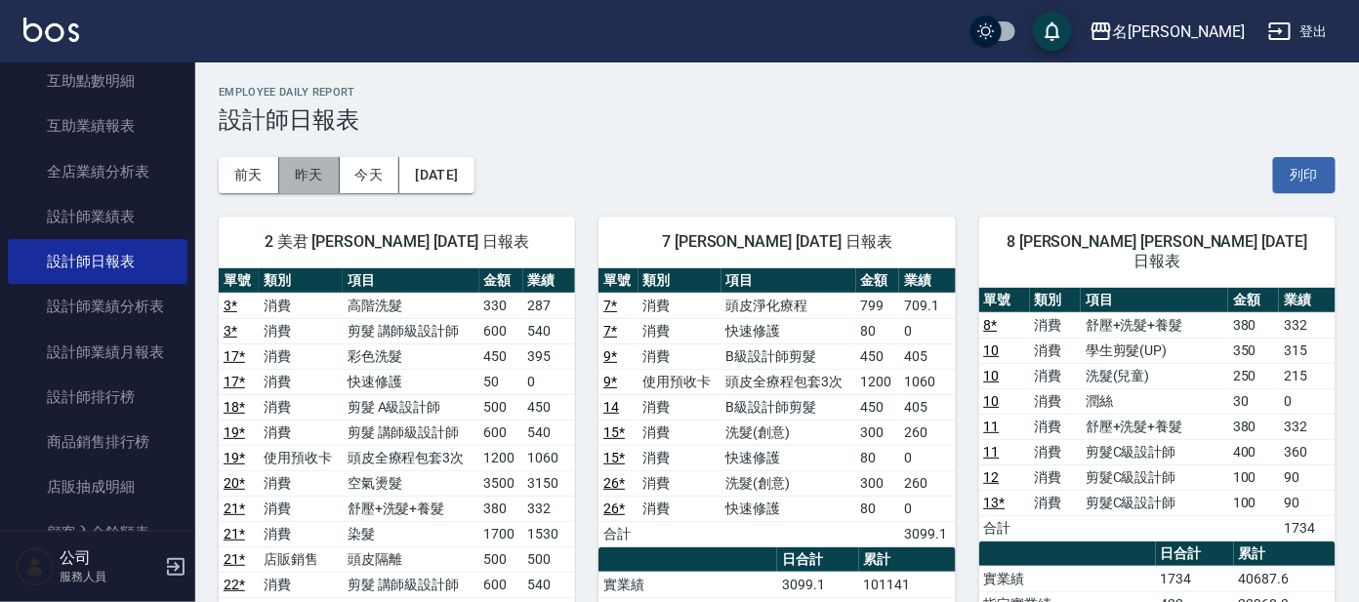
drag, startPoint x: 325, startPoint y: 157, endPoint x: 337, endPoint y: 161, distance: 12.3
click at [324, 157] on button "昨天" at bounding box center [309, 175] width 61 height 36
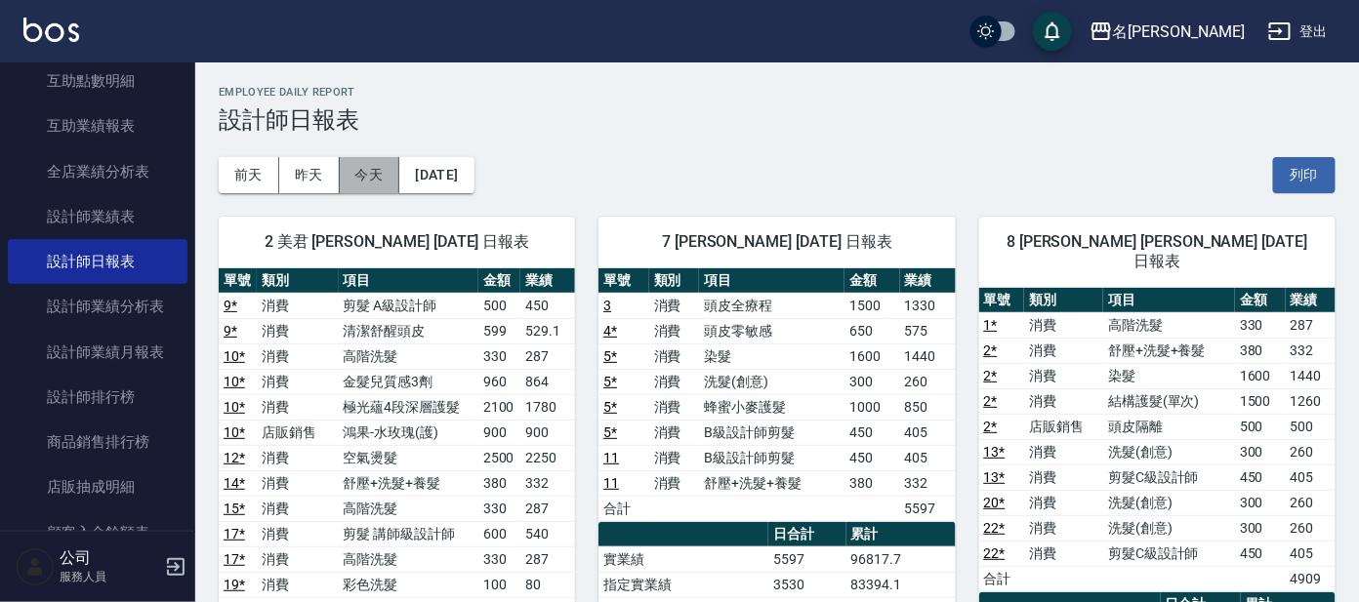
click at [371, 160] on button "今天" at bounding box center [370, 175] width 61 height 36
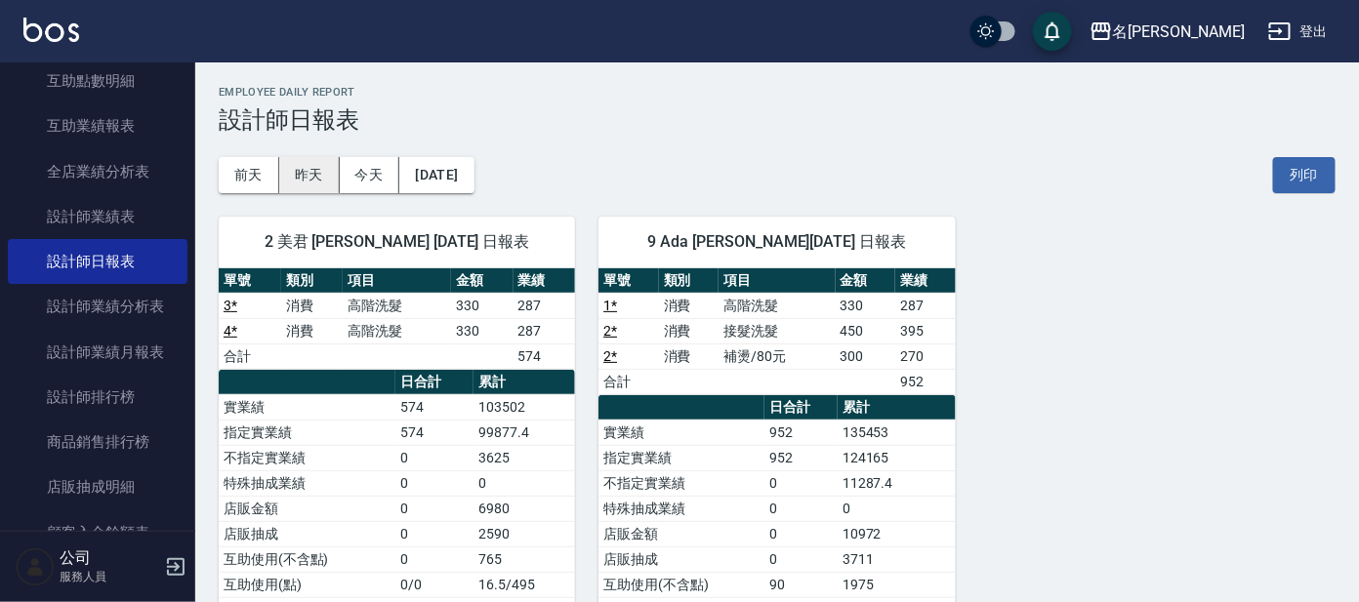
click at [329, 183] on button "昨天" at bounding box center [309, 175] width 61 height 36
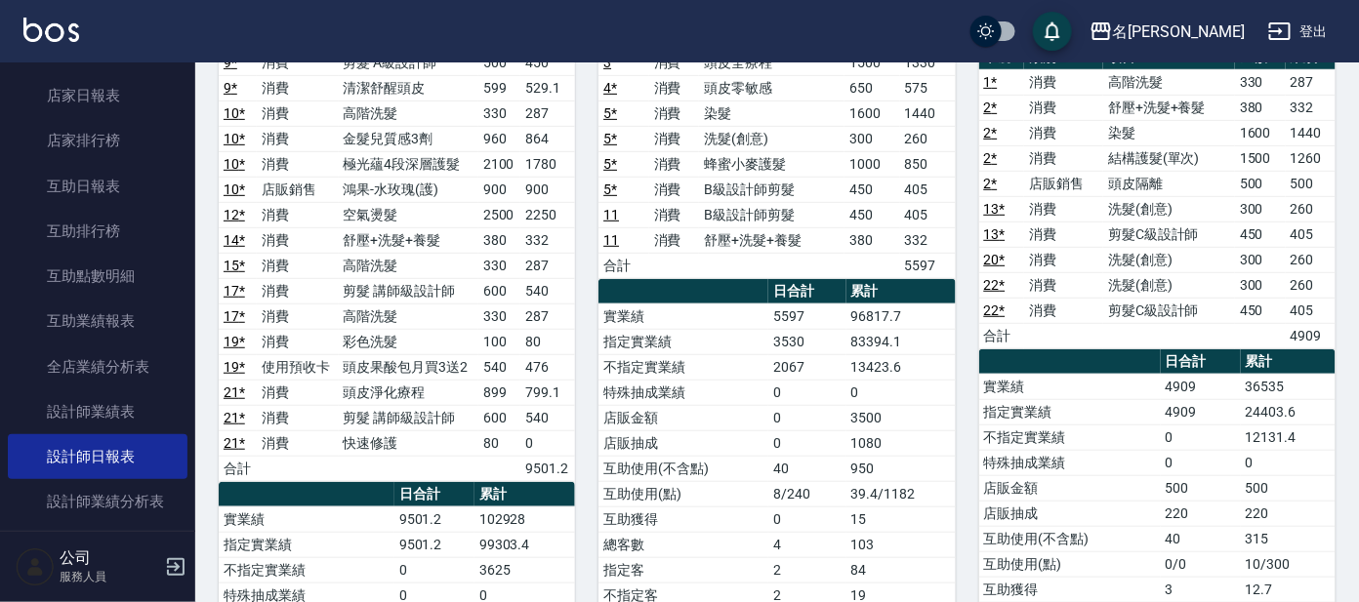
scroll to position [452, 0]
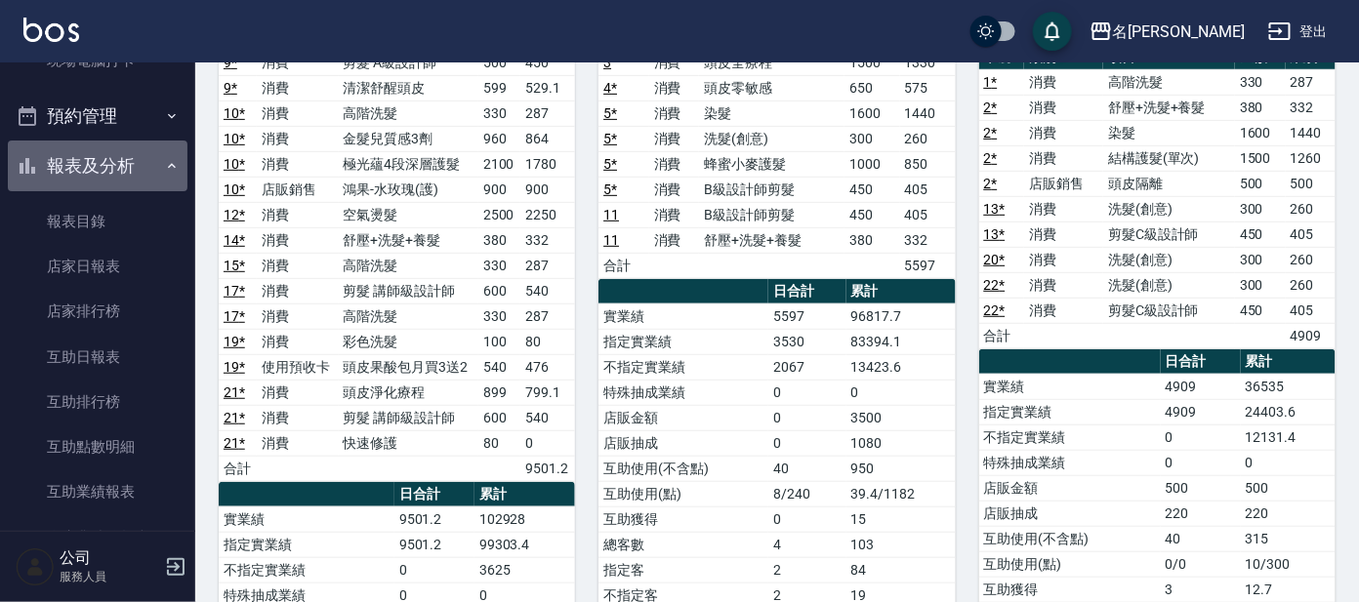
click at [102, 173] on button "報表及分析" at bounding box center [98, 166] width 180 height 51
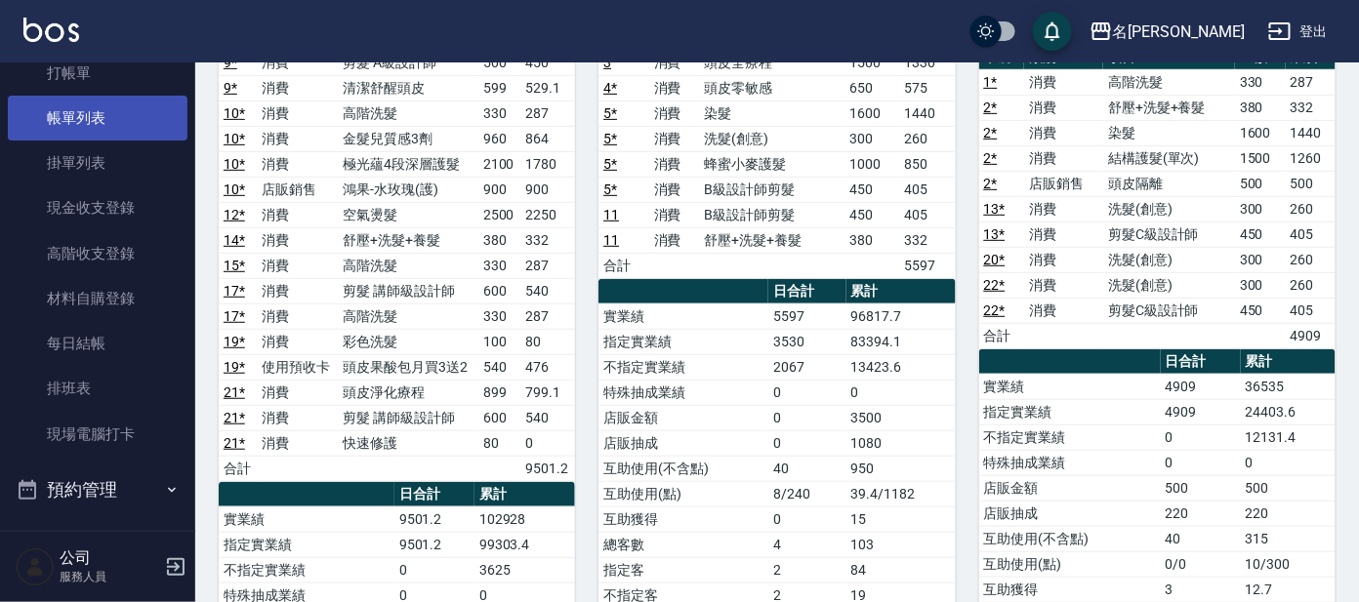
scroll to position [0, 0]
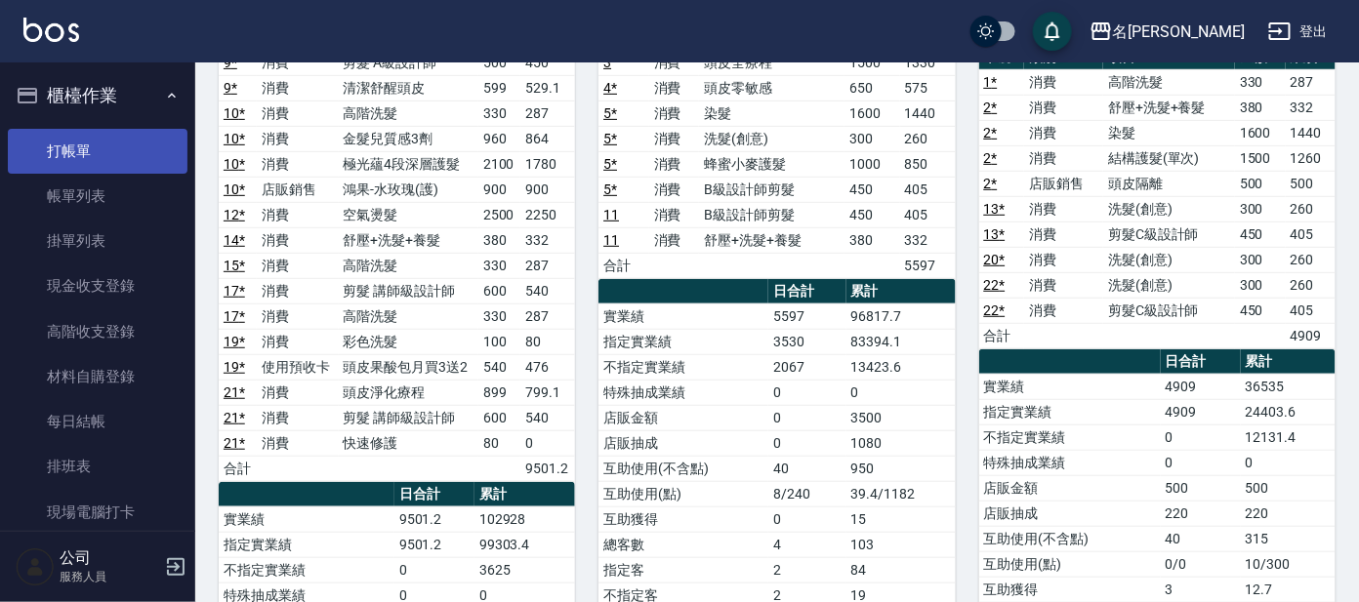
click at [109, 153] on link "打帳單" at bounding box center [98, 151] width 180 height 45
